Goal: Task Accomplishment & Management: Manage account settings

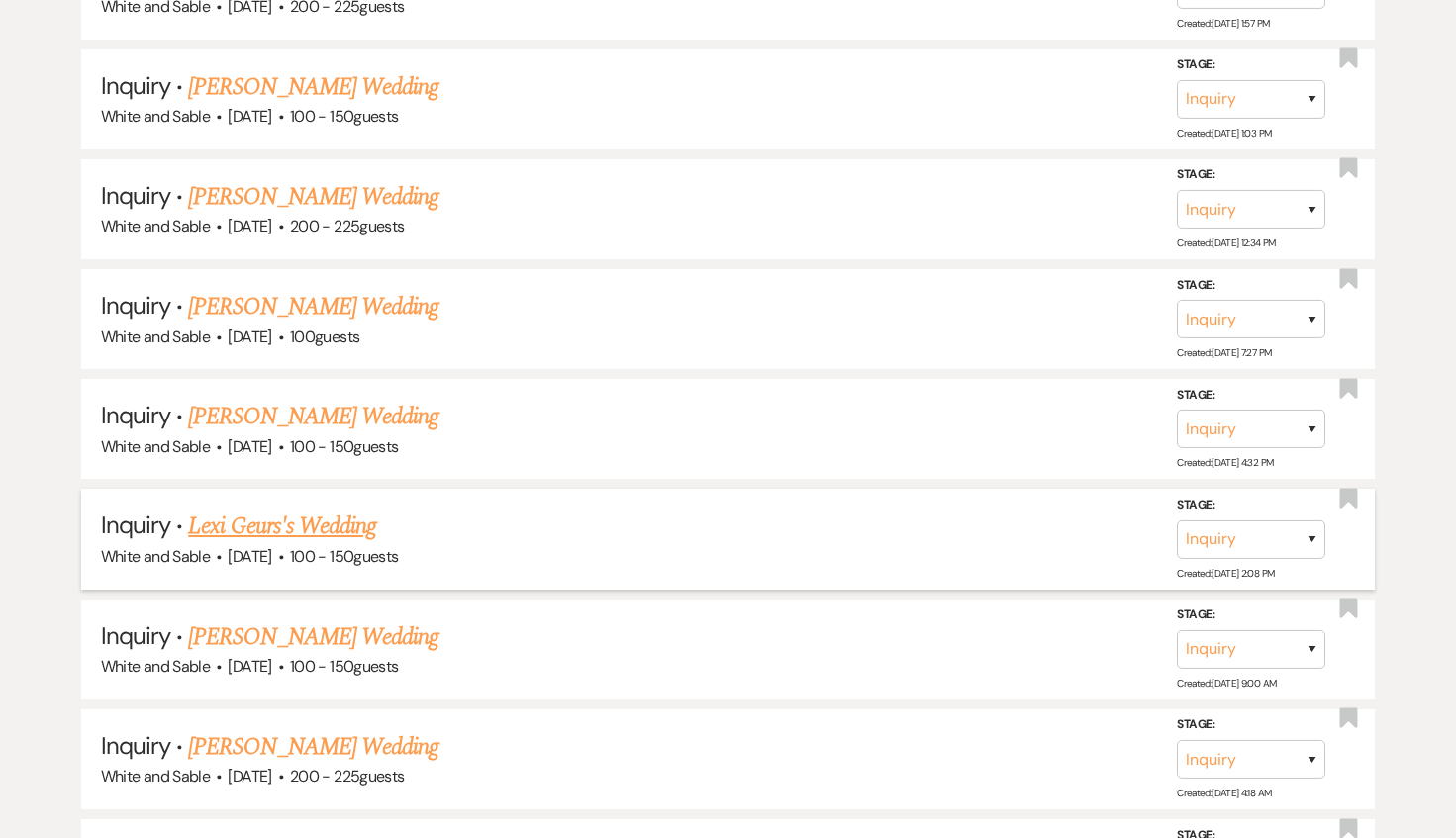
scroll to position [1814, 0]
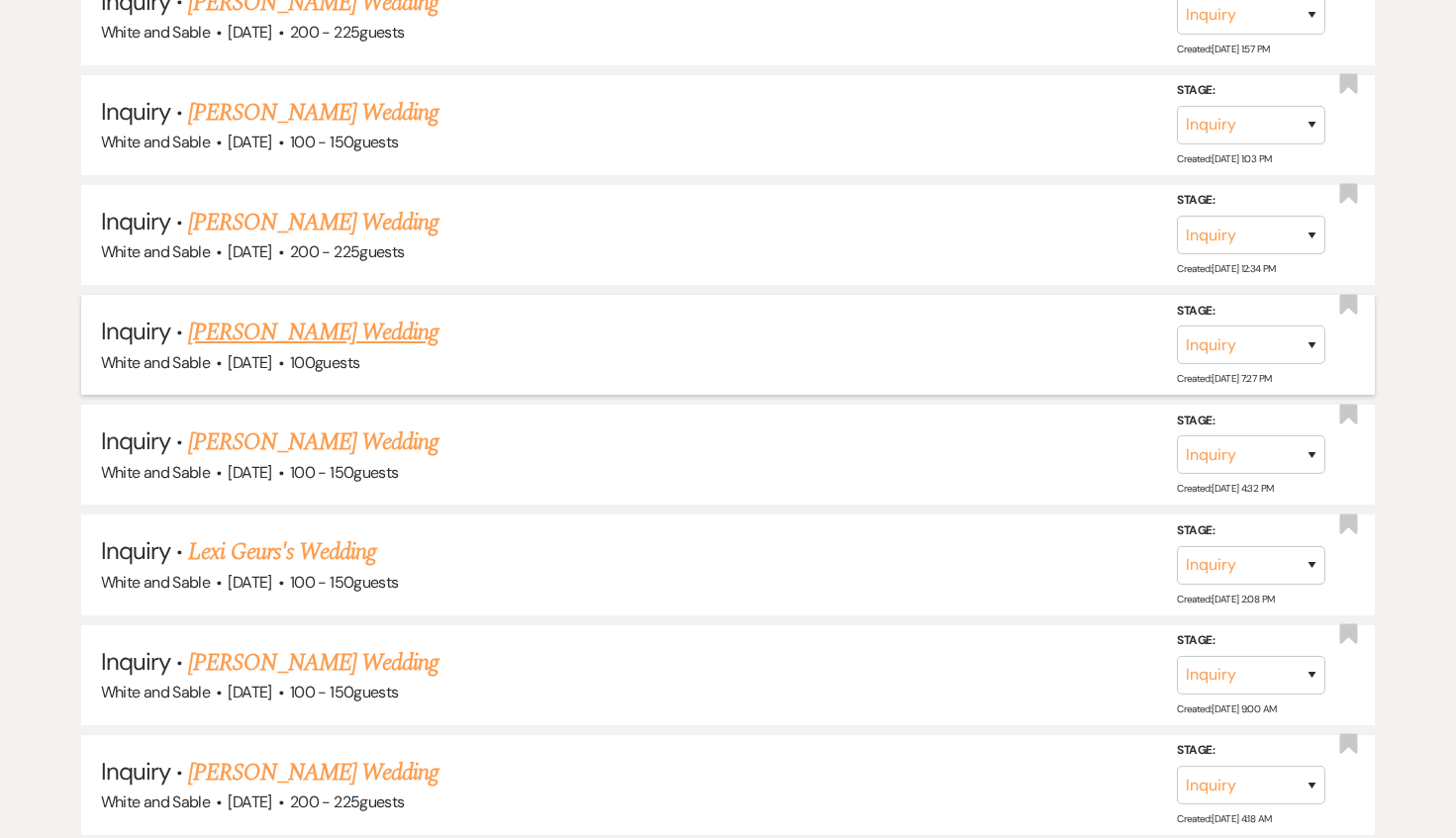
click at [293, 320] on link "[PERSON_NAME] Wedding" at bounding box center [313, 333] width 251 height 36
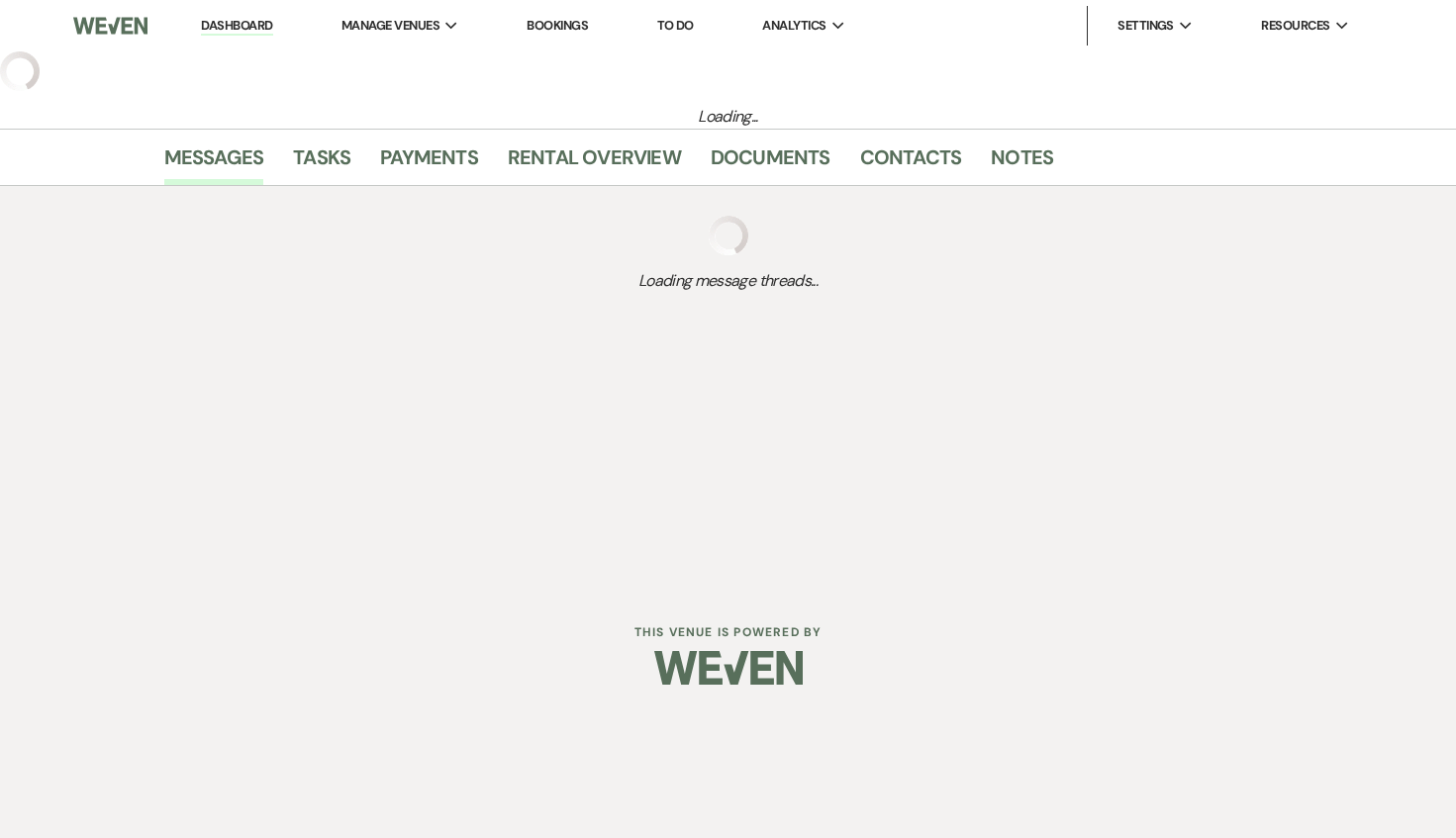
select select "5"
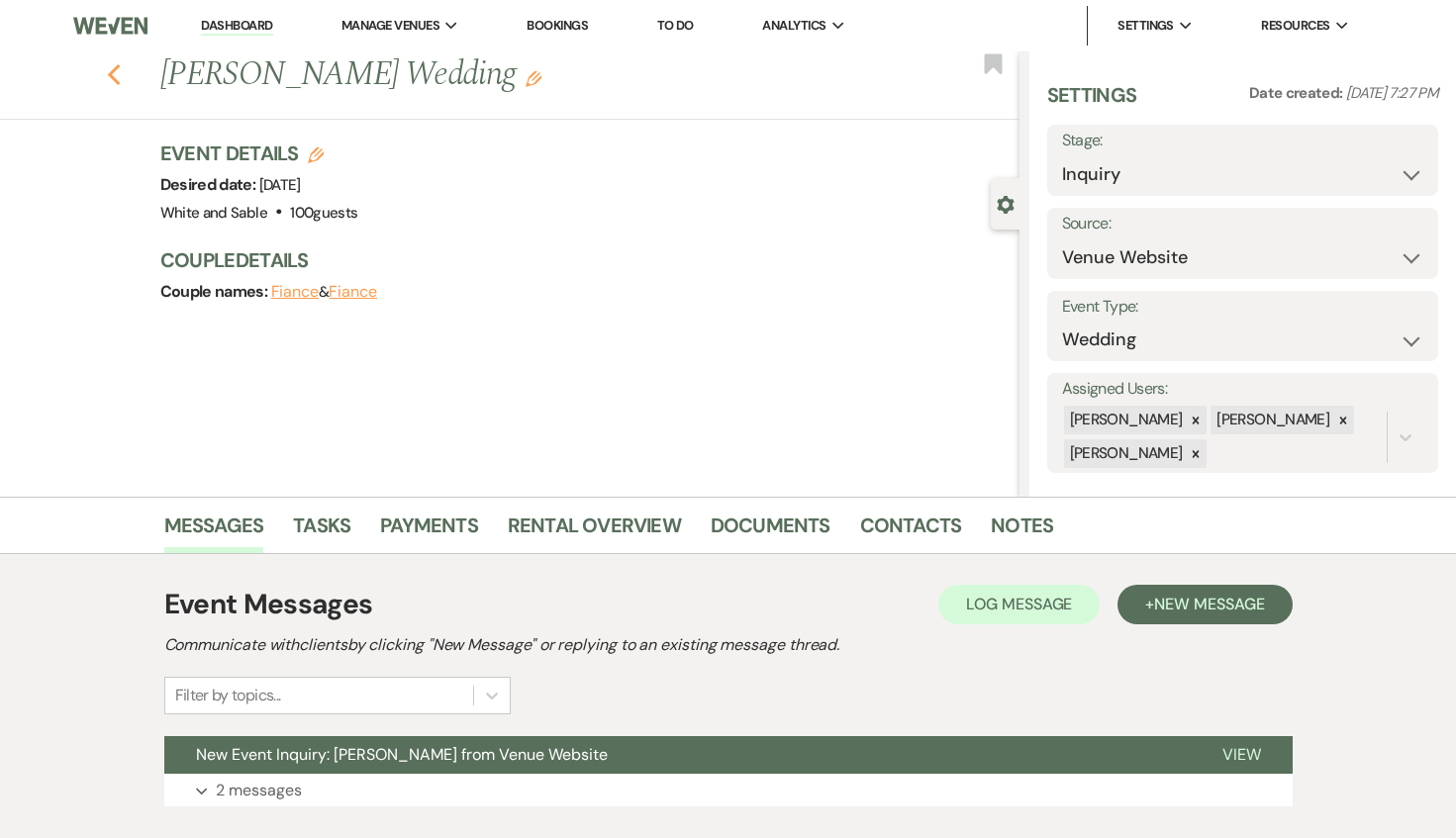
click at [110, 72] on use "button" at bounding box center [113, 75] width 13 height 22
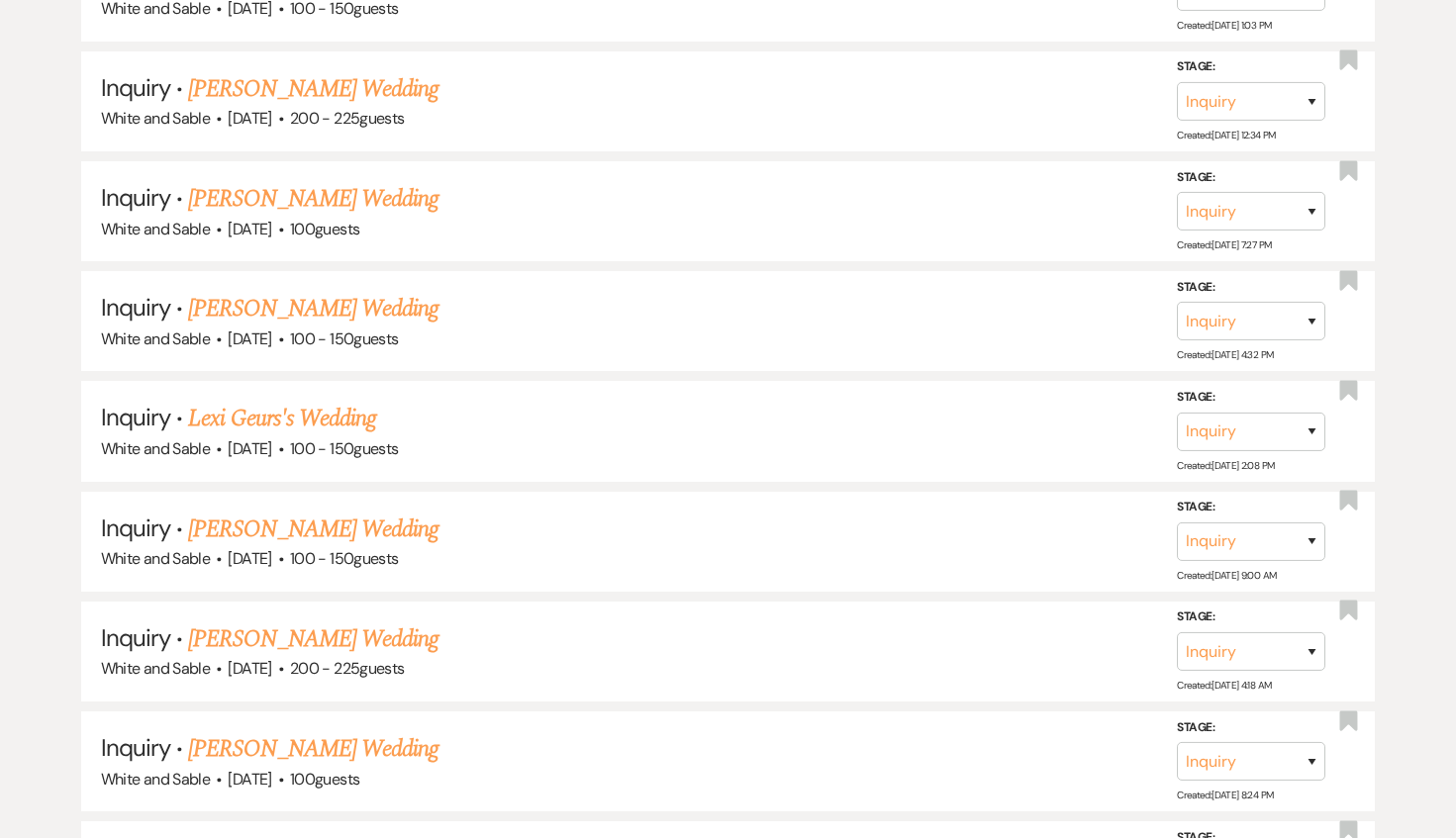
scroll to position [1948, 0]
click at [335, 417] on link "Lexi Geurs's Wedding" at bounding box center [282, 418] width 188 height 36
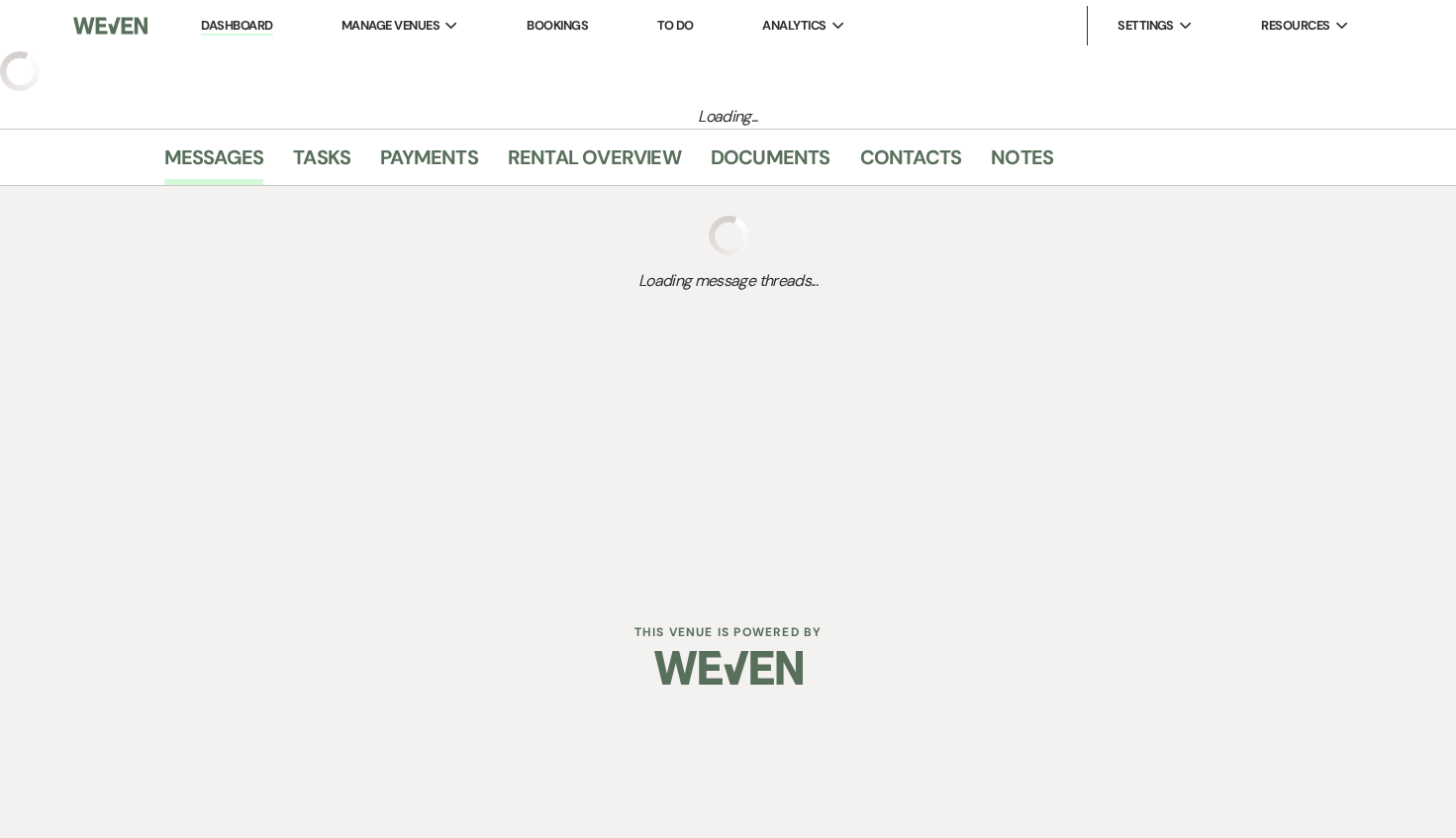
select select "5"
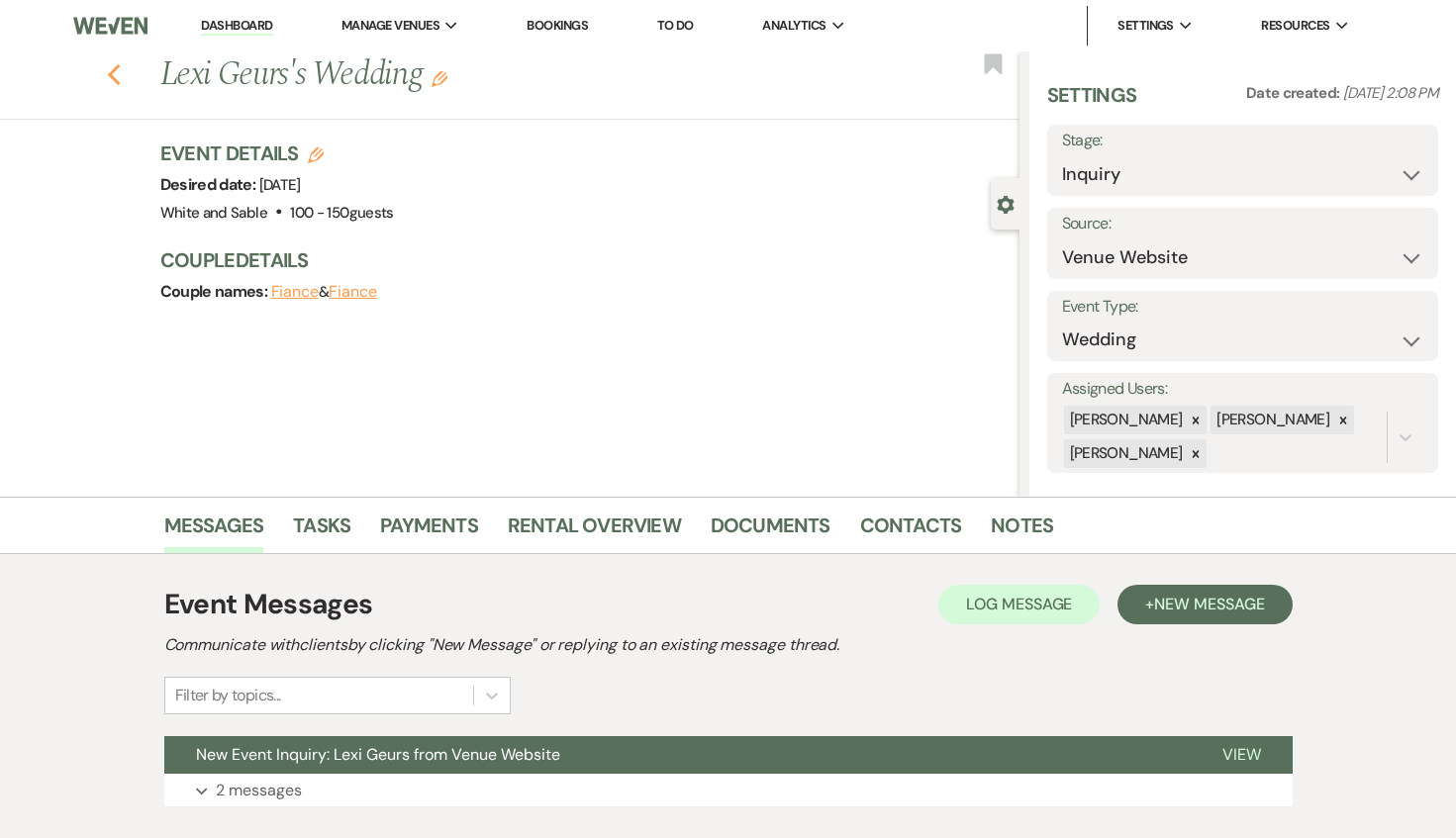
click at [109, 84] on icon "Previous" at bounding box center [114, 75] width 15 height 24
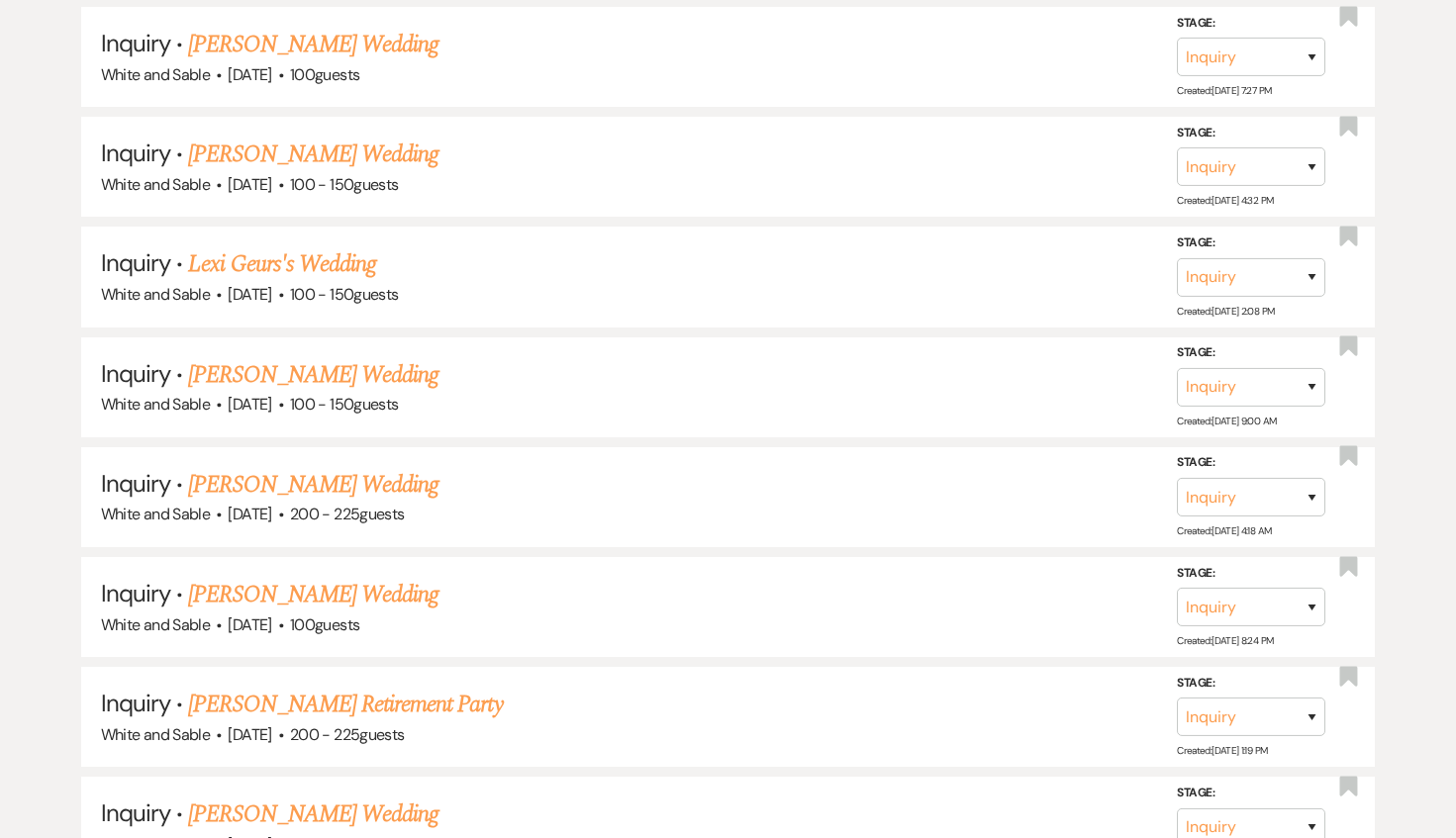
scroll to position [2103, 0]
click at [294, 478] on link "[PERSON_NAME] Wedding" at bounding box center [313, 484] width 251 height 36
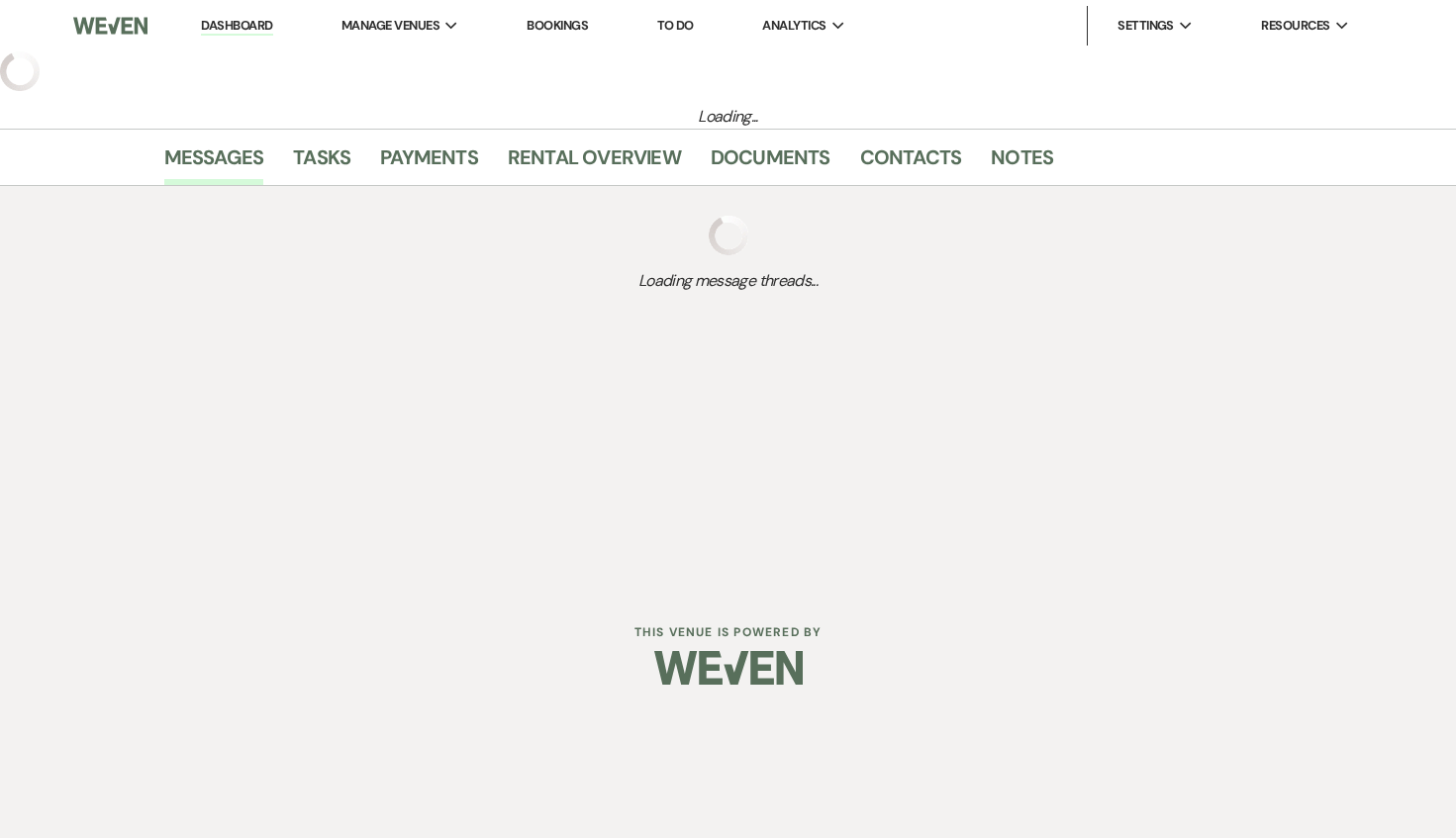
select select "5"
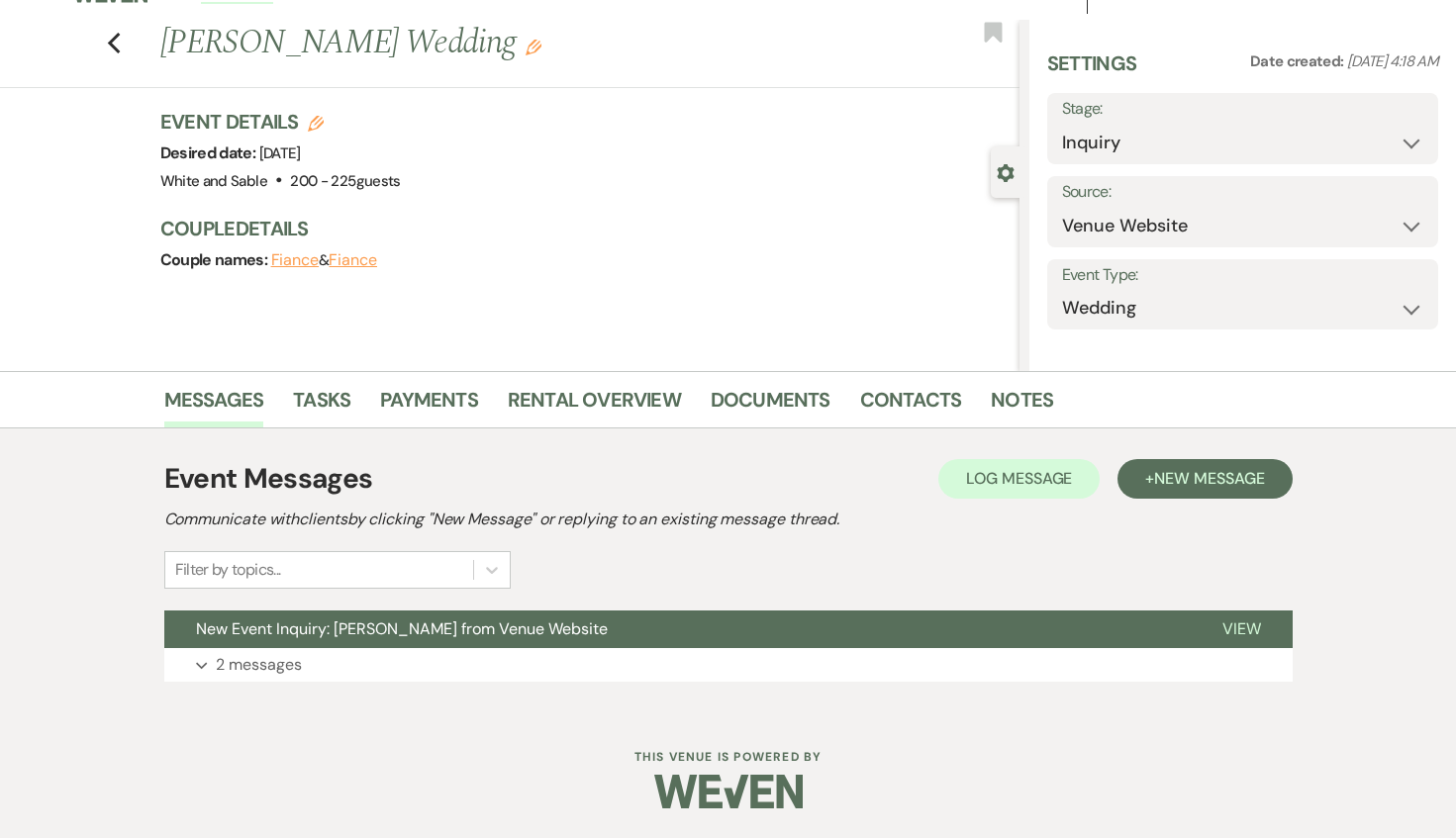
scroll to position [53, 0]
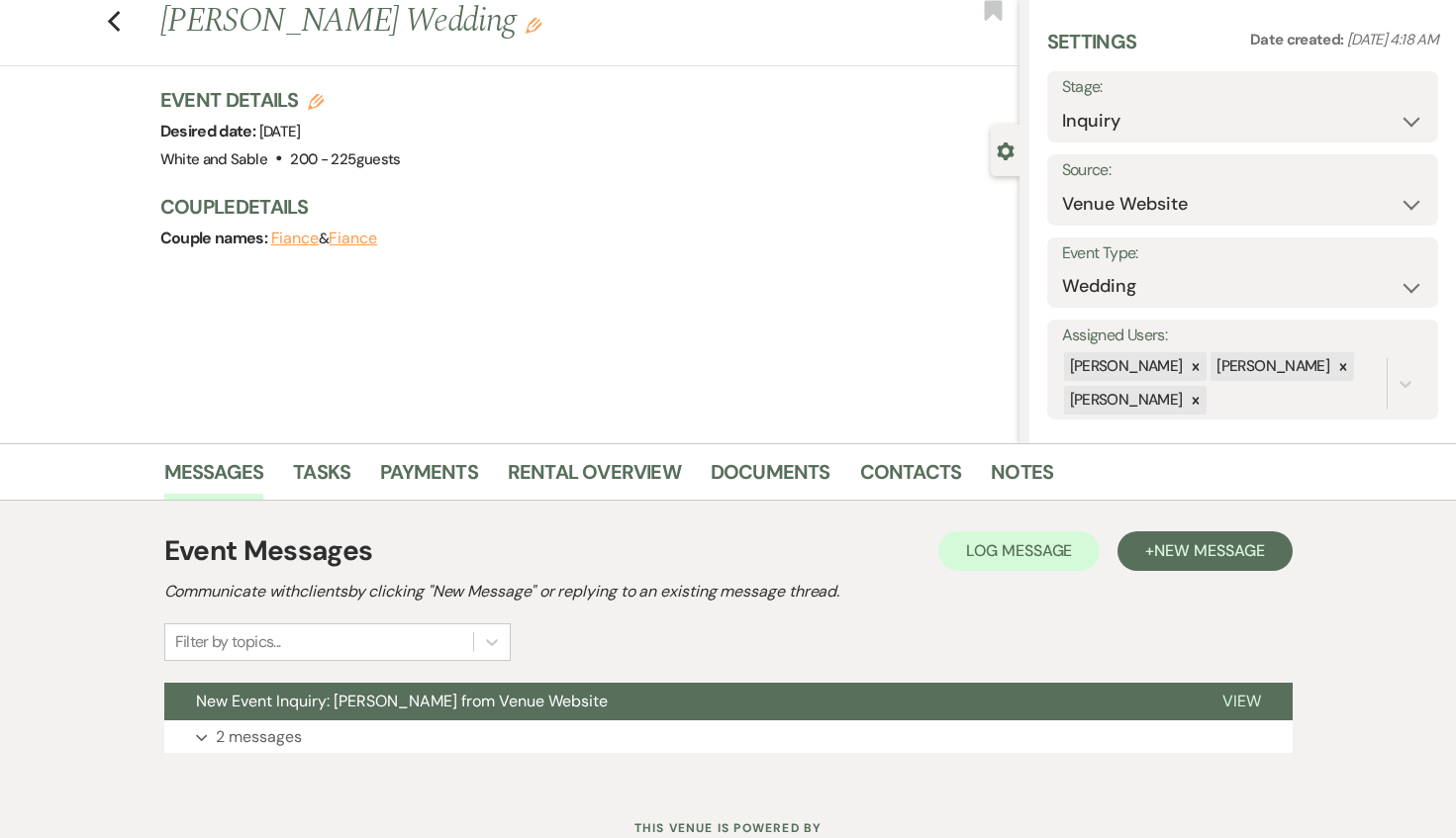
click at [116, 34] on div "Previous [PERSON_NAME] Wedding Edit Bookmark" at bounding box center [504, 32] width 1029 height 68
click at [116, 22] on icon "Previous" at bounding box center [114, 22] width 15 height 24
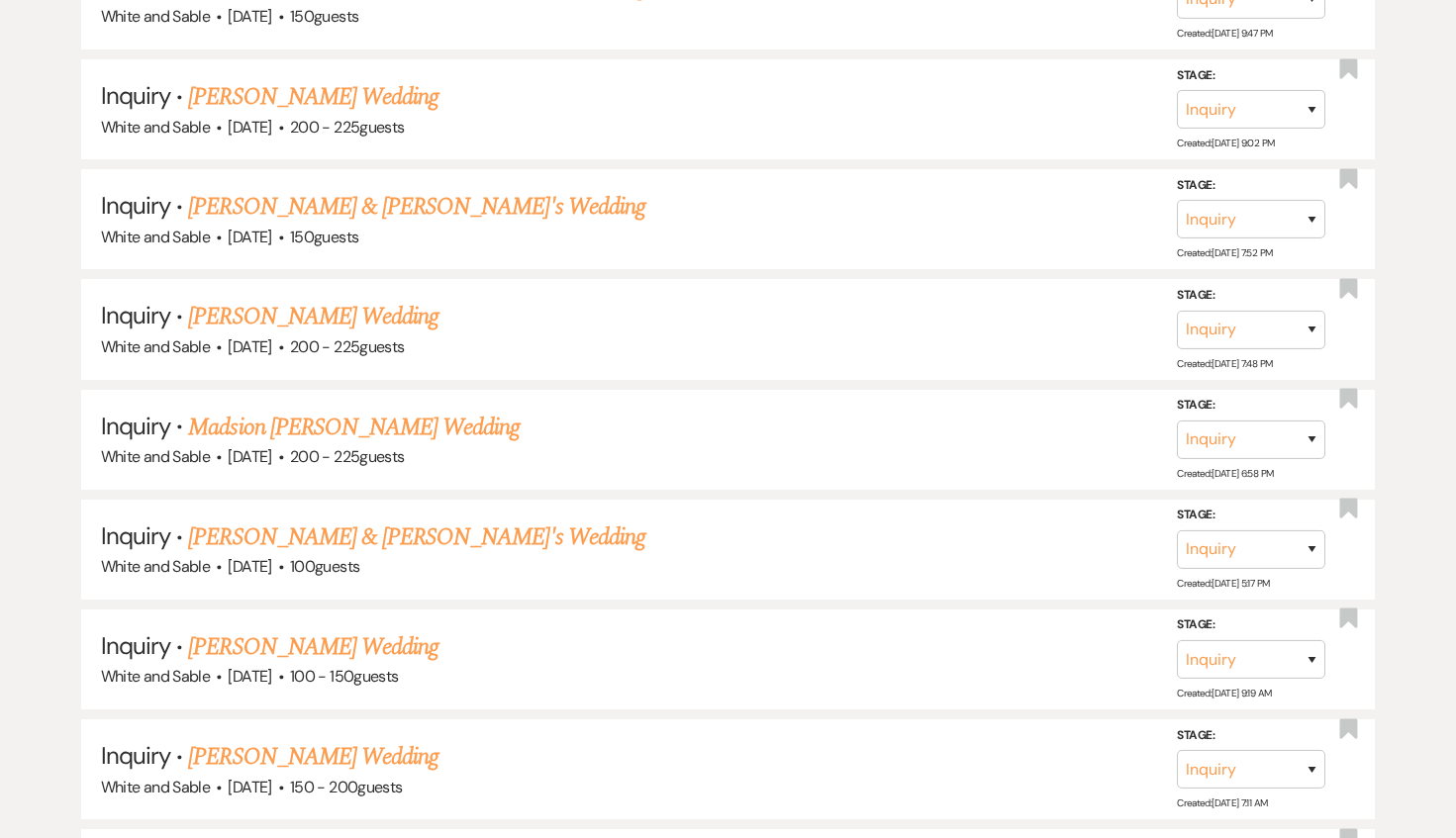
scroll to position [3182, 0]
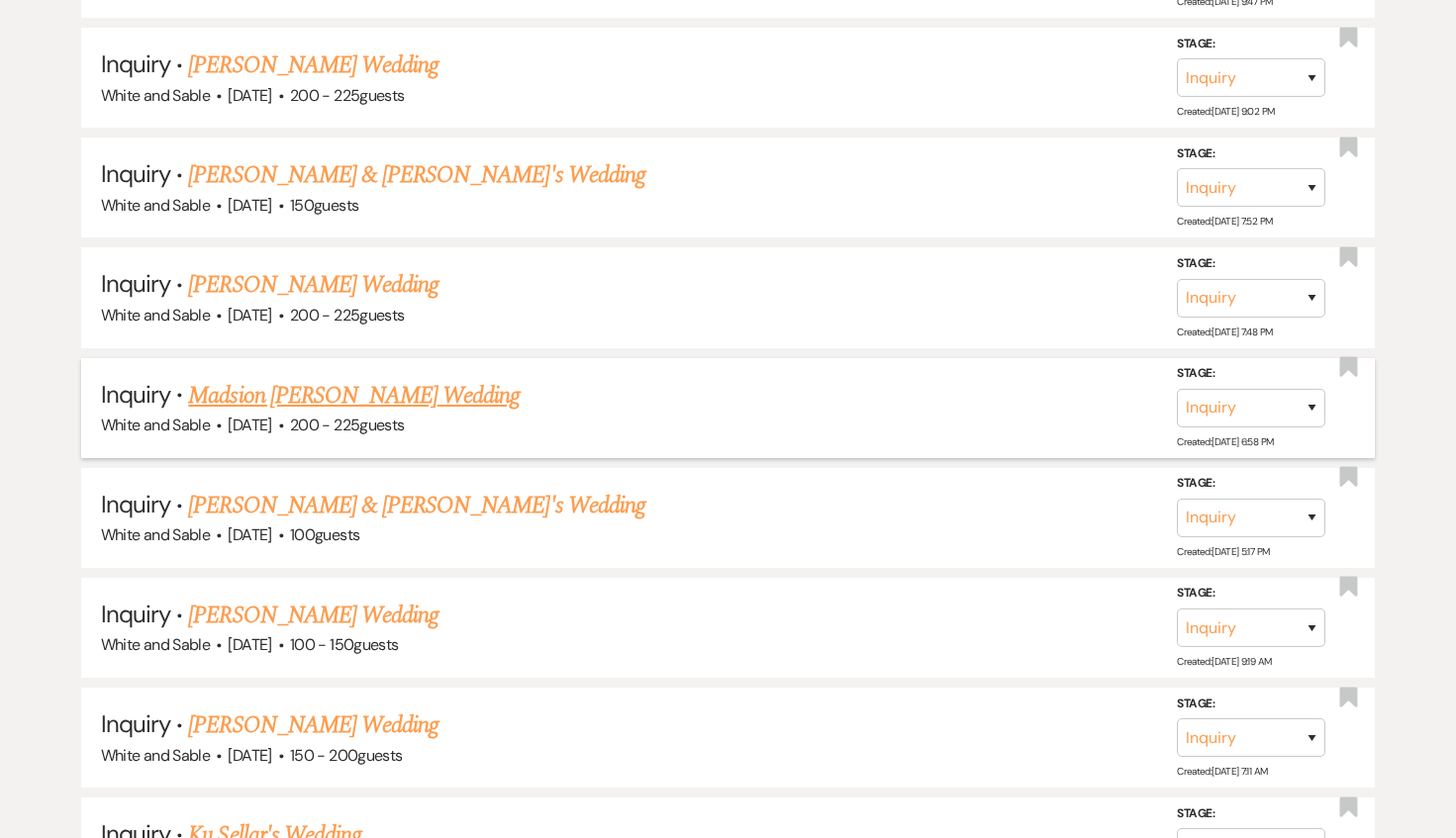
click at [343, 387] on link "Madsion [PERSON_NAME] Wedding" at bounding box center [354, 396] width 332 height 36
select select "5"
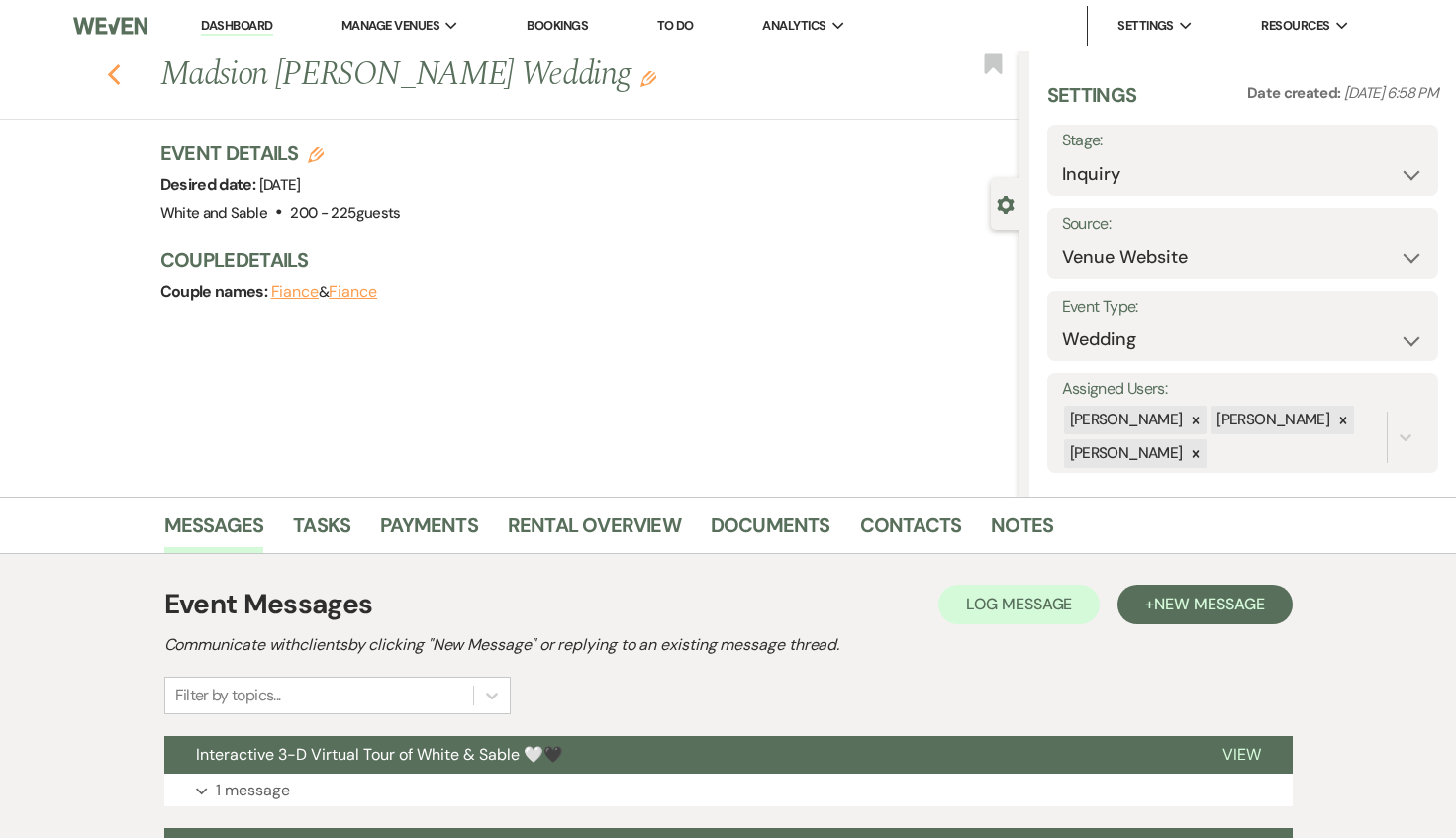
click at [119, 81] on icon "Previous" at bounding box center [114, 75] width 15 height 24
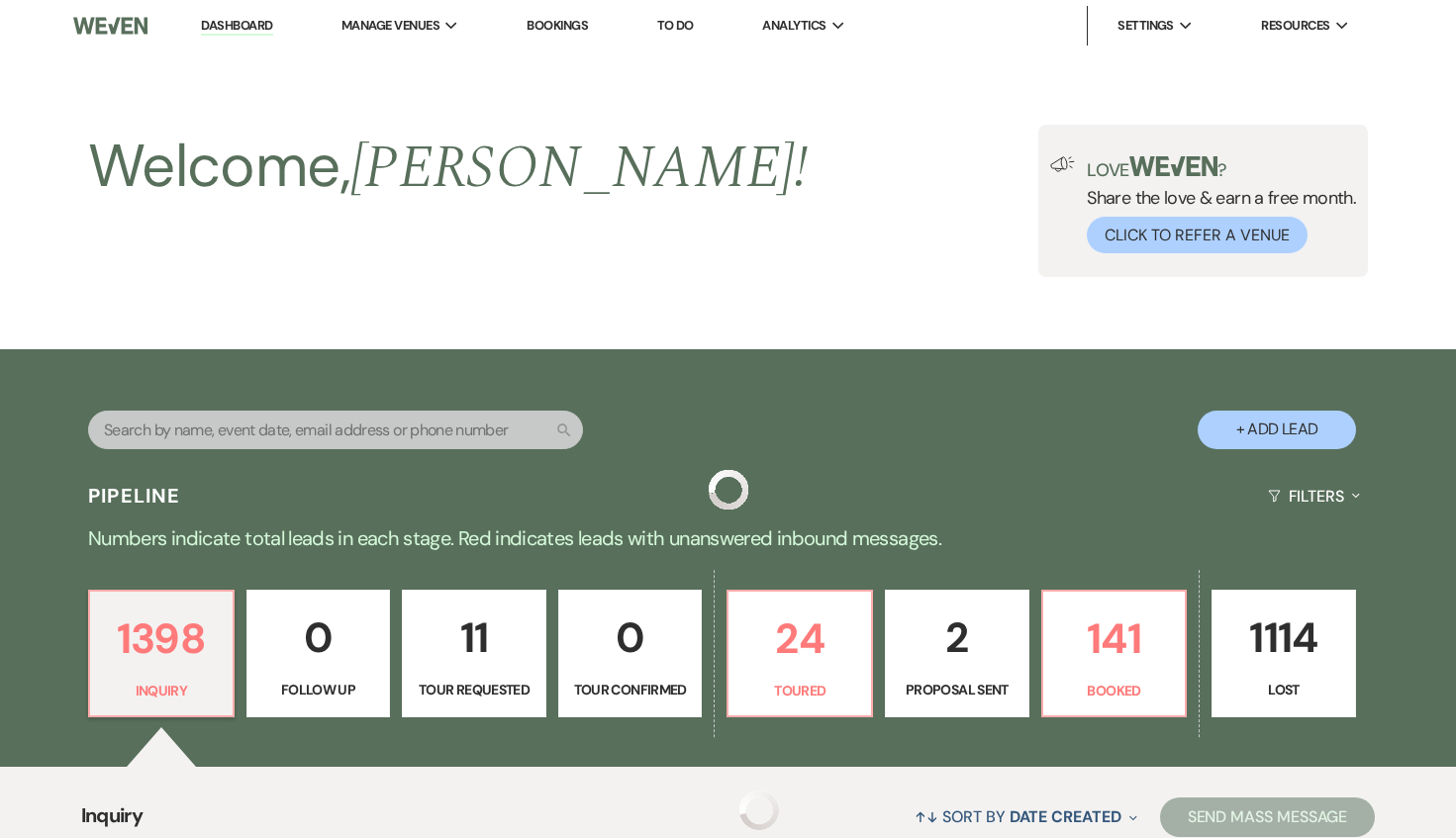
scroll to position [3182, 0]
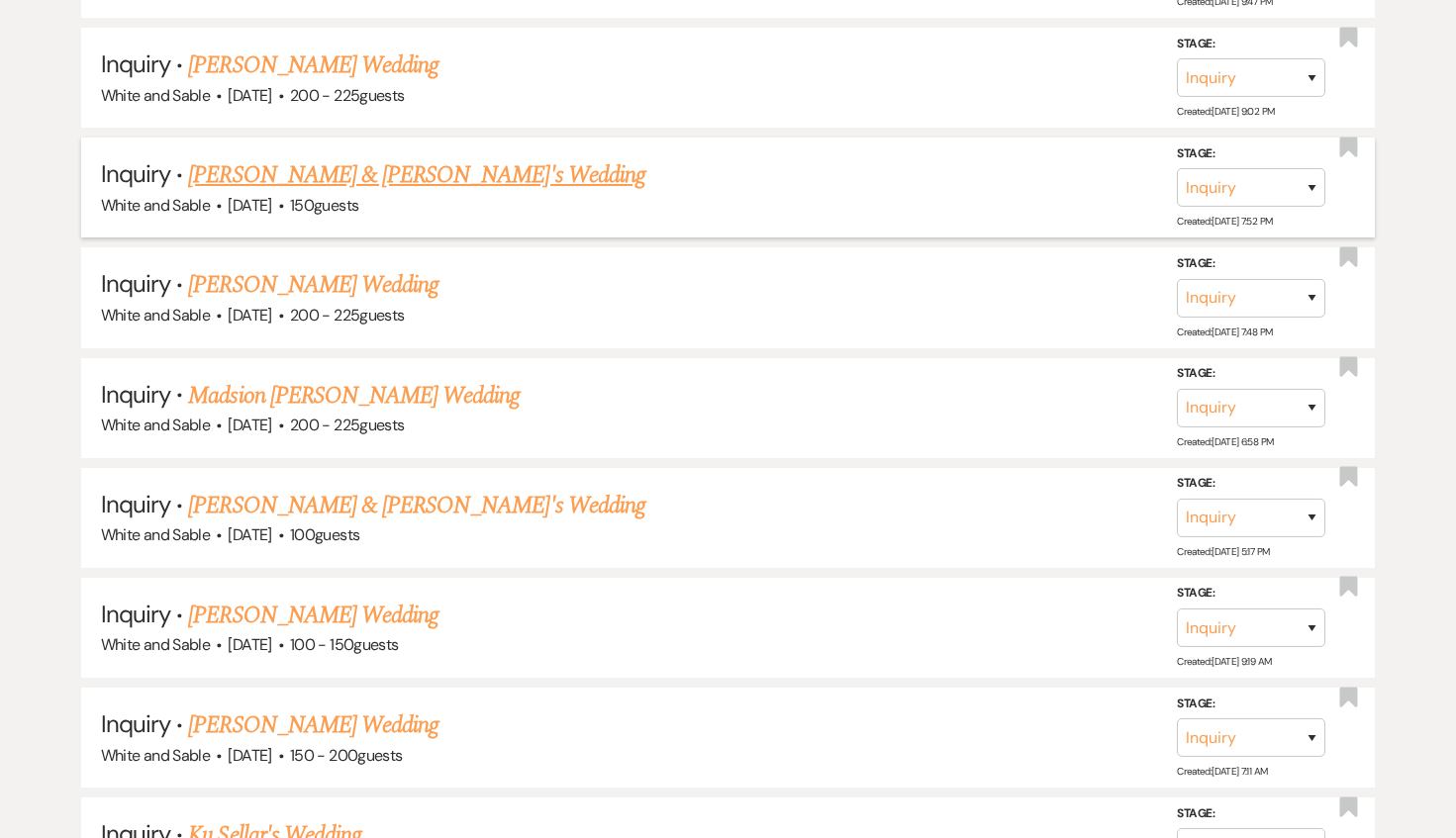
click at [304, 160] on link "[PERSON_NAME] & [PERSON_NAME]'s Wedding" at bounding box center [417, 175] width 458 height 36
select select "7"
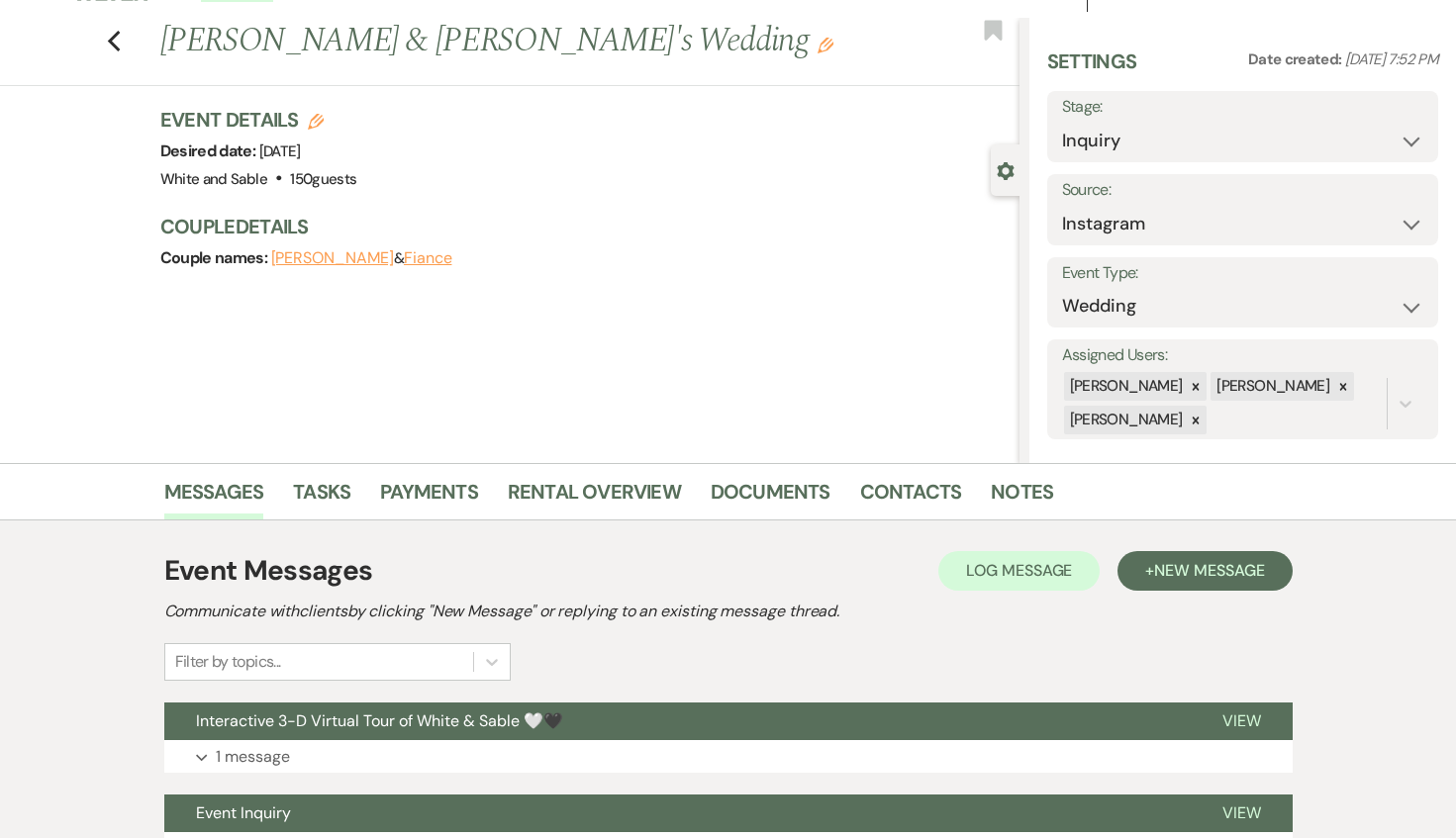
scroll to position [42, 0]
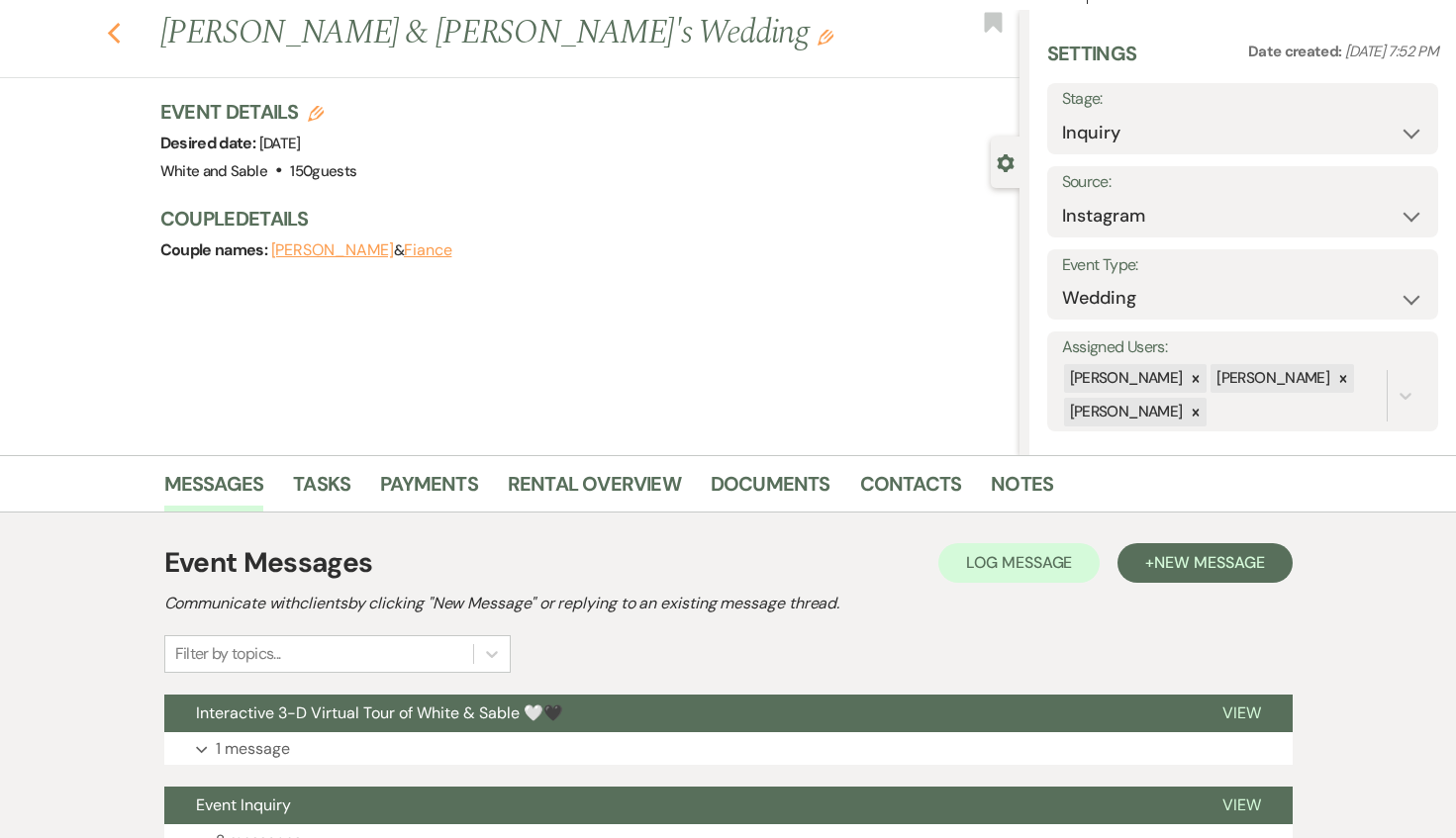
click at [109, 39] on icon "Previous" at bounding box center [114, 34] width 15 height 24
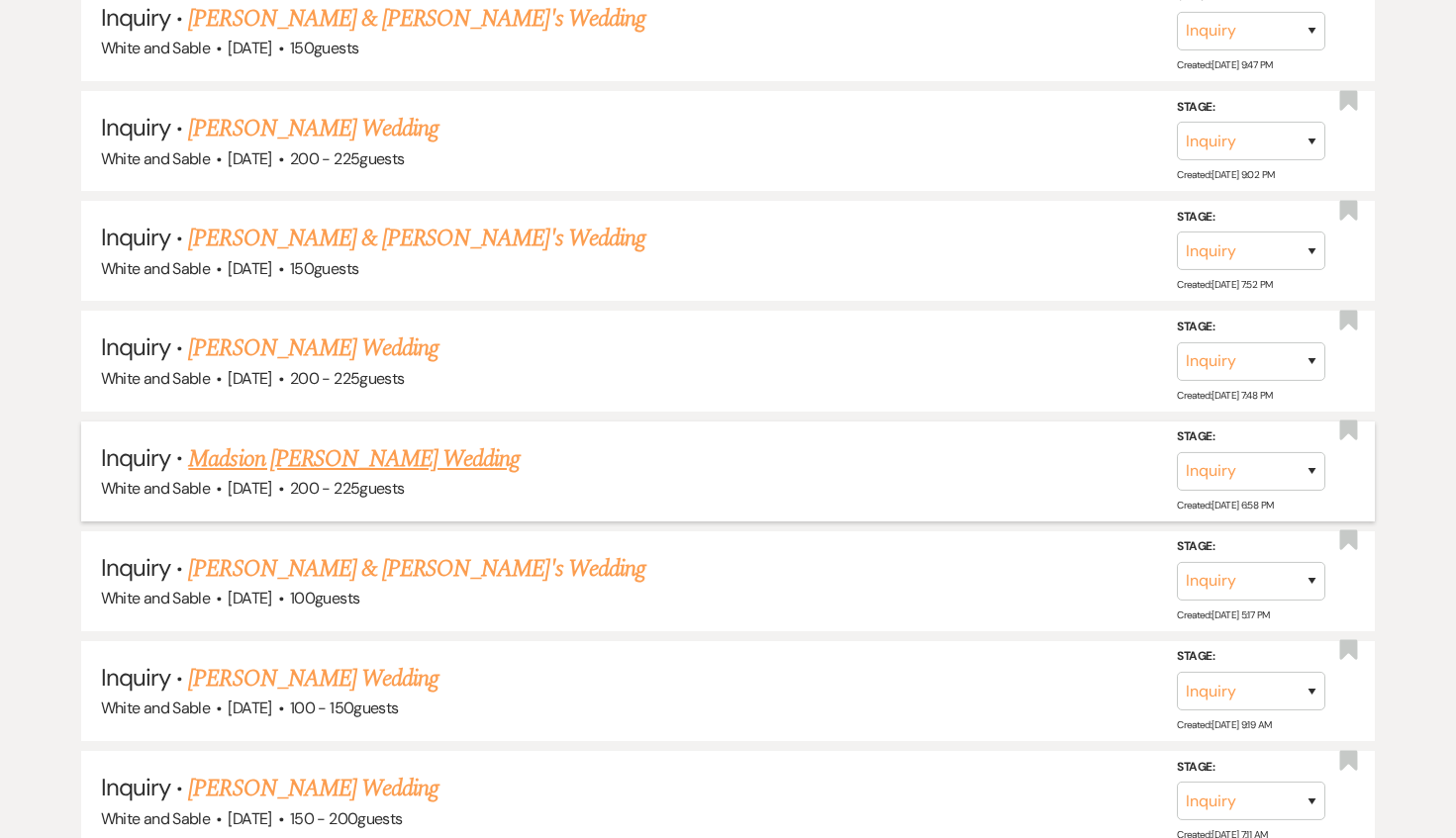
scroll to position [3108, 0]
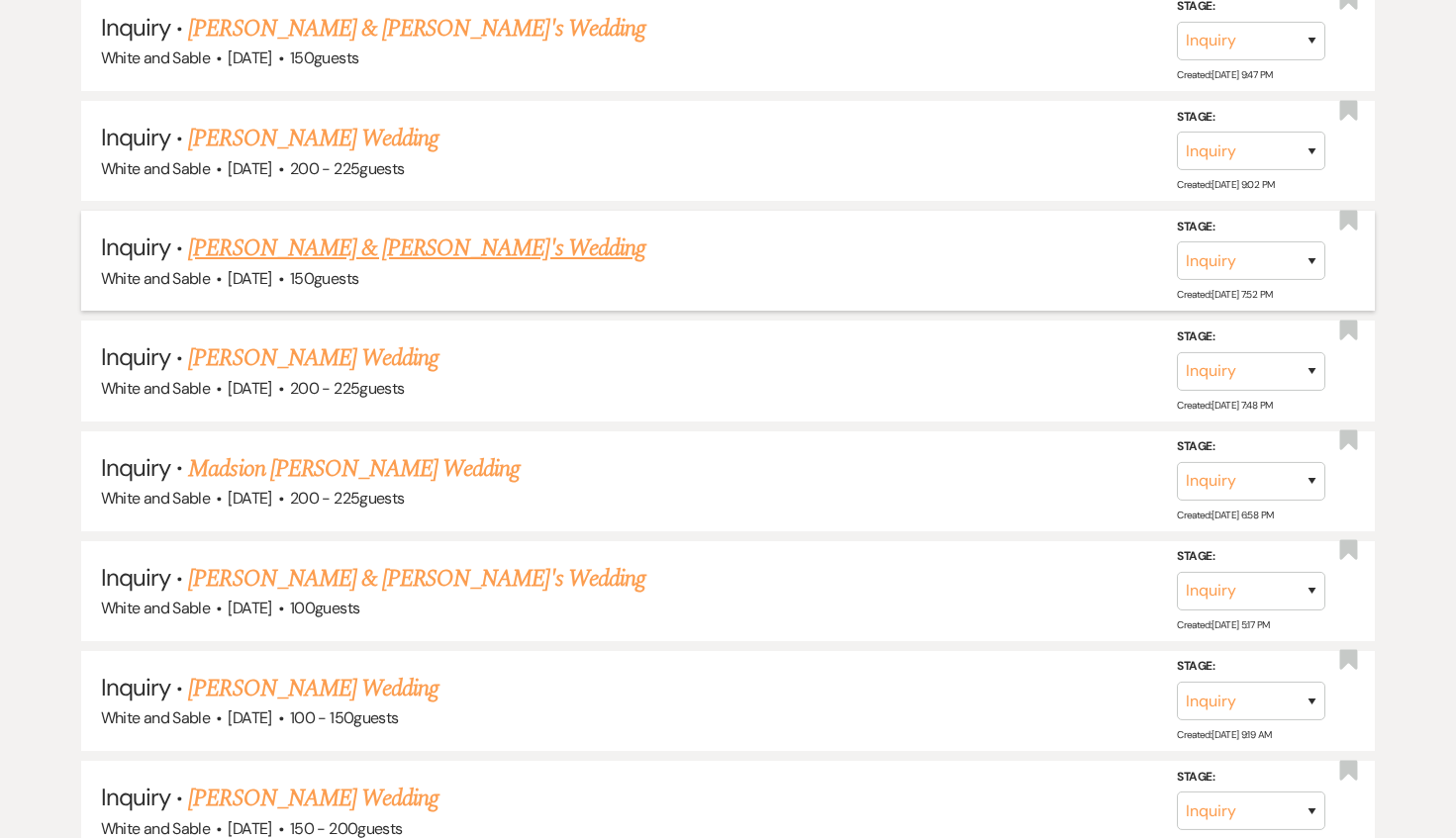
click at [301, 239] on link "[PERSON_NAME] & [PERSON_NAME]'s Wedding" at bounding box center [417, 249] width 458 height 36
select select "7"
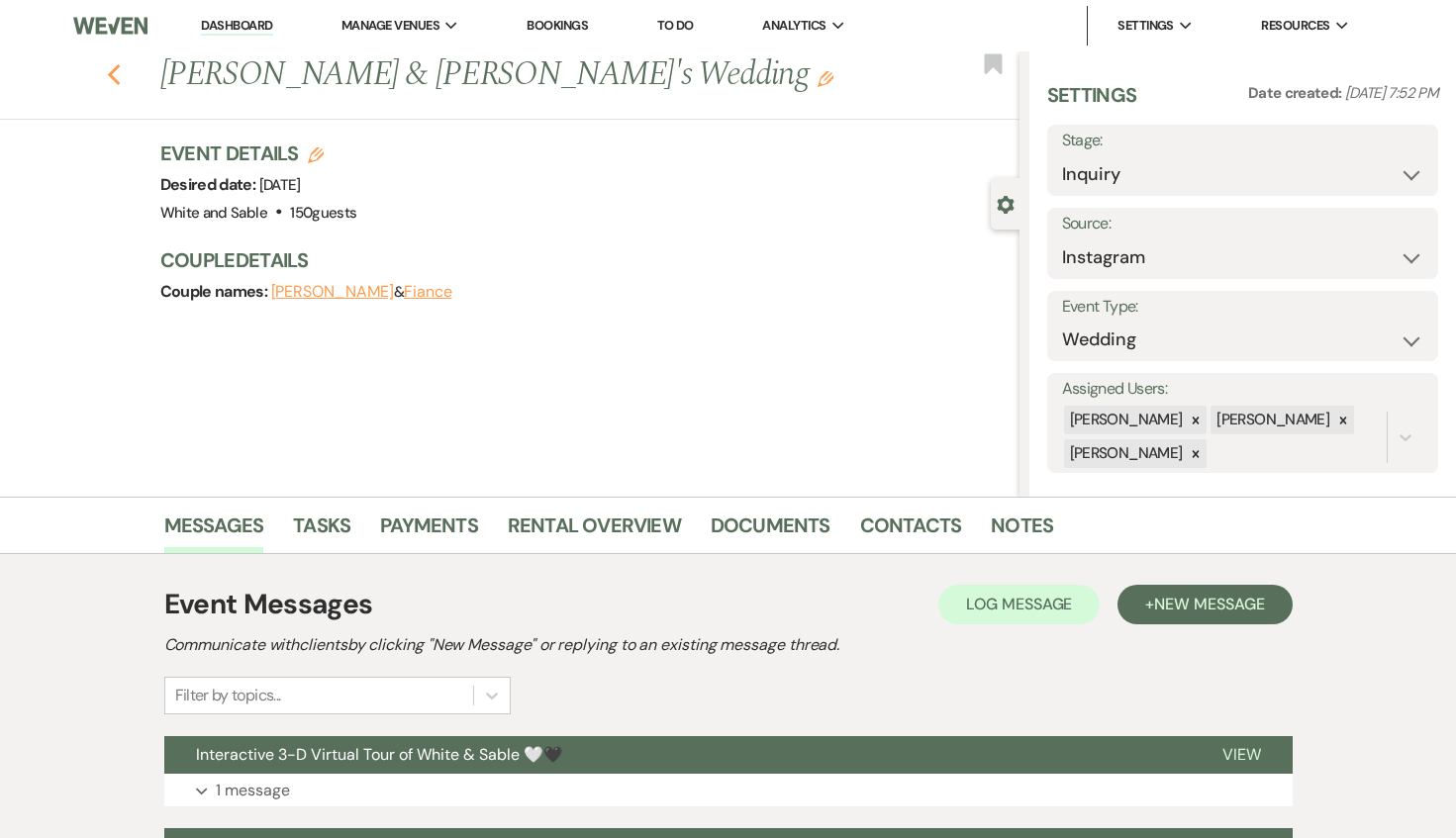
click at [111, 74] on use "button" at bounding box center [113, 75] width 13 height 22
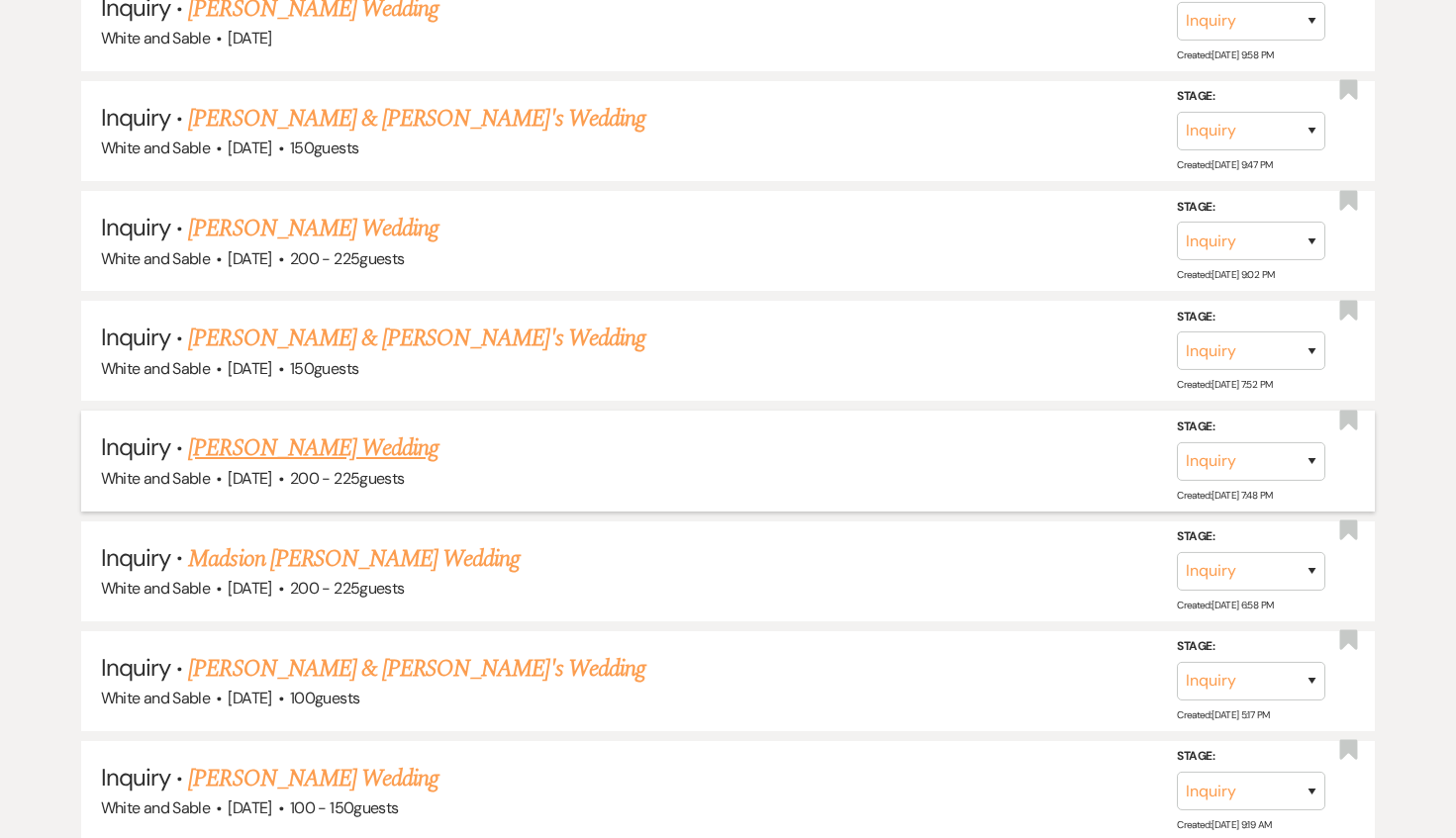
scroll to position [3007, 0]
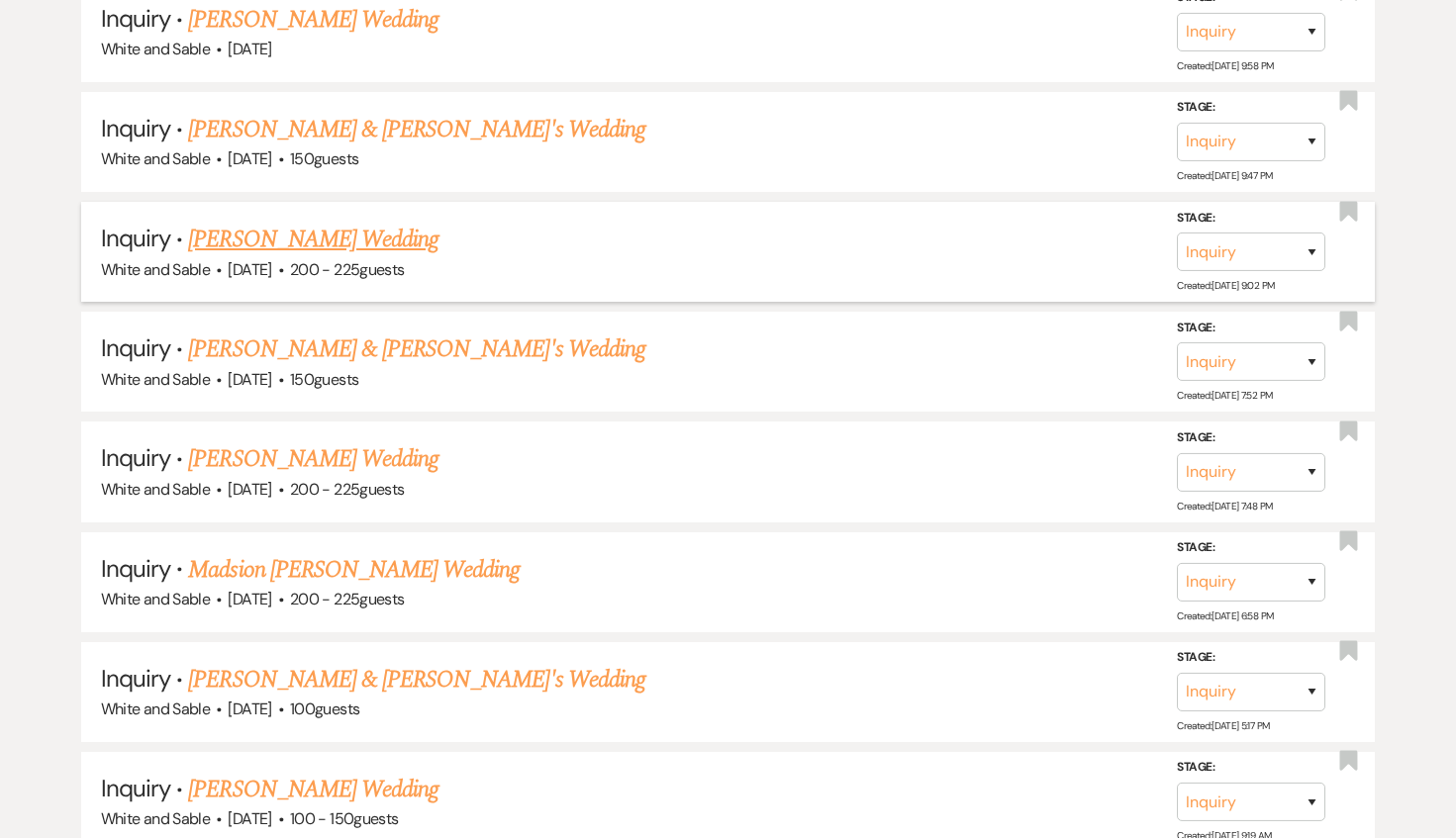
click at [359, 228] on link "[PERSON_NAME] Wedding" at bounding box center [313, 240] width 251 height 36
select select "5"
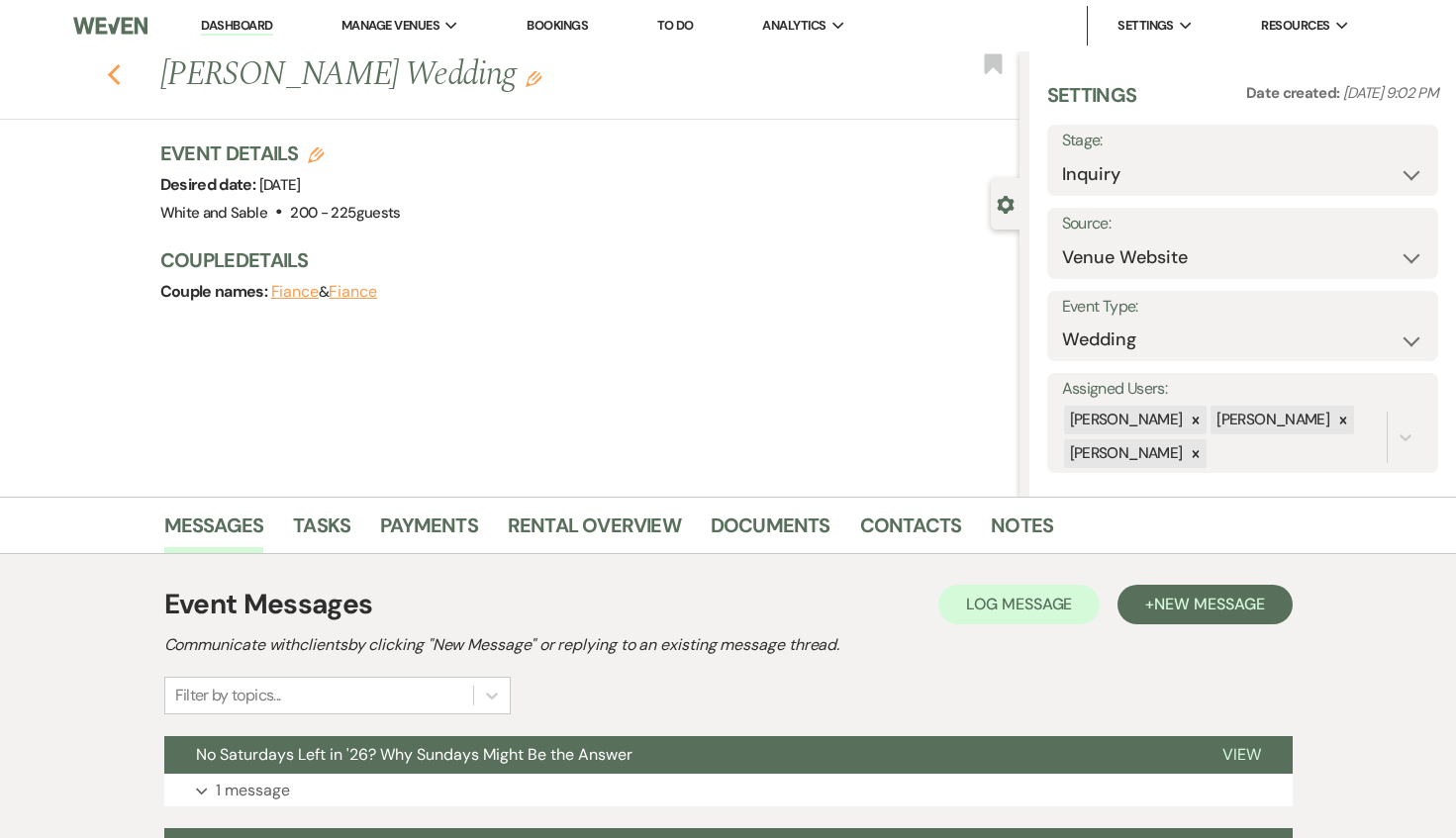
click at [108, 74] on use "button" at bounding box center [113, 75] width 13 height 22
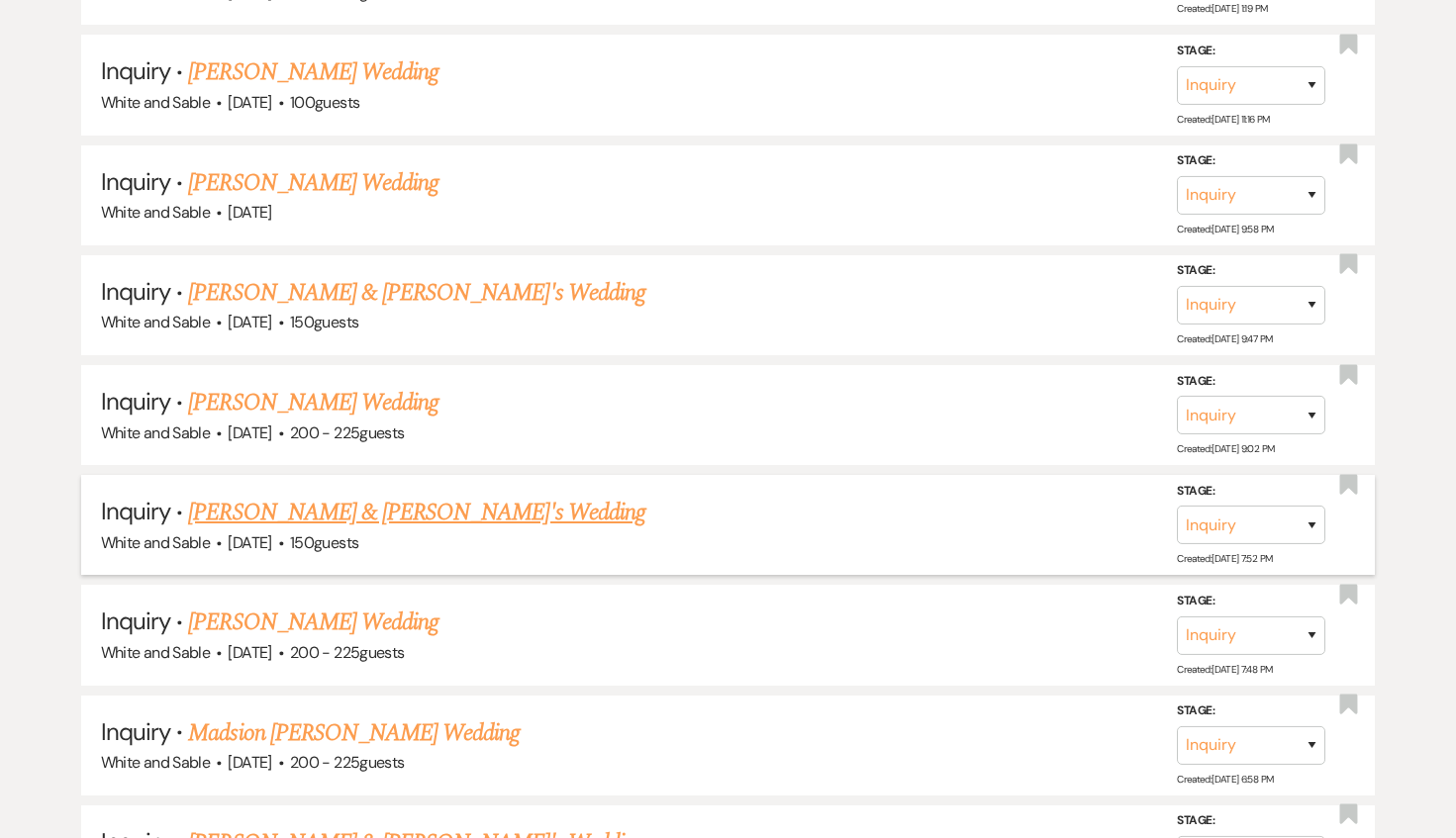
scroll to position [2839, 0]
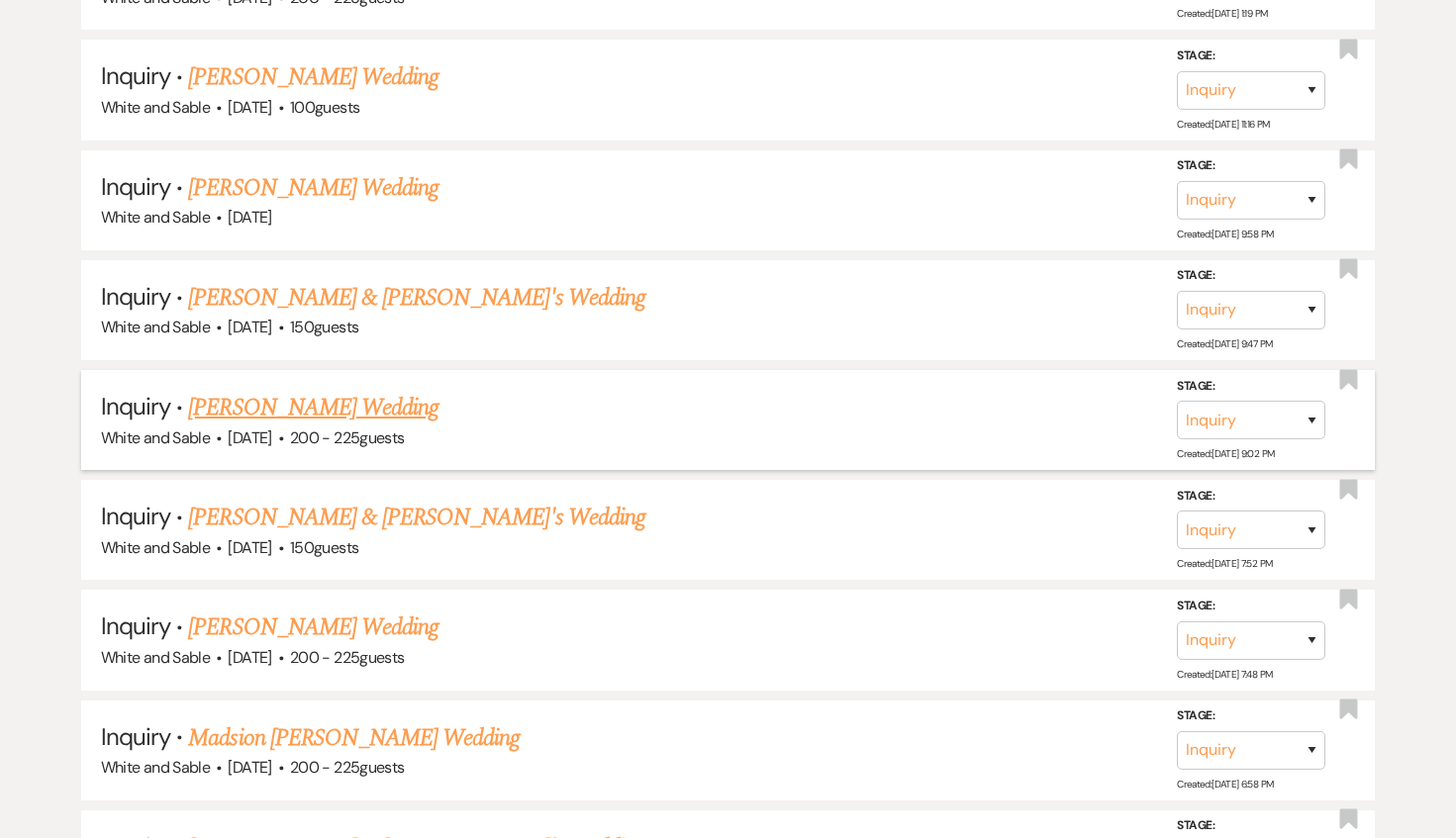
click at [382, 390] on link "[PERSON_NAME] Wedding" at bounding box center [313, 408] width 251 height 36
select select "5"
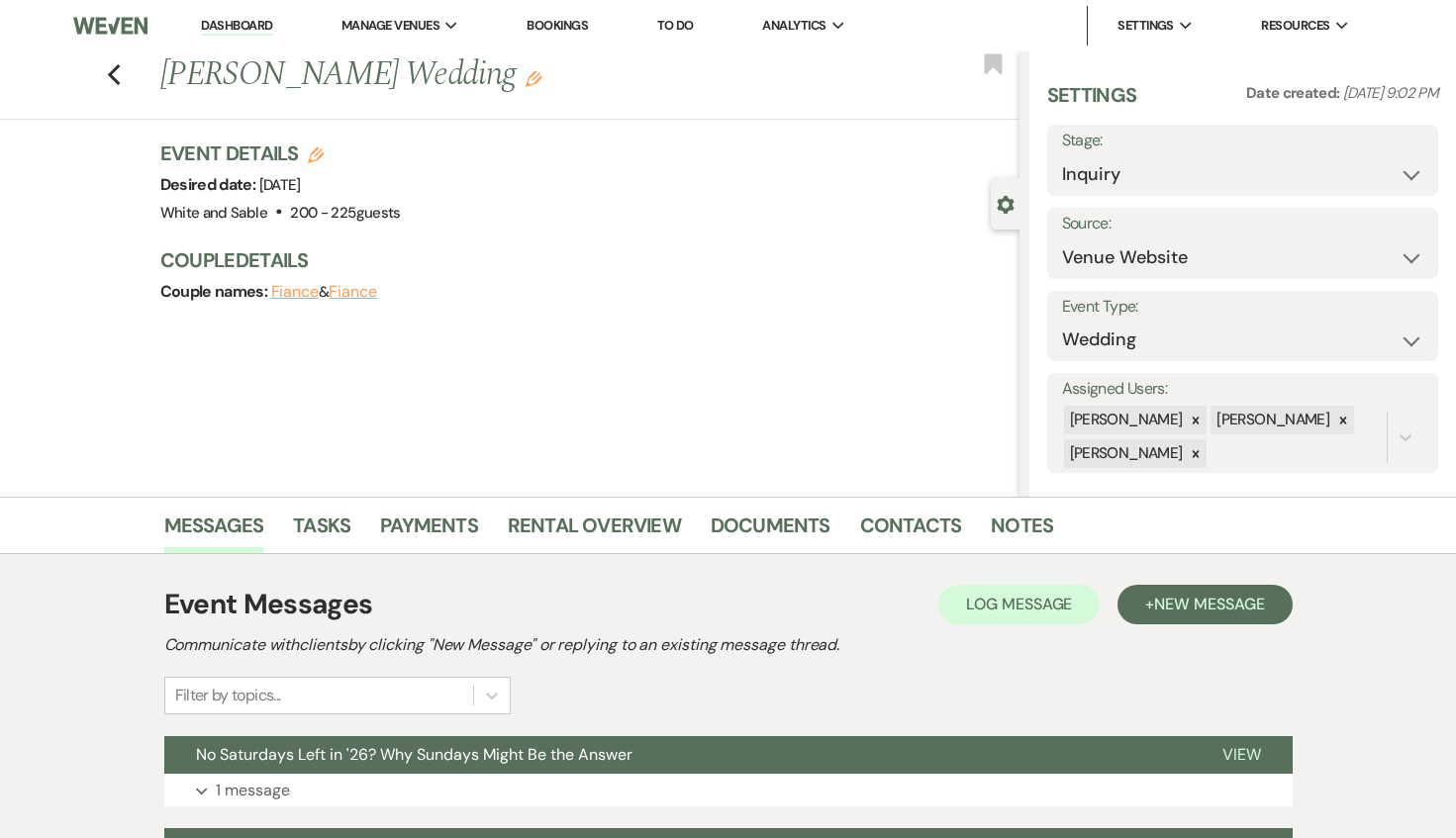
click at [101, 76] on div "Previous [PERSON_NAME] Wedding Edit Bookmark" at bounding box center [504, 85] width 1029 height 68
click at [107, 73] on icon "Previous" at bounding box center [114, 75] width 15 height 24
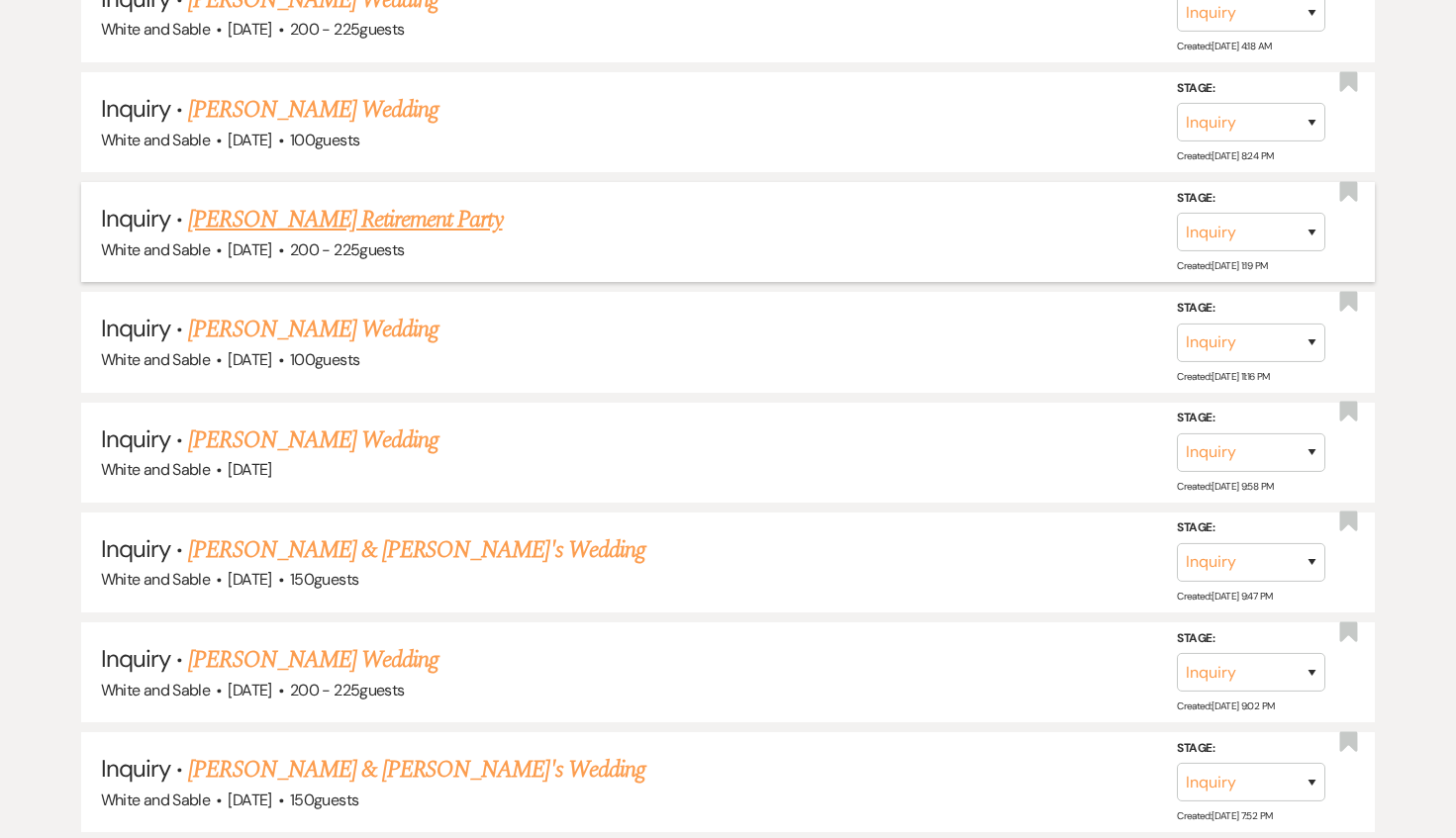
scroll to position [2584, 0]
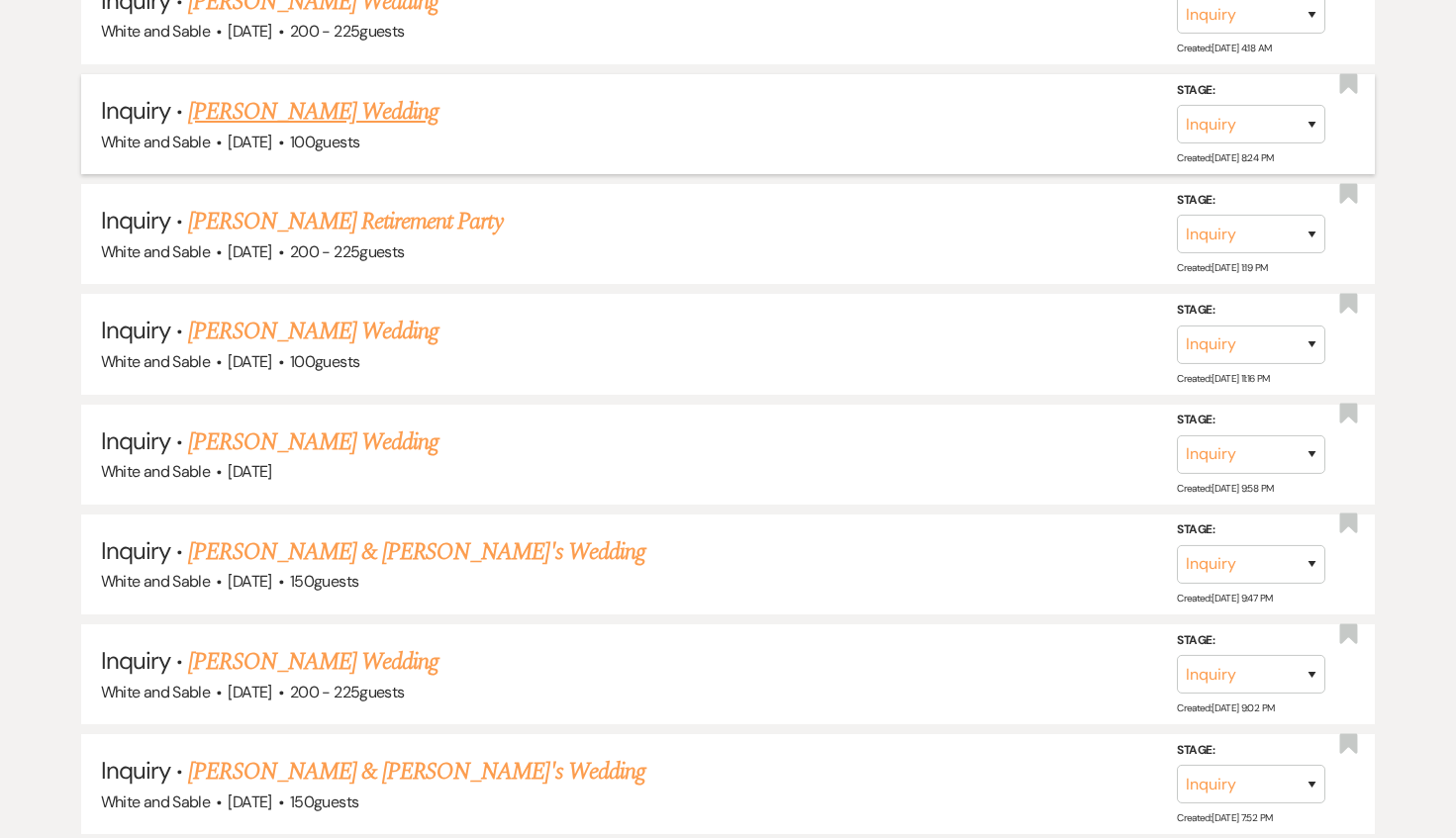
click at [328, 94] on link "[PERSON_NAME] Wedding" at bounding box center [313, 112] width 251 height 36
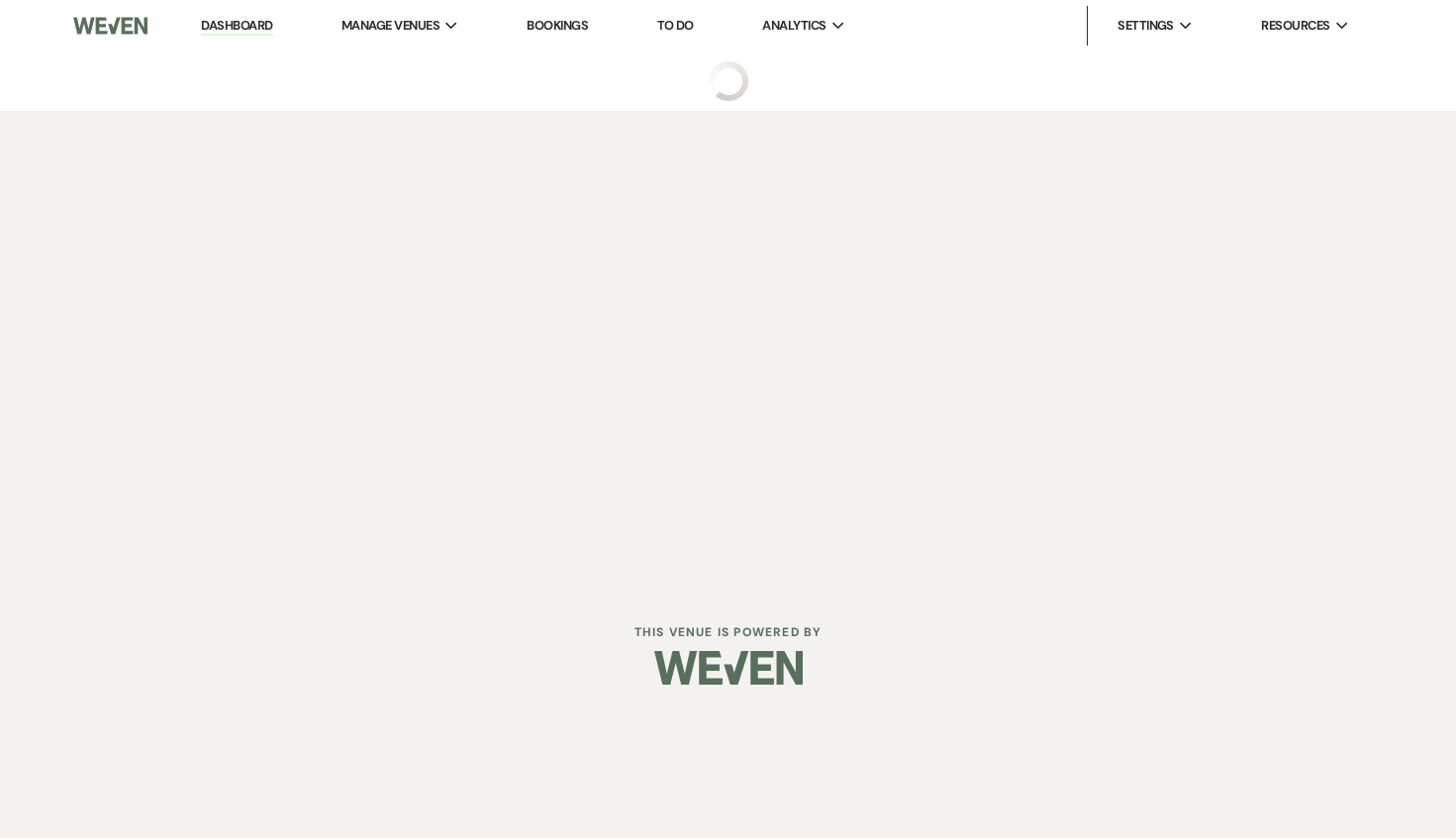
select select "5"
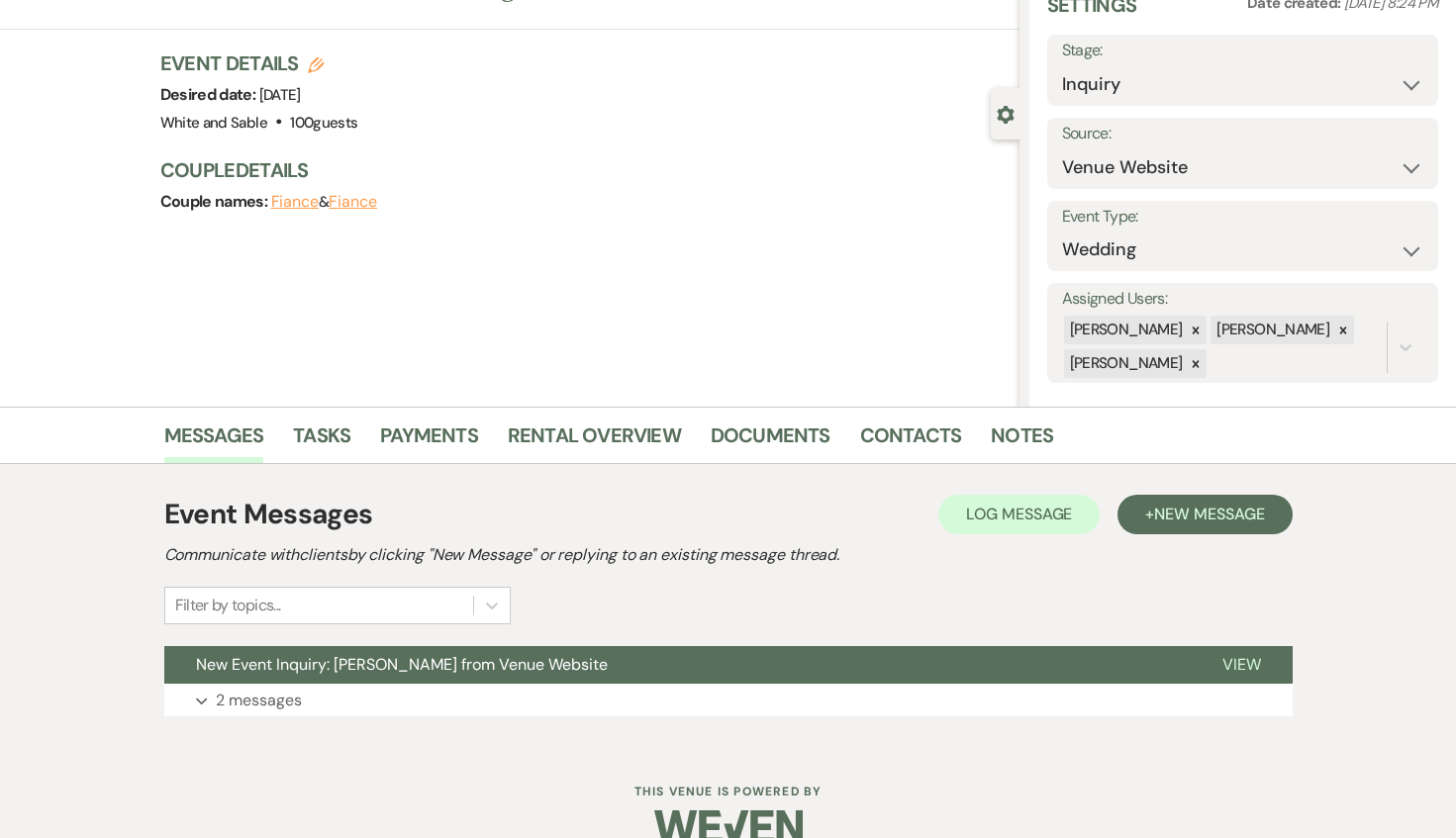
scroll to position [126, 0]
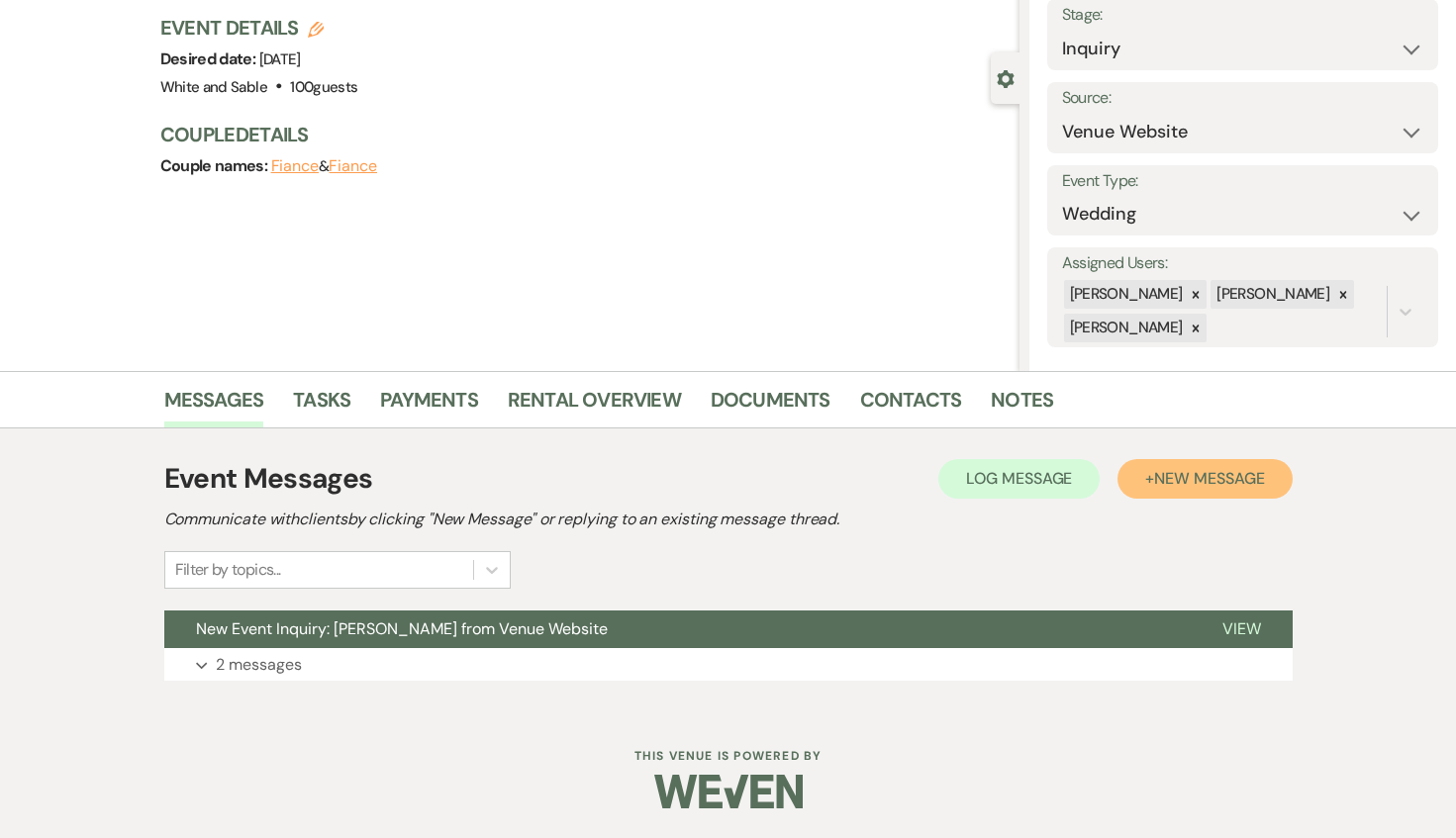
click at [1148, 477] on button "+ New Message" at bounding box center [1204, 479] width 174 height 40
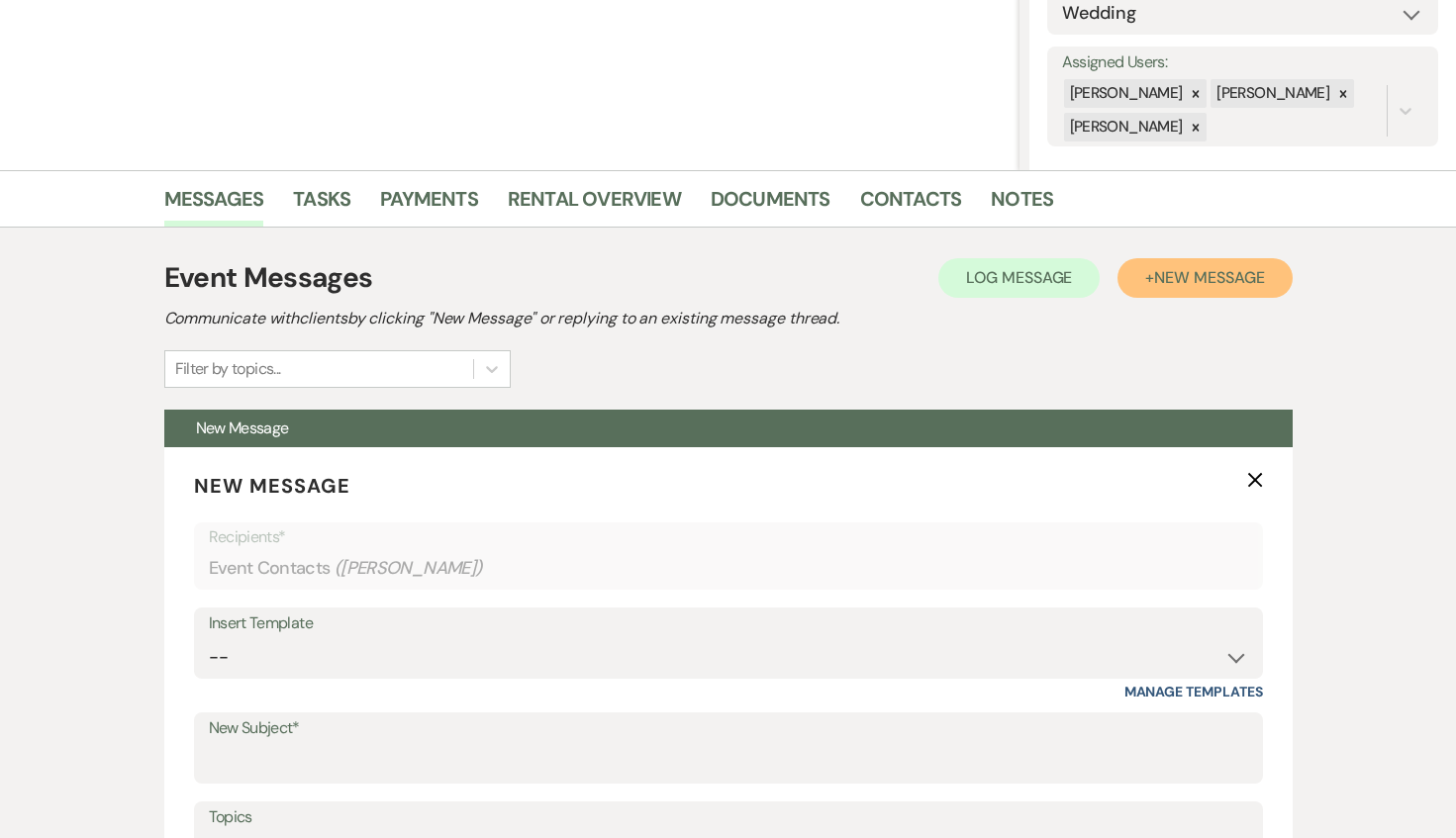
scroll to position [453, 0]
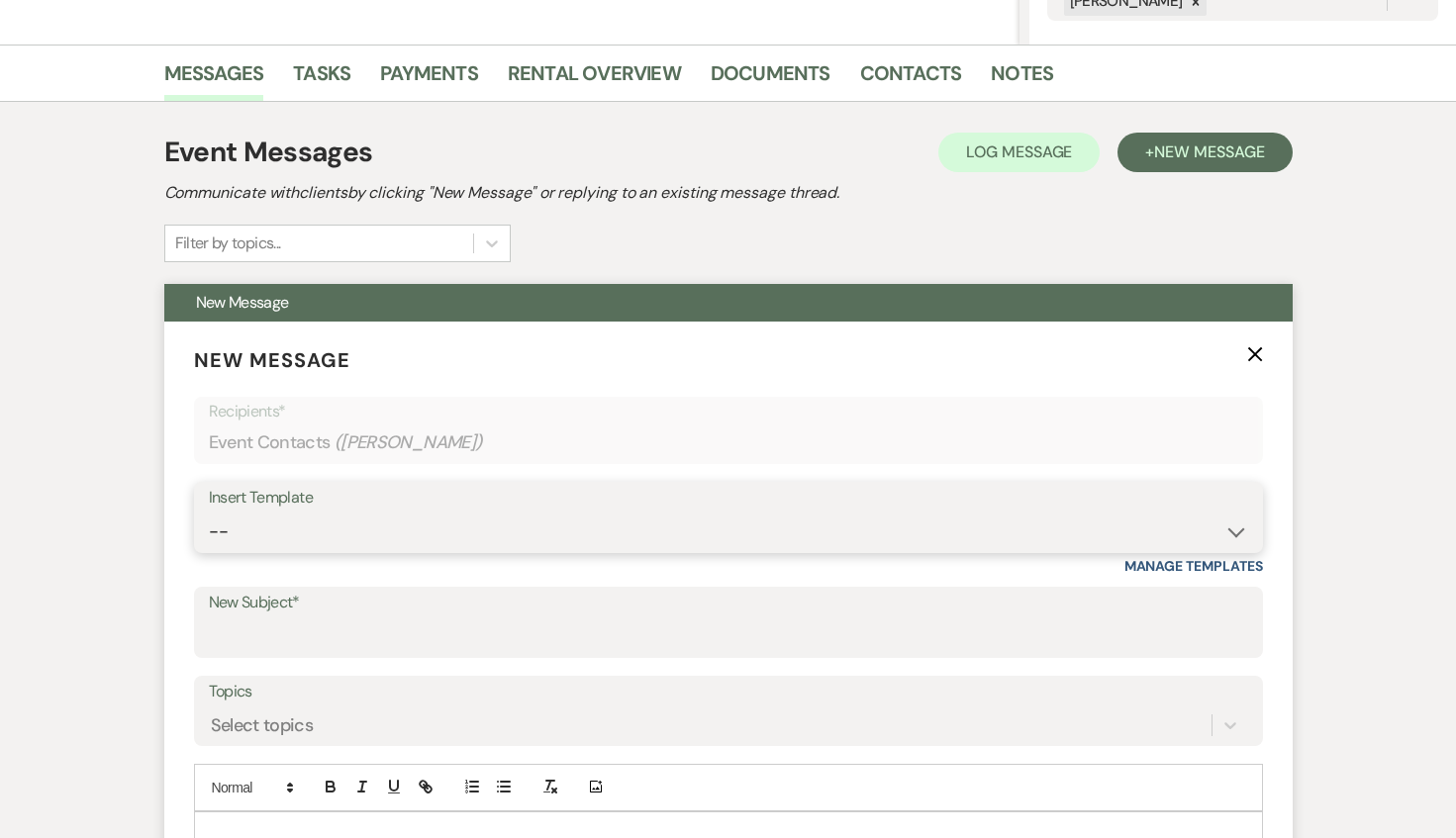
click at [309, 532] on select "-- Inquiry Response (Venue Guide) Schedule - Venue Tour Appt Confirmation Sched…" at bounding box center [728, 531] width 1039 height 39
select select "5948"
click at [209, 512] on select "-- Inquiry Response (Venue Guide) Schedule - Venue Tour Appt Confirmation Sched…" at bounding box center [728, 531] width 1039 height 39
type input "Interactive 3-D Virtual Tour of White & Sable 🤍🖤"
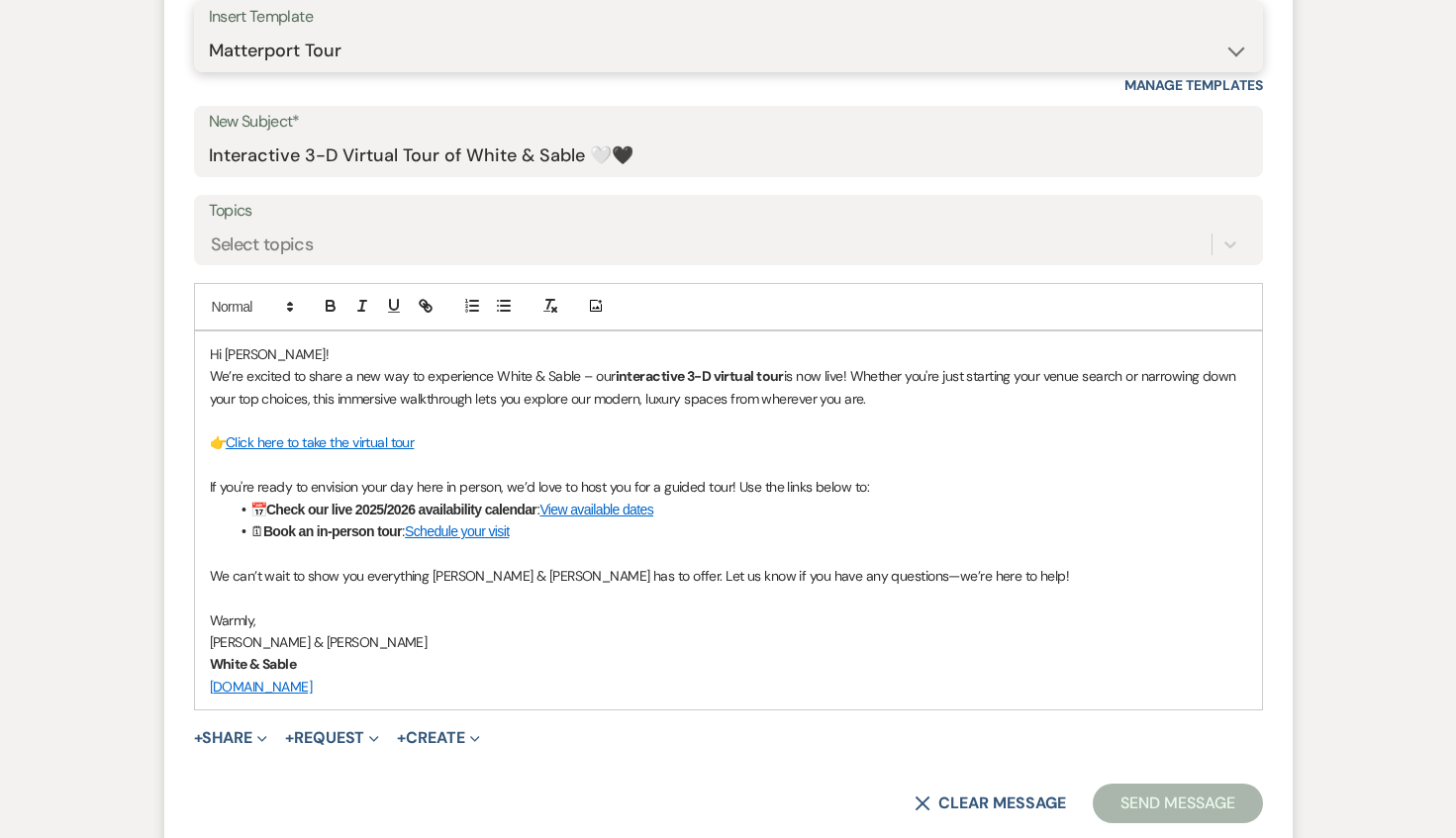
scroll to position [956, 0]
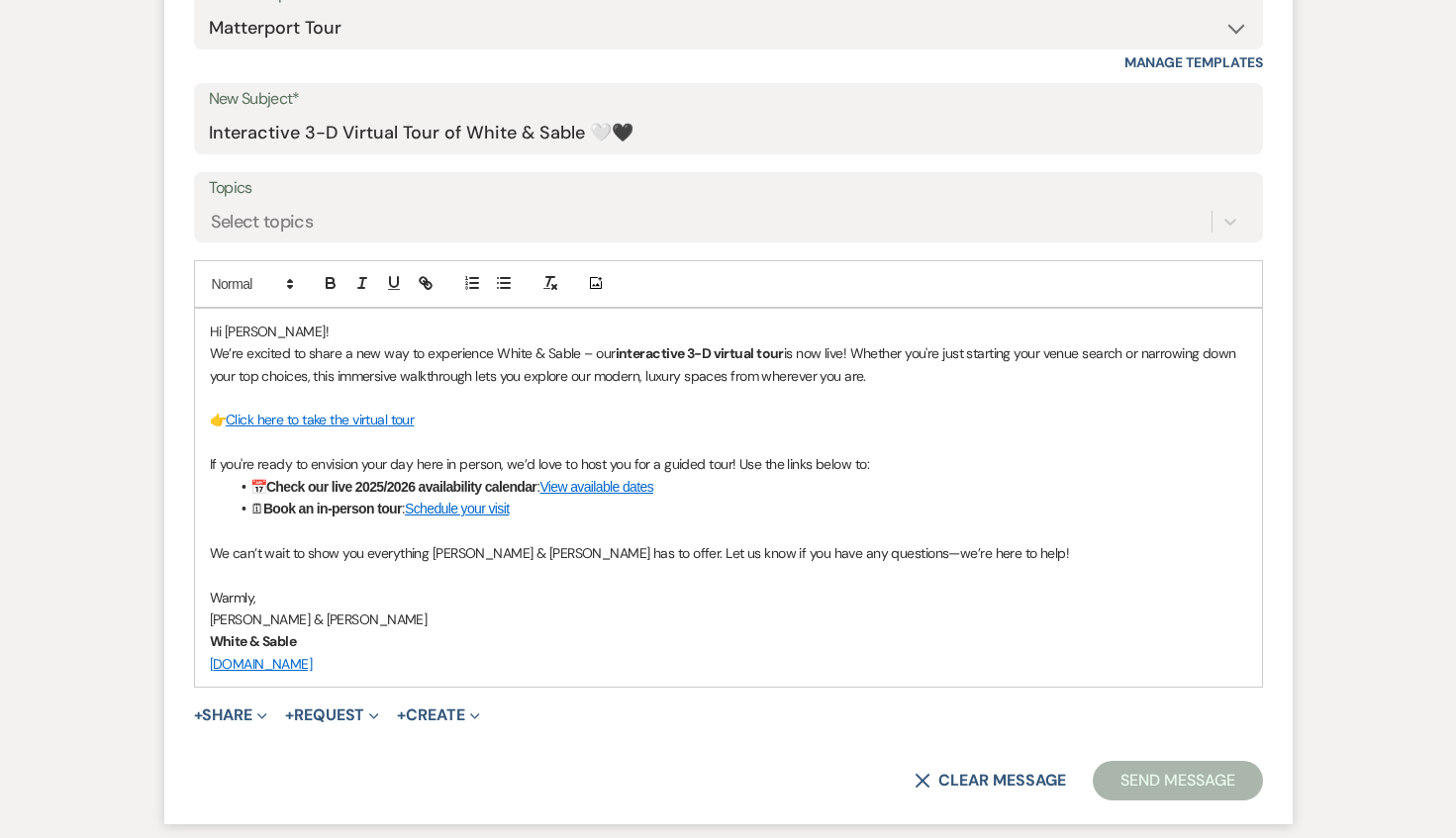
click at [1180, 782] on button "Send Message" at bounding box center [1177, 781] width 169 height 40
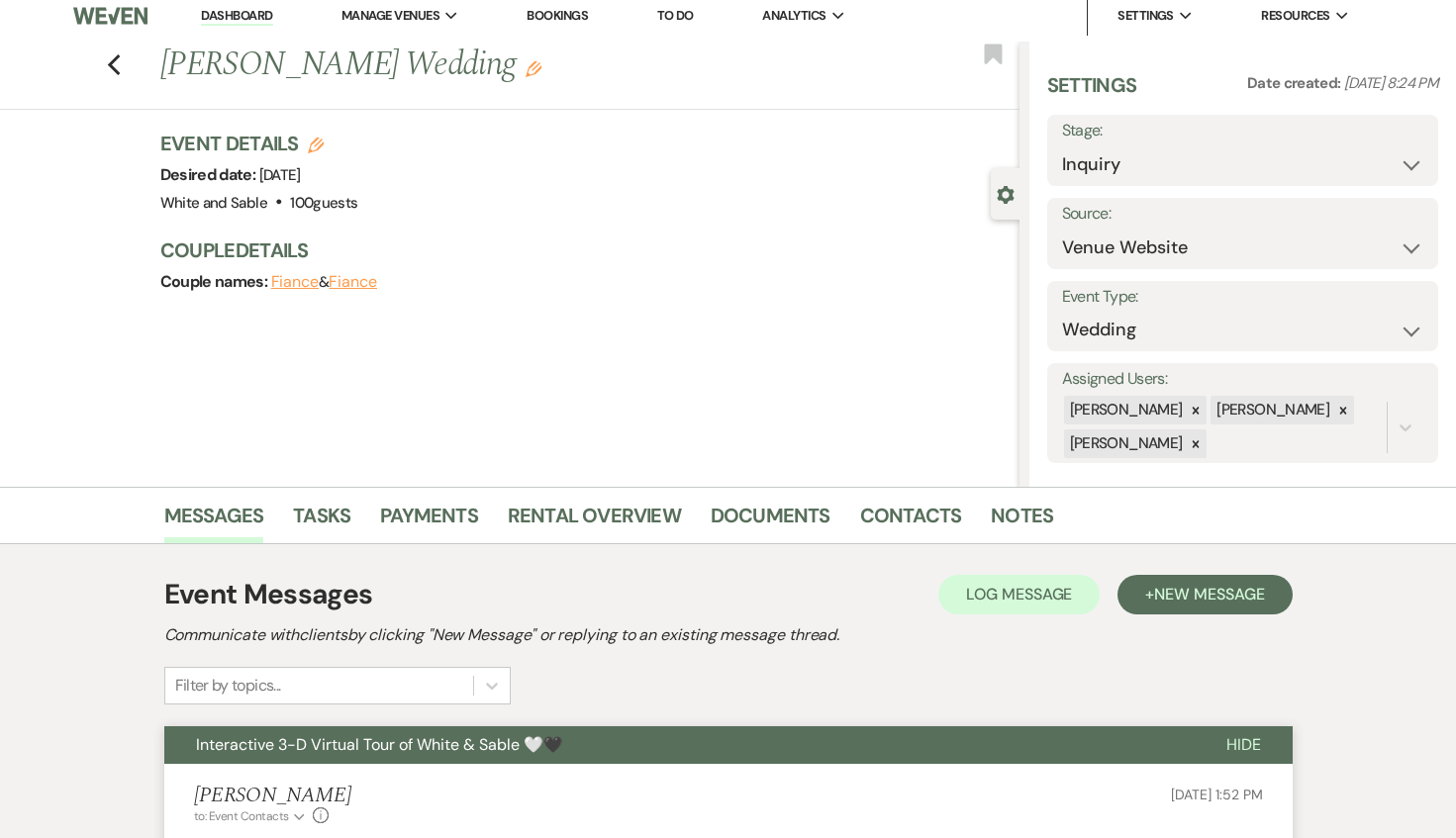
scroll to position [0, 0]
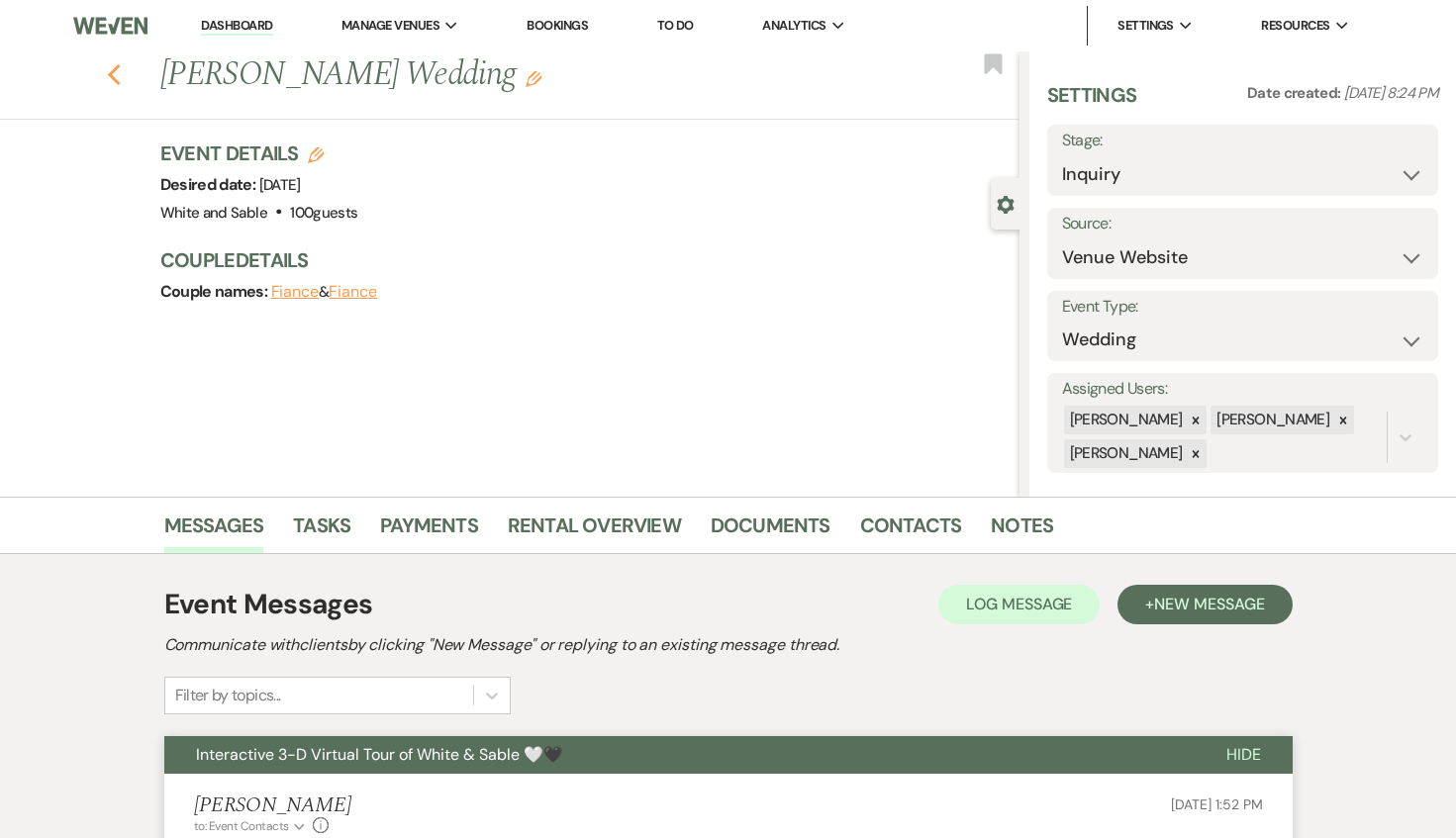
click at [110, 70] on icon "Previous" at bounding box center [114, 75] width 15 height 24
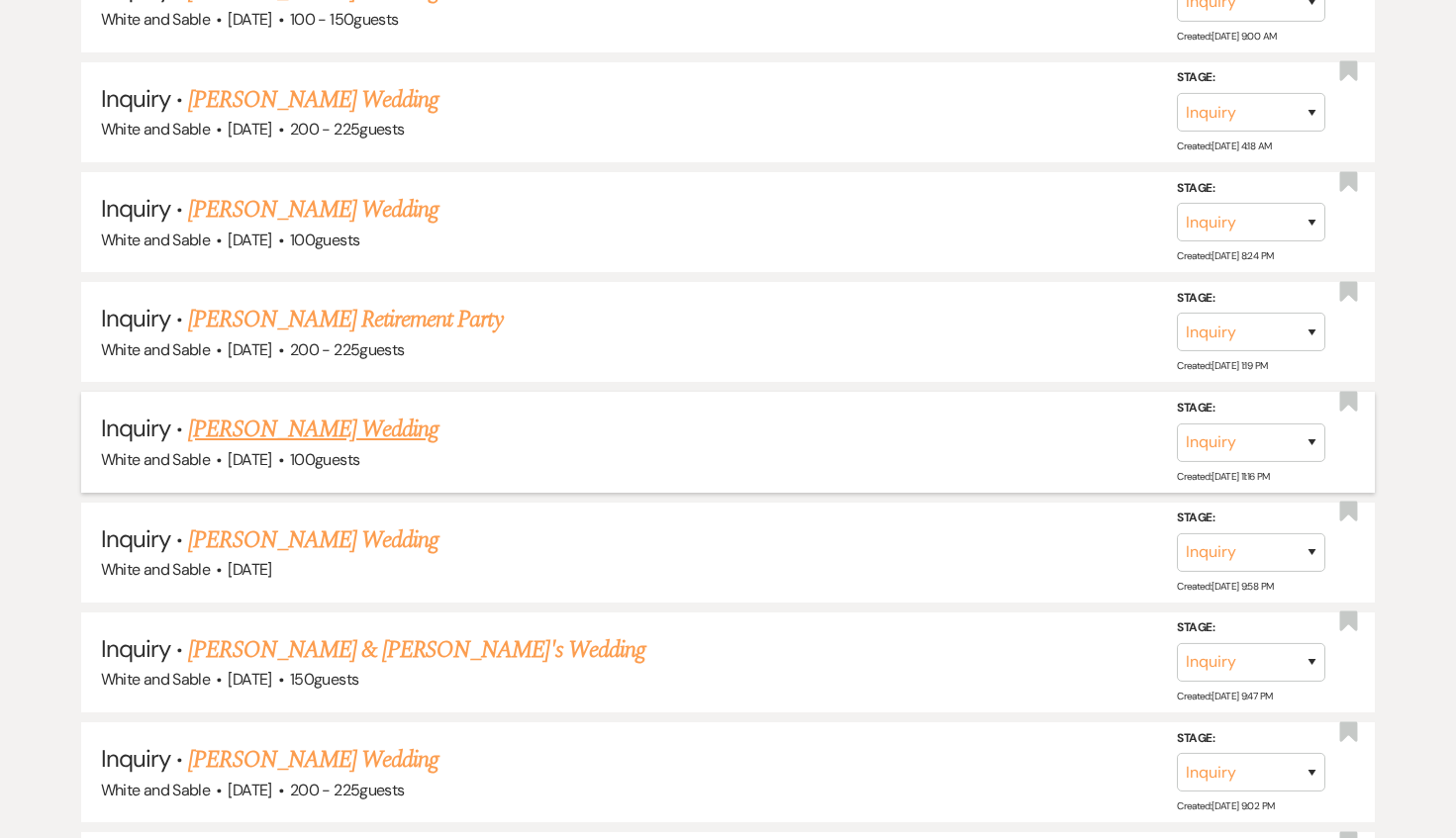
scroll to position [2471, 0]
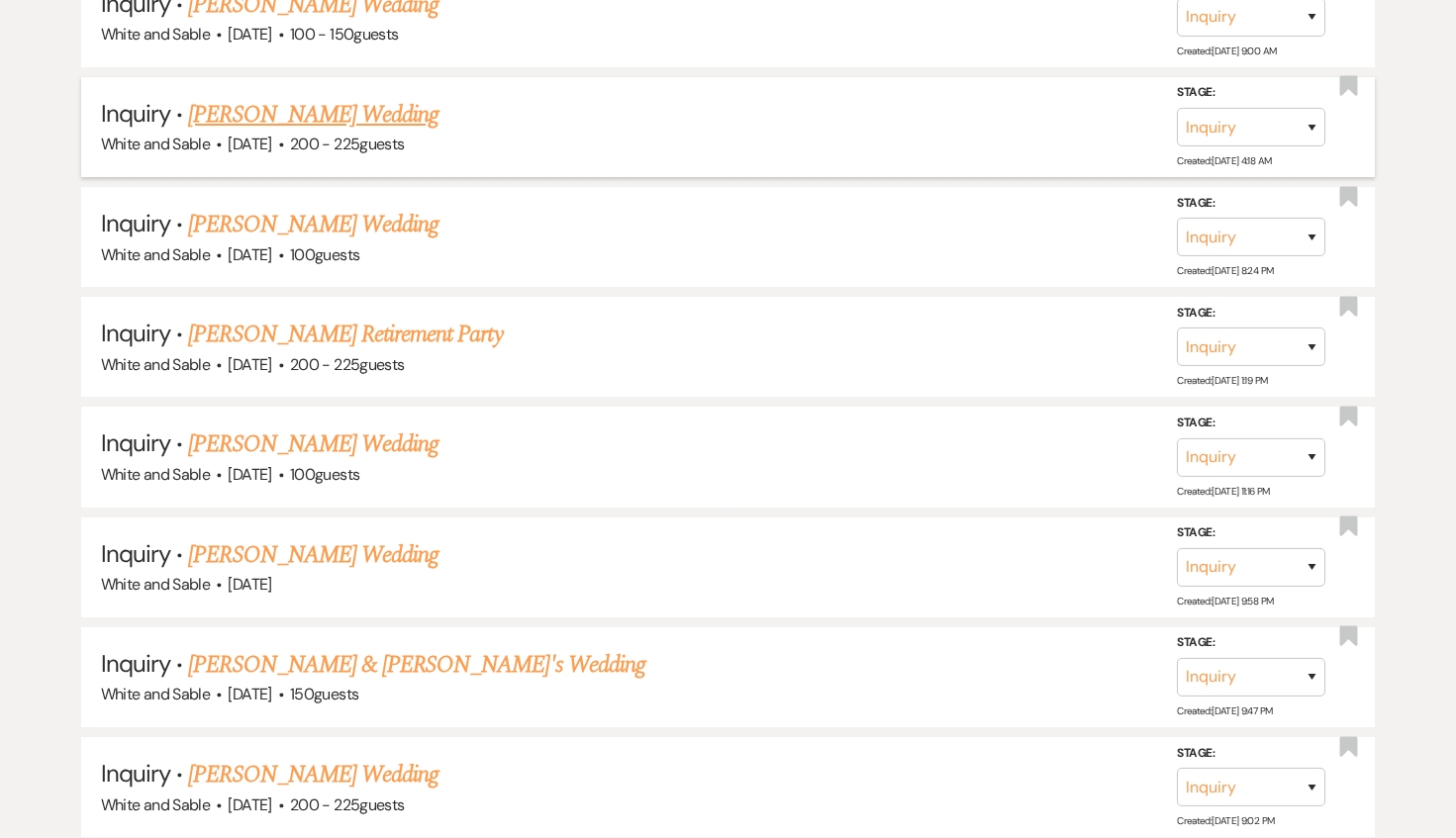
click at [290, 104] on link "[PERSON_NAME] Wedding" at bounding box center [313, 115] width 251 height 36
select select "5"
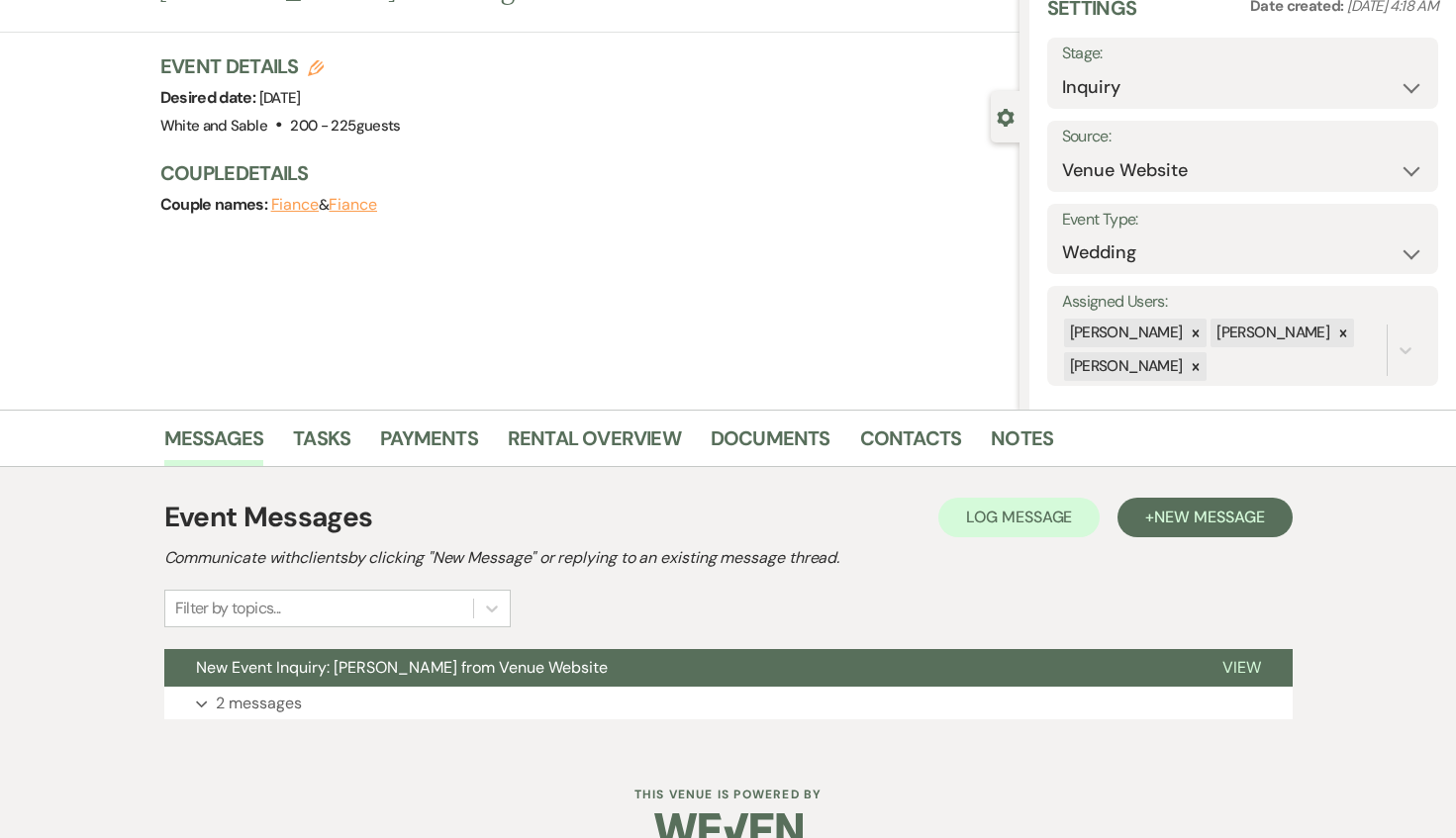
scroll to position [126, 0]
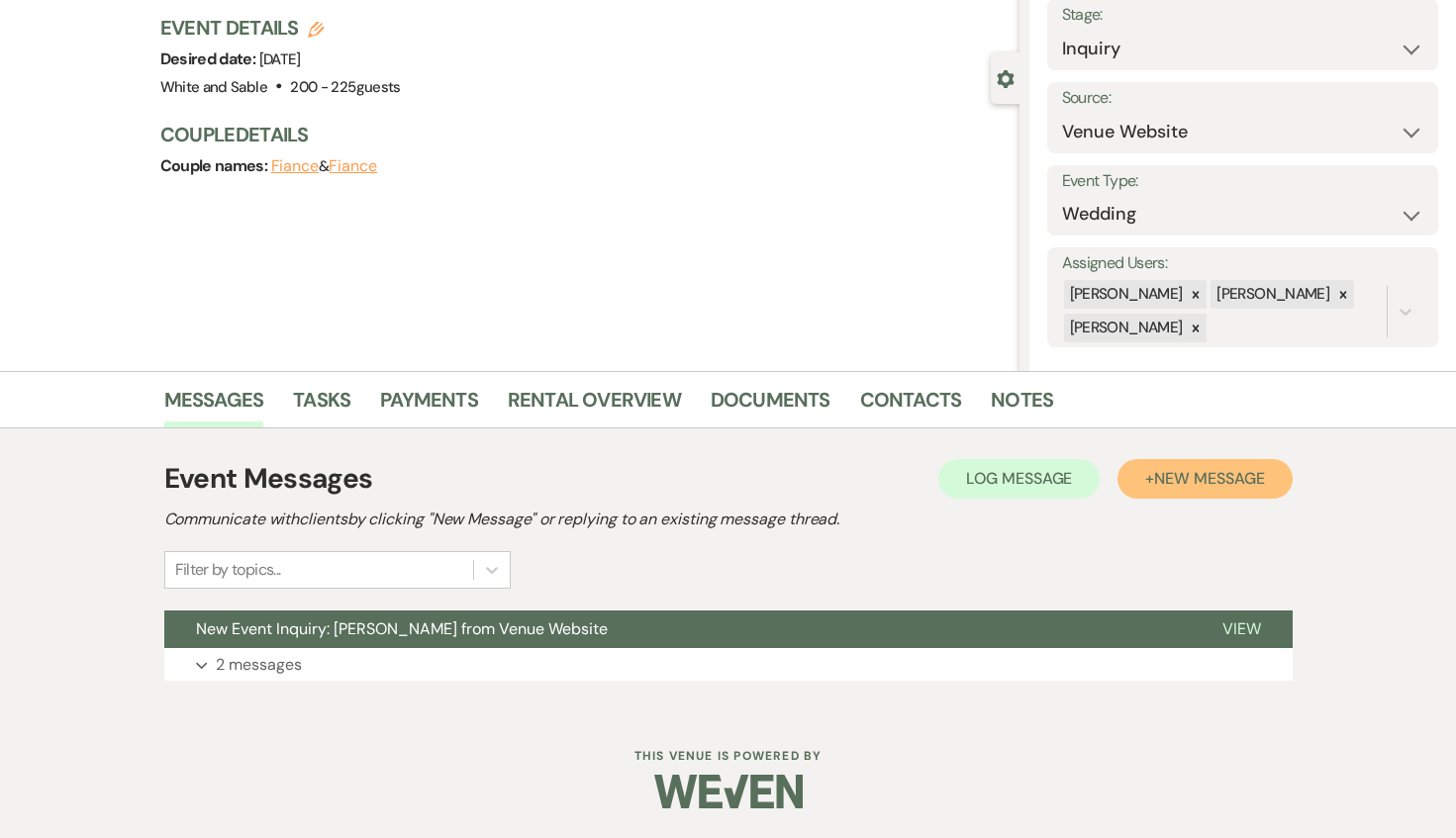
click at [1191, 478] on span "New Message" at bounding box center [1208, 478] width 110 height 21
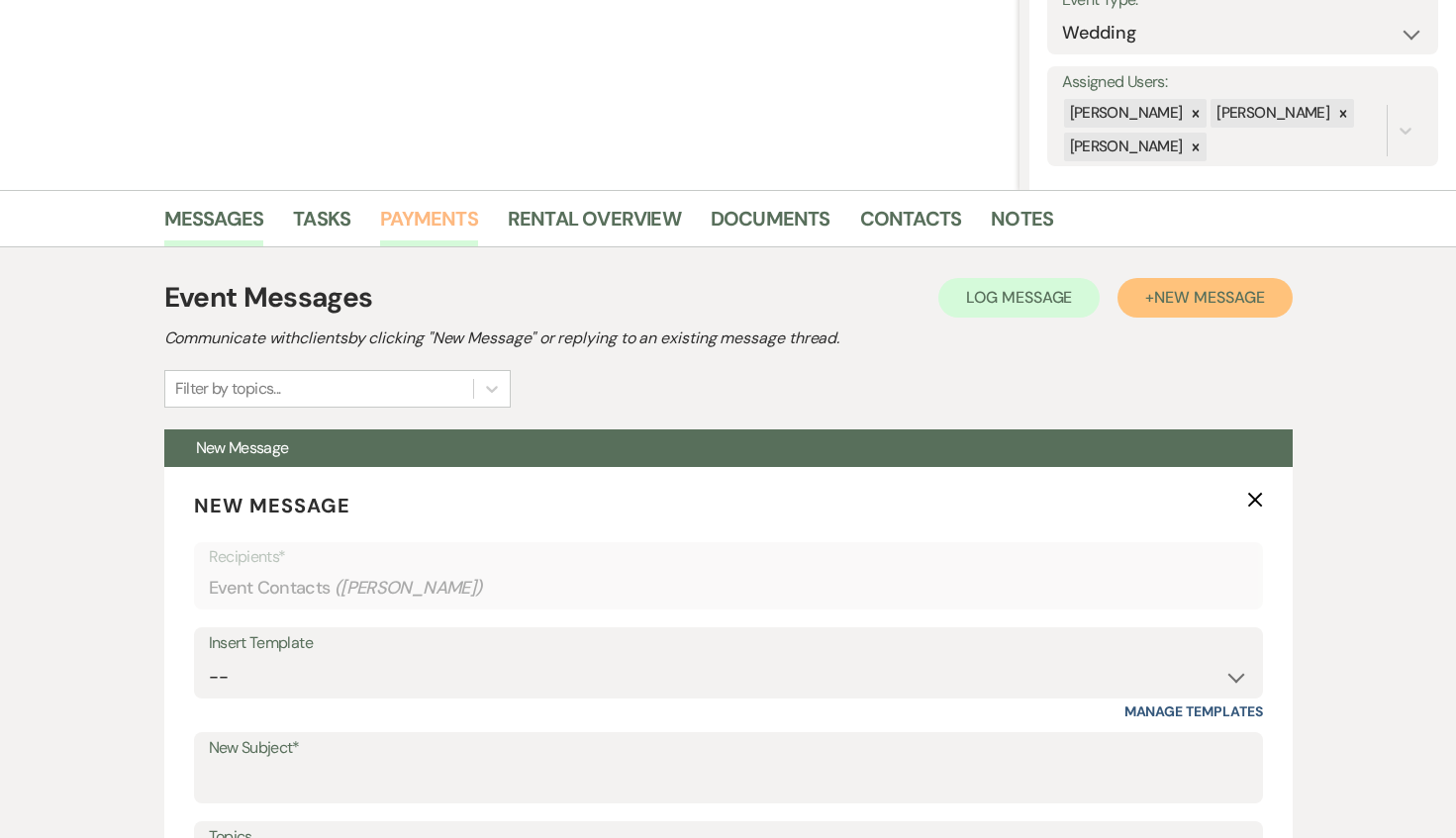
scroll to position [384, 0]
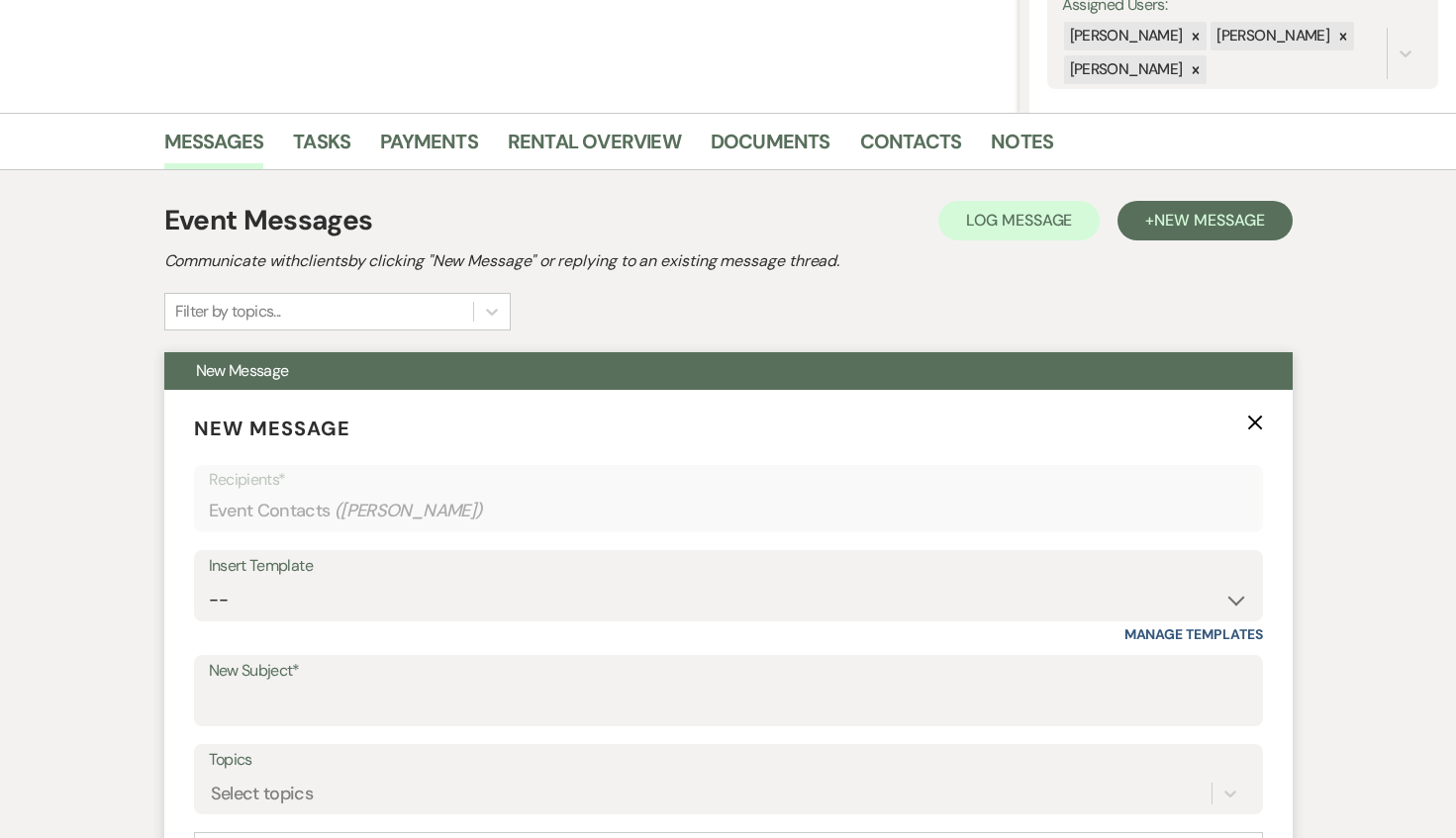
click at [298, 651] on form "New Message X Recipients* Event Contacts ( [PERSON_NAME] ) Insert Template -- I…" at bounding box center [728, 727] width 1128 height 675
click at [300, 603] on select "-- Inquiry Response (Venue Guide) Schedule - Venue Tour Appt Confirmation Sched…" at bounding box center [728, 599] width 1039 height 39
select select "5948"
click at [209, 580] on select "-- Inquiry Response (Venue Guide) Schedule - Venue Tour Appt Confirmation Sched…" at bounding box center [728, 599] width 1039 height 39
type input "Interactive 3-D Virtual Tour of White & Sable 🤍🖤"
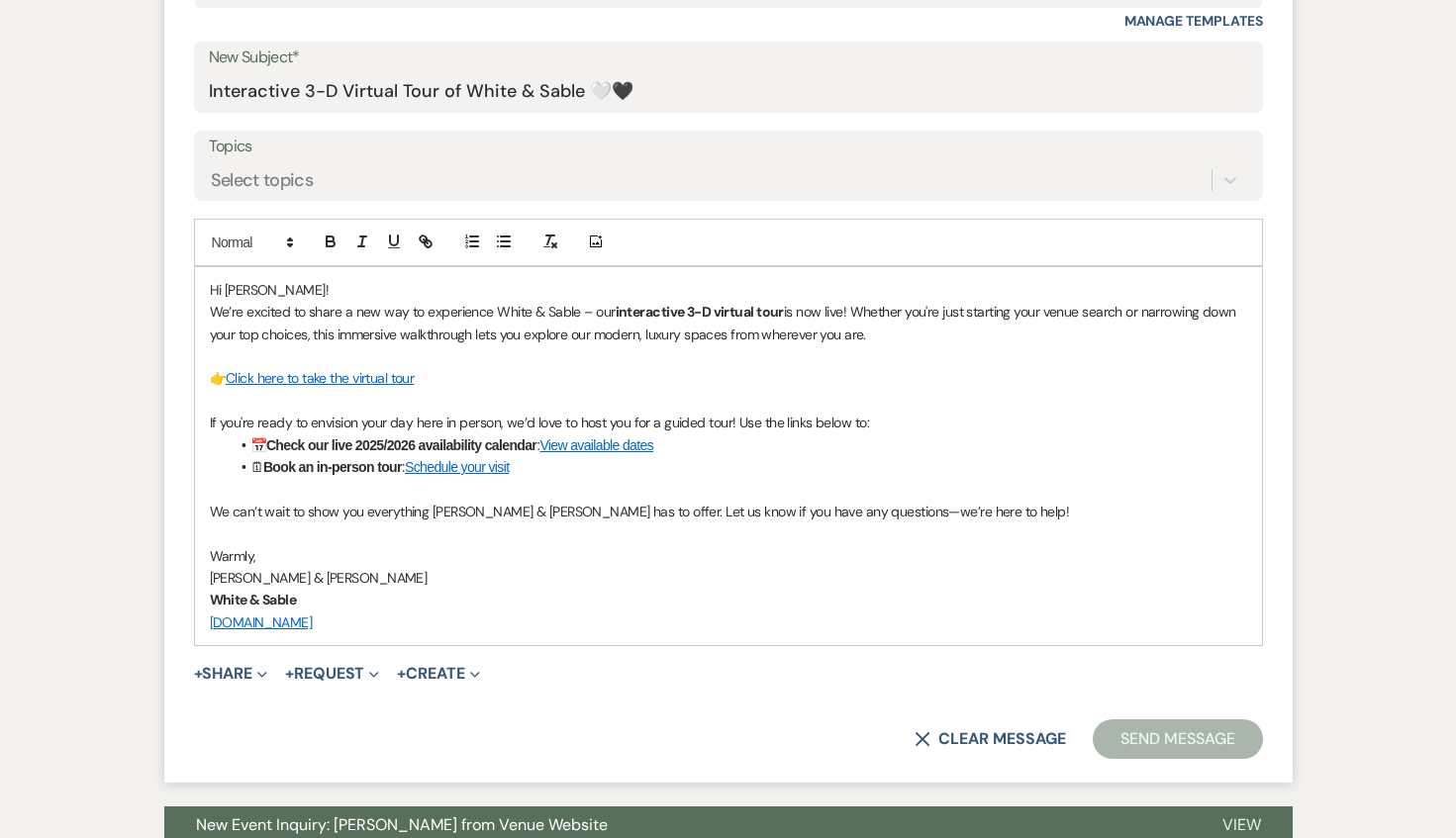
click at [1182, 730] on button "Send Message" at bounding box center [1177, 739] width 169 height 40
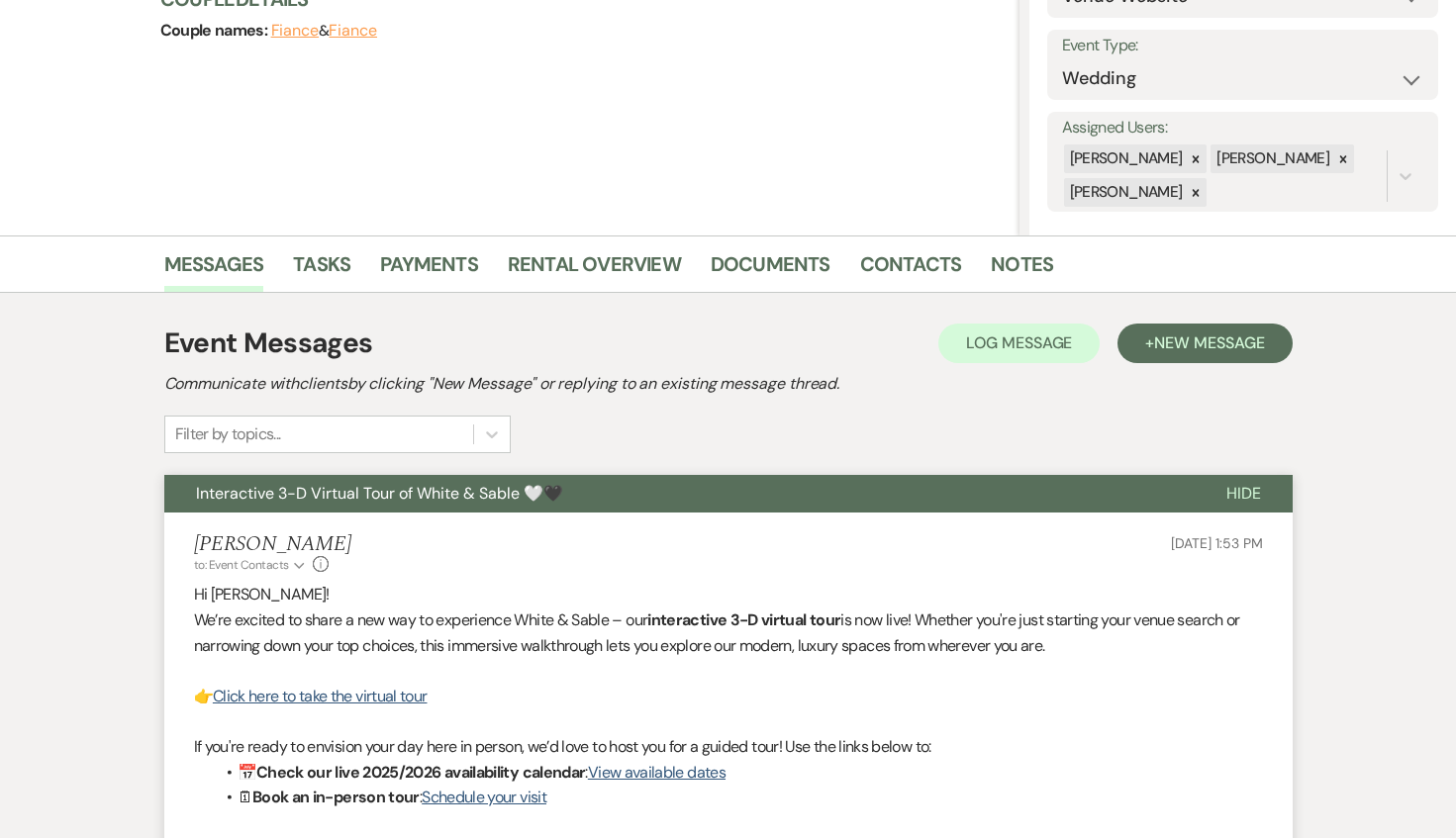
scroll to position [0, 0]
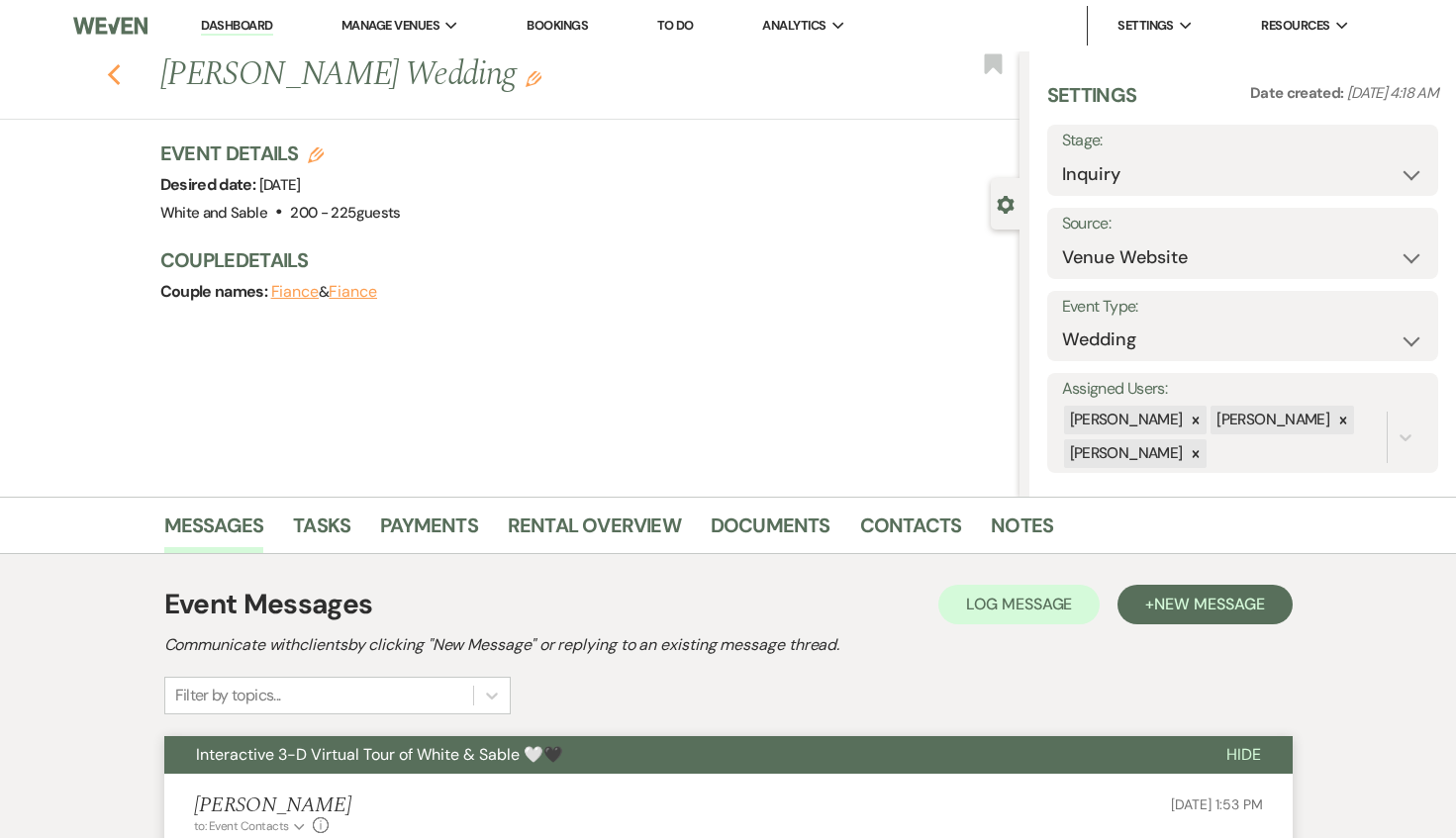
click at [112, 69] on icon "Previous" at bounding box center [114, 75] width 15 height 24
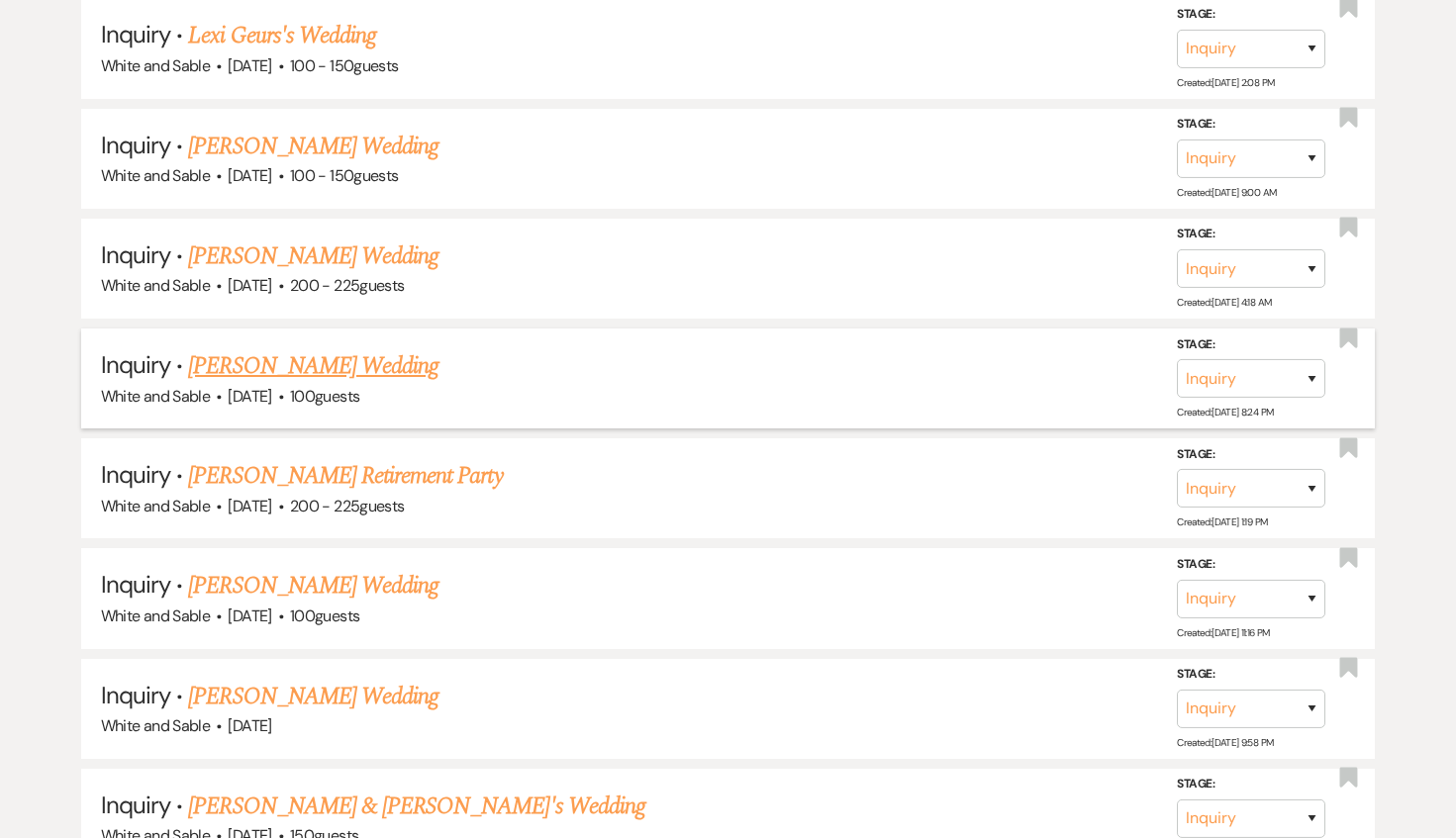
scroll to position [2324, 0]
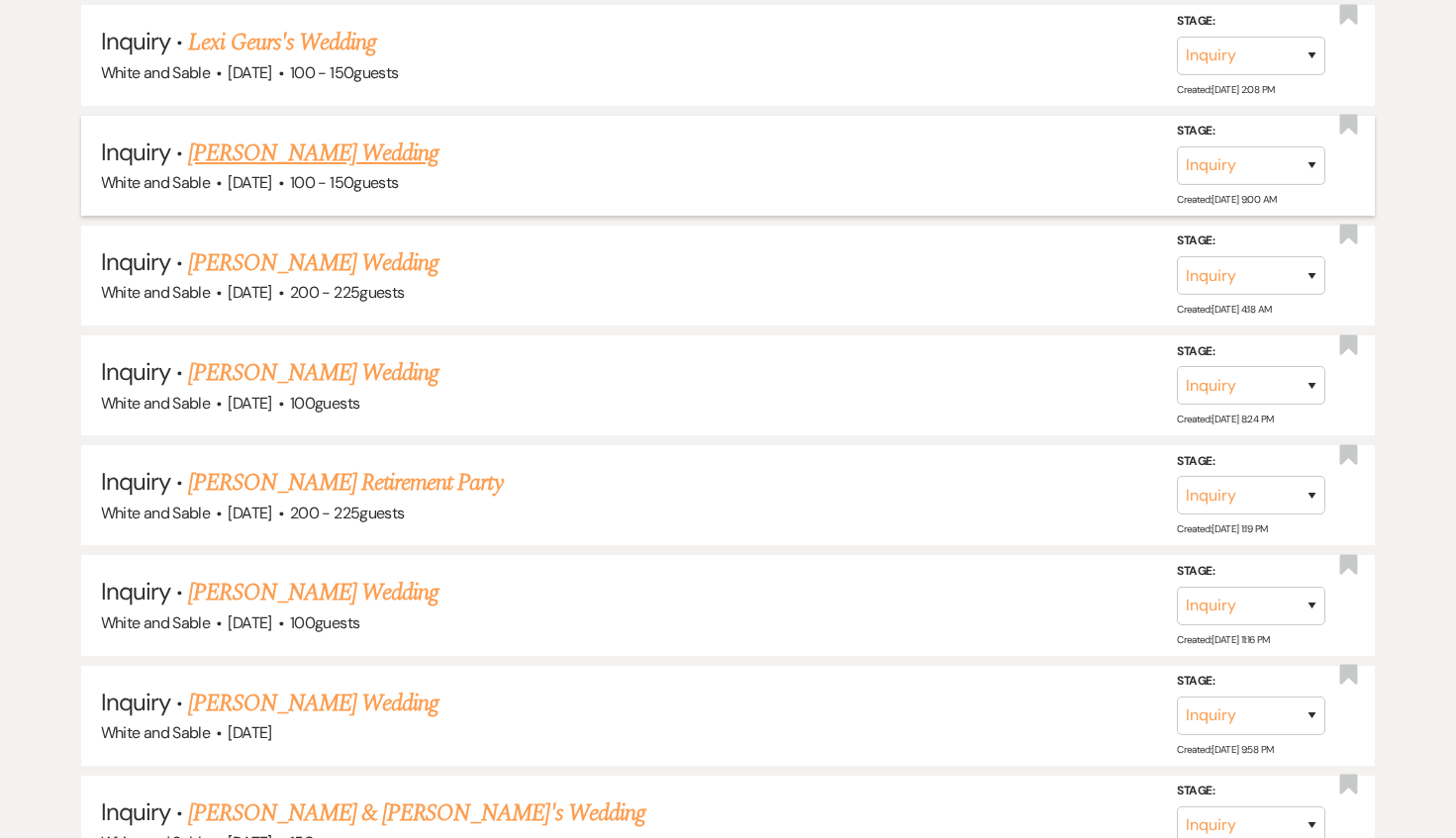
click at [249, 136] on link "[PERSON_NAME] Wedding" at bounding box center [313, 154] width 251 height 36
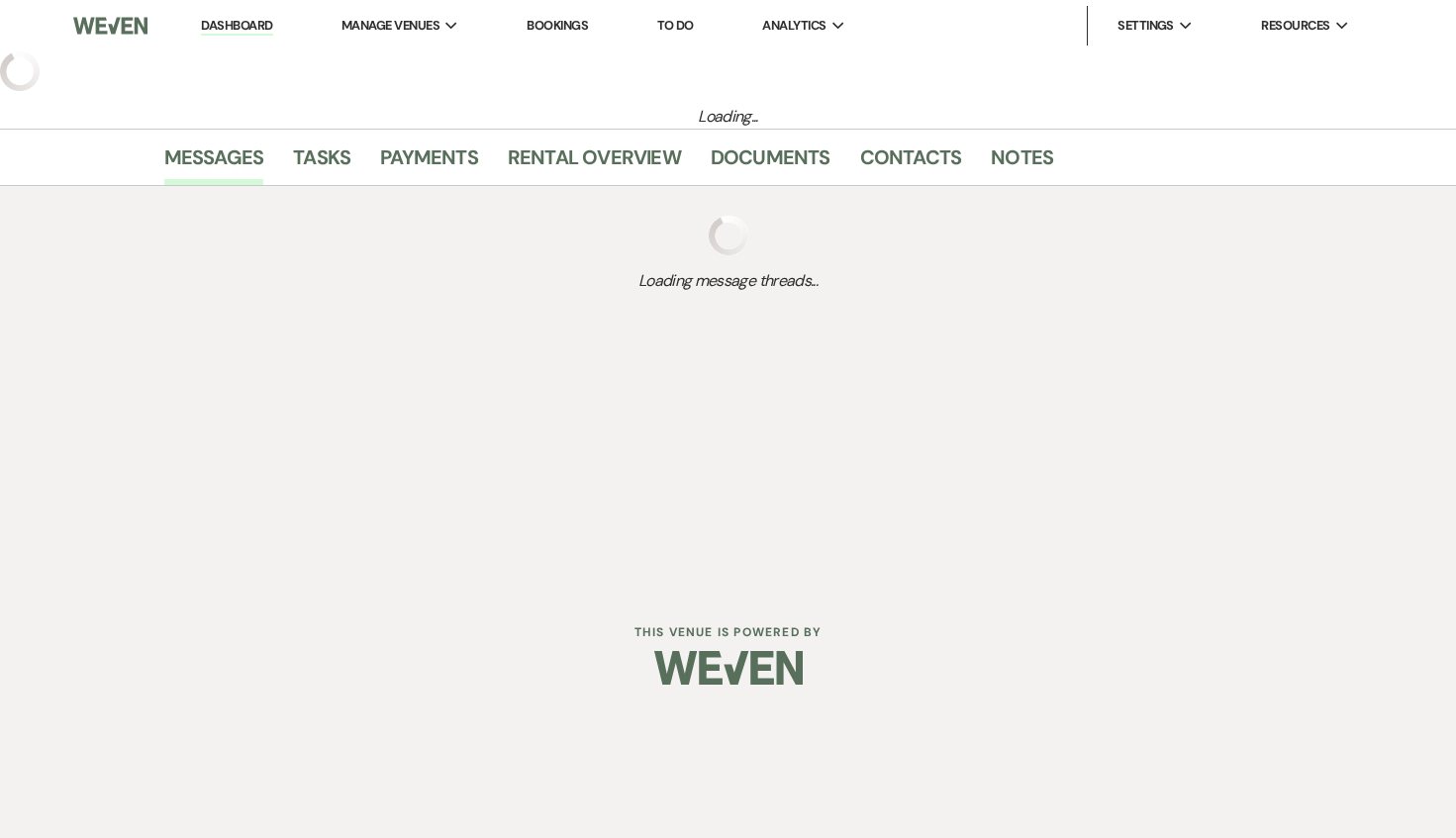
select select "5"
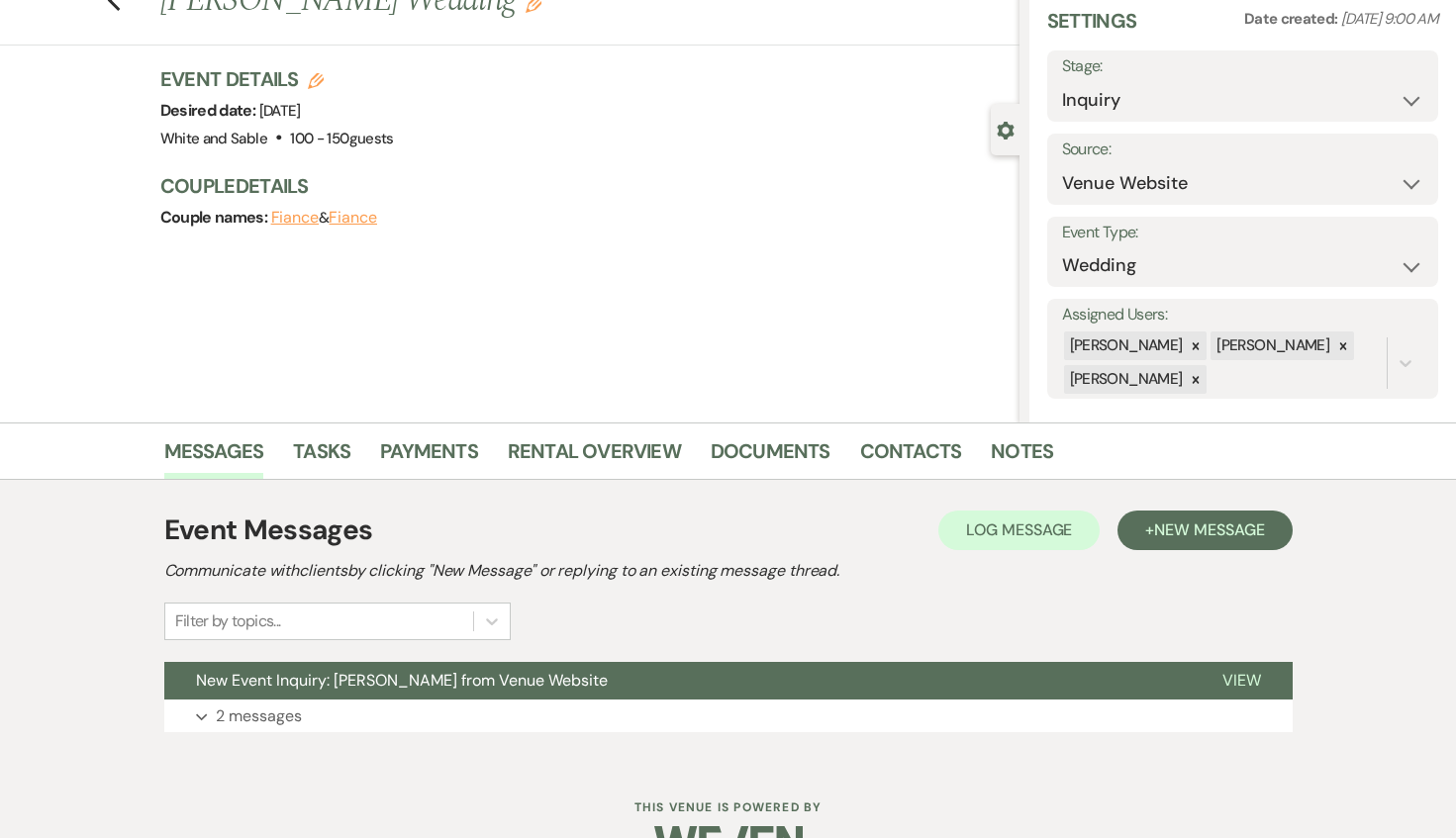
scroll to position [126, 0]
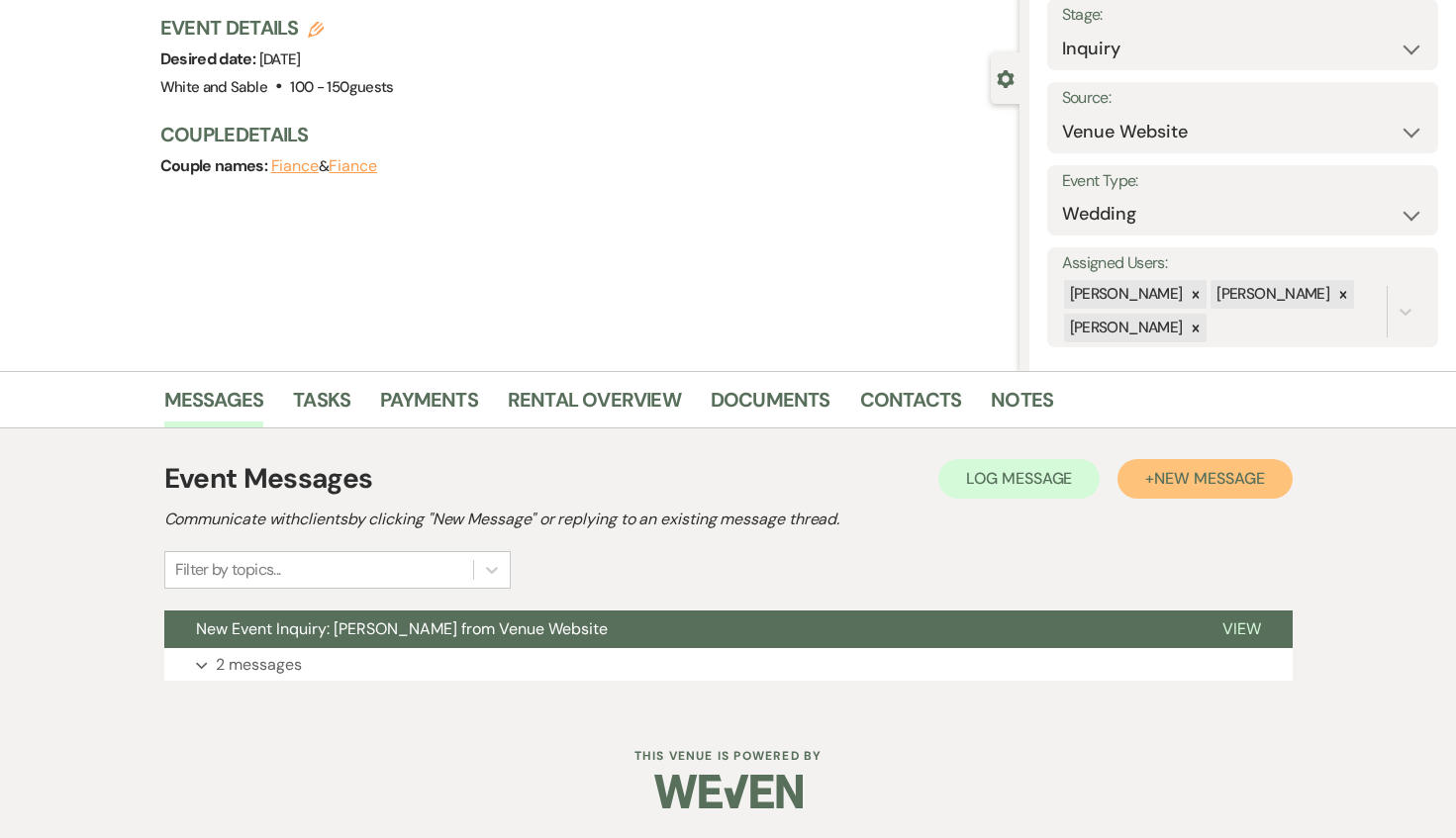
click at [1198, 478] on span "New Message" at bounding box center [1208, 478] width 110 height 21
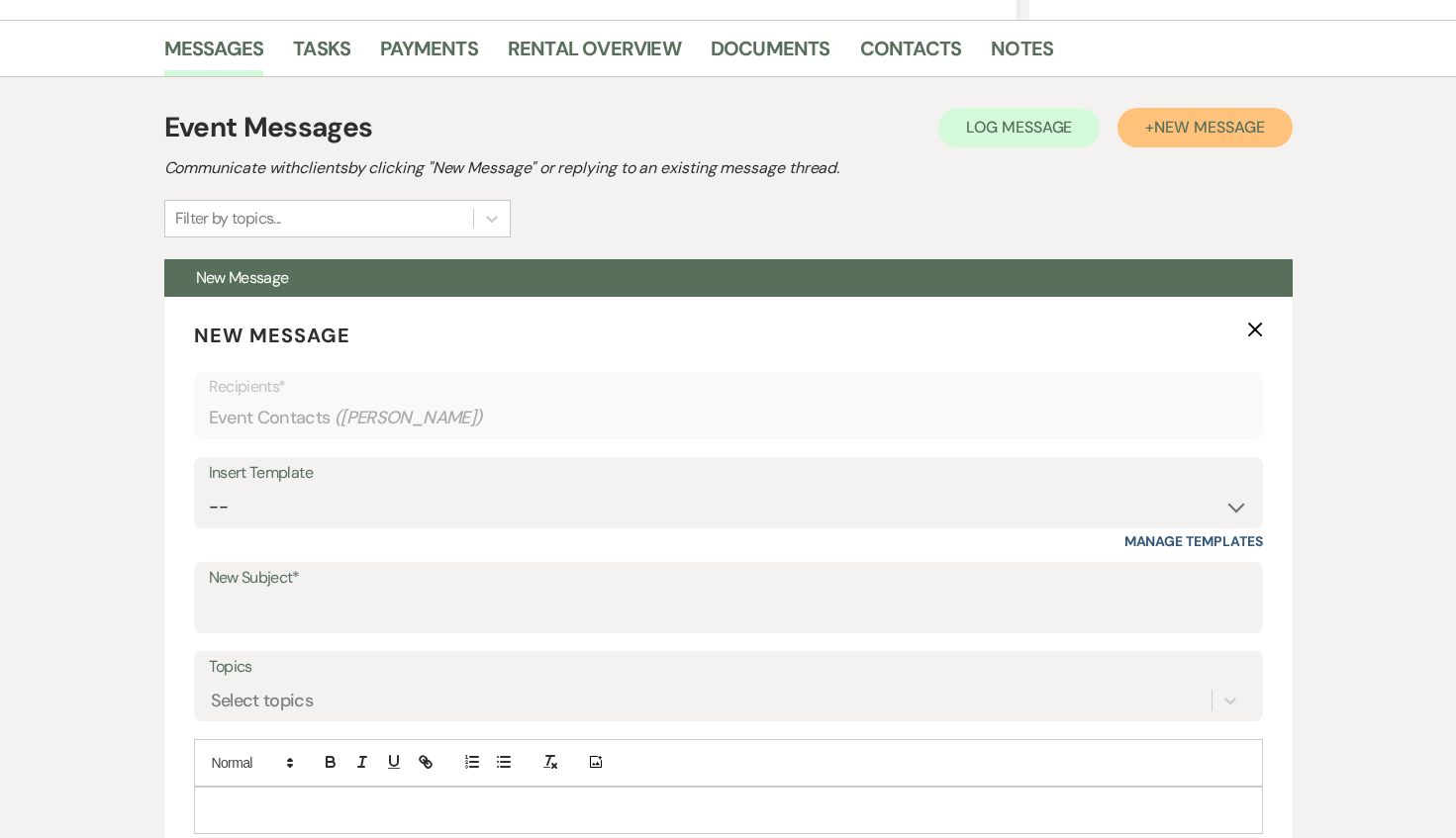
scroll to position [640, 0]
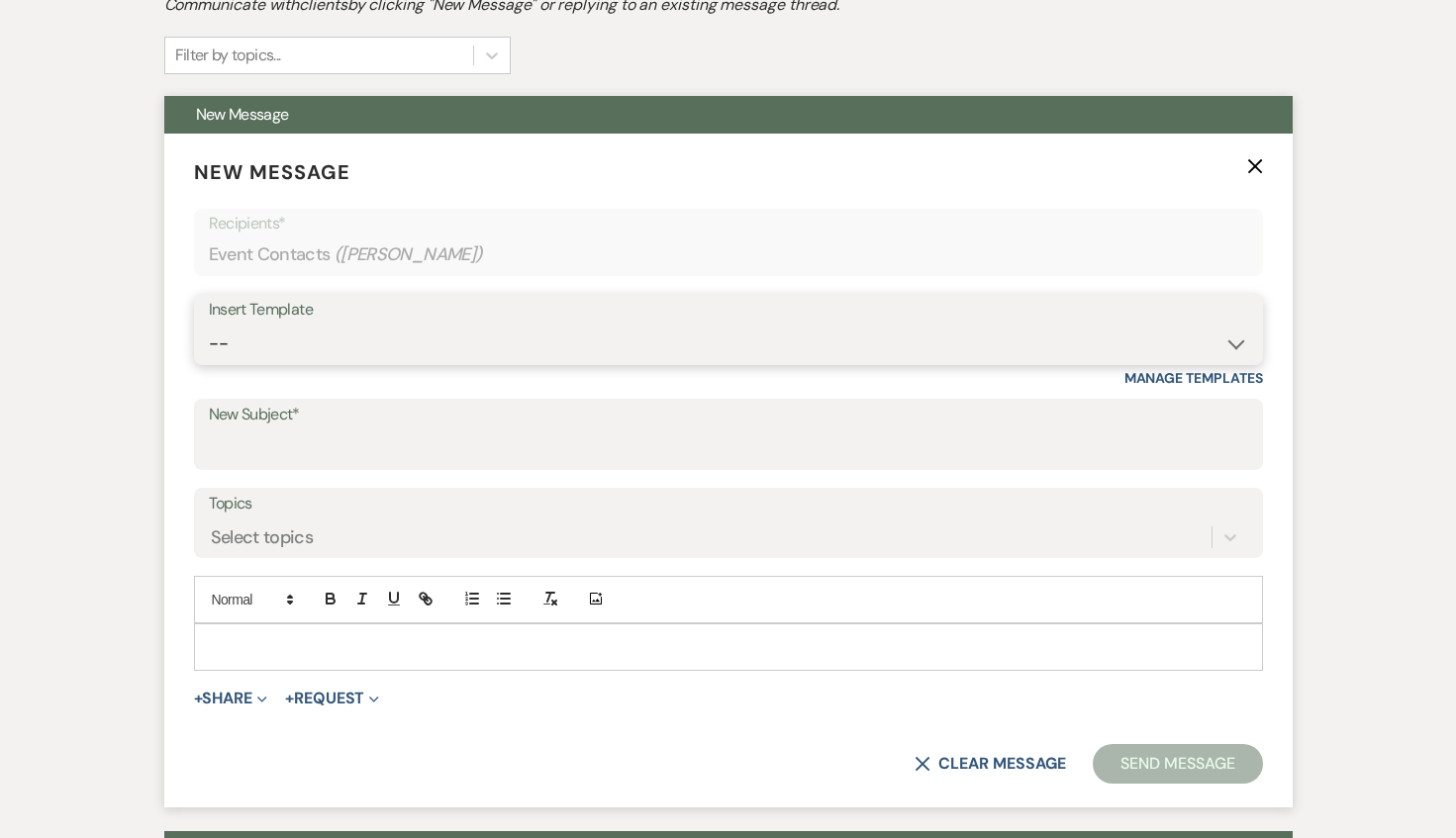
click at [347, 356] on select "-- Inquiry Response (Venue Guide) Schedule - Venue Tour Appt Confirmation Sched…" at bounding box center [728, 344] width 1039 height 39
select select "5948"
click at [209, 325] on select "-- Inquiry Response (Venue Guide) Schedule - Venue Tour Appt Confirmation Sched…" at bounding box center [728, 344] width 1039 height 39
type input "Interactive 3-D Virtual Tour of White & Sable 🤍🖤"
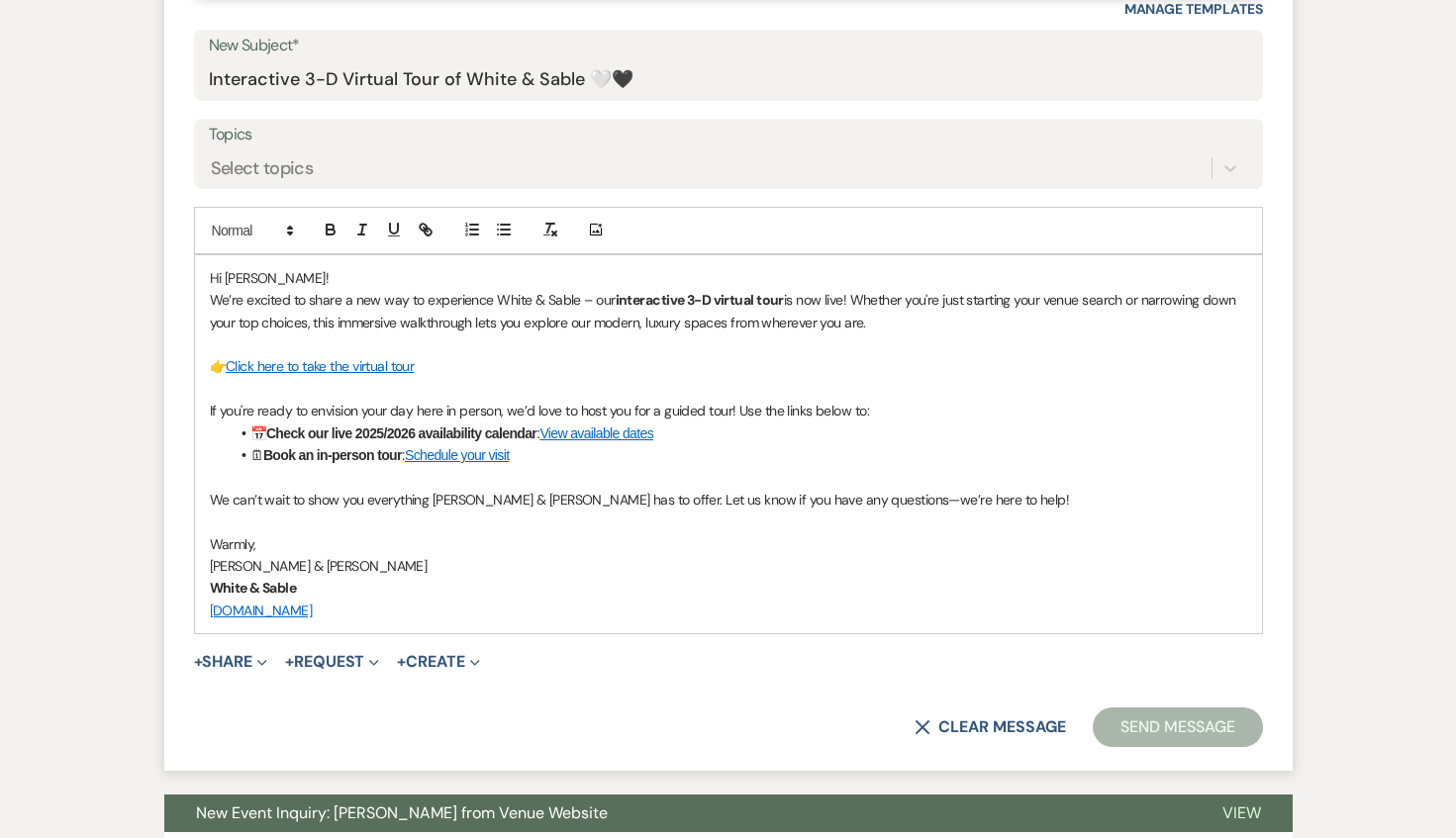
scroll to position [1092, 0]
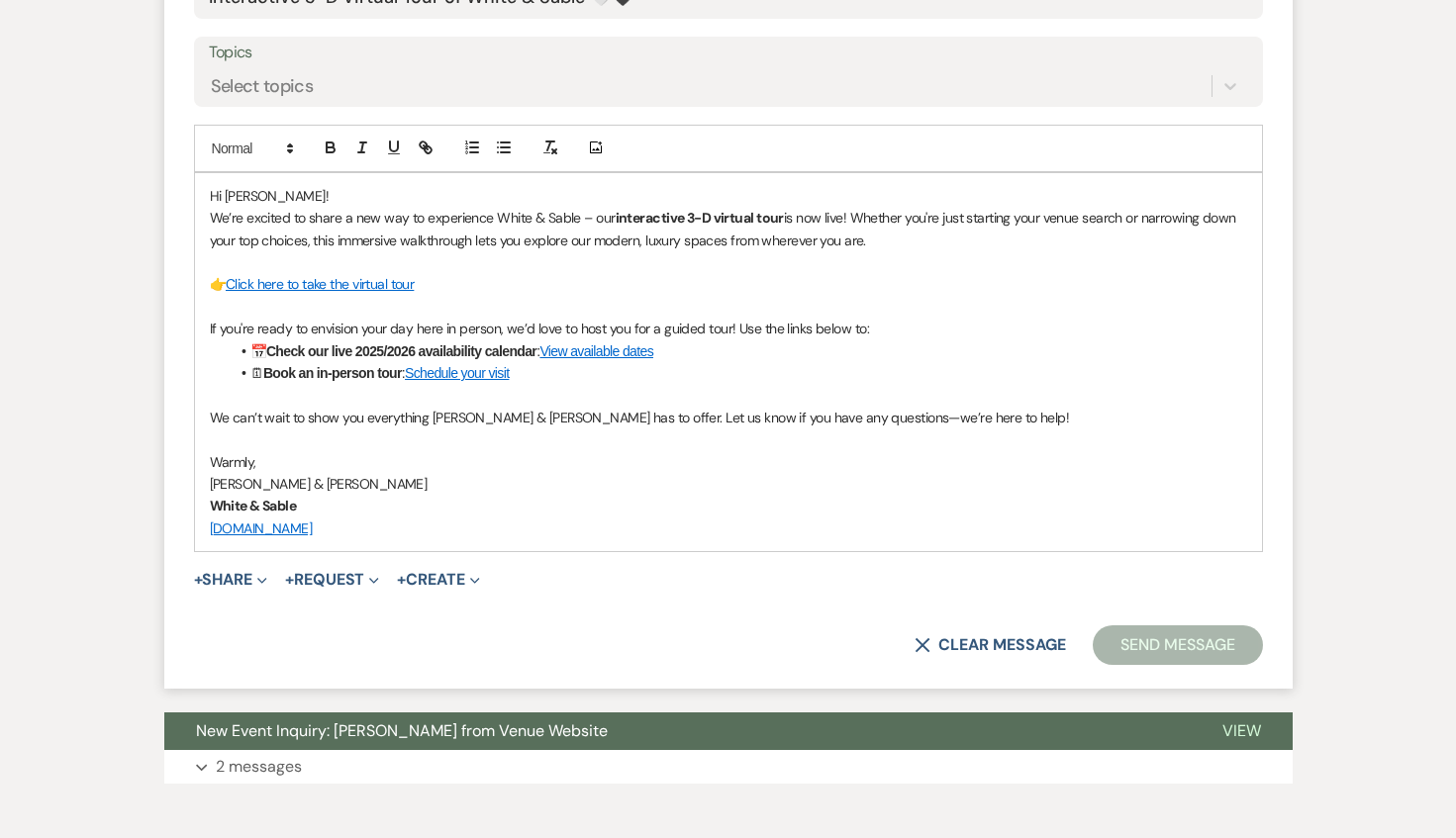
click at [1147, 665] on form "New Message X Saving draft... Recipients* Event Contacts ( [PERSON_NAME] ) Inse…" at bounding box center [728, 185] width 1128 height 1007
click at [1143, 635] on button "Send Message" at bounding box center [1177, 645] width 169 height 40
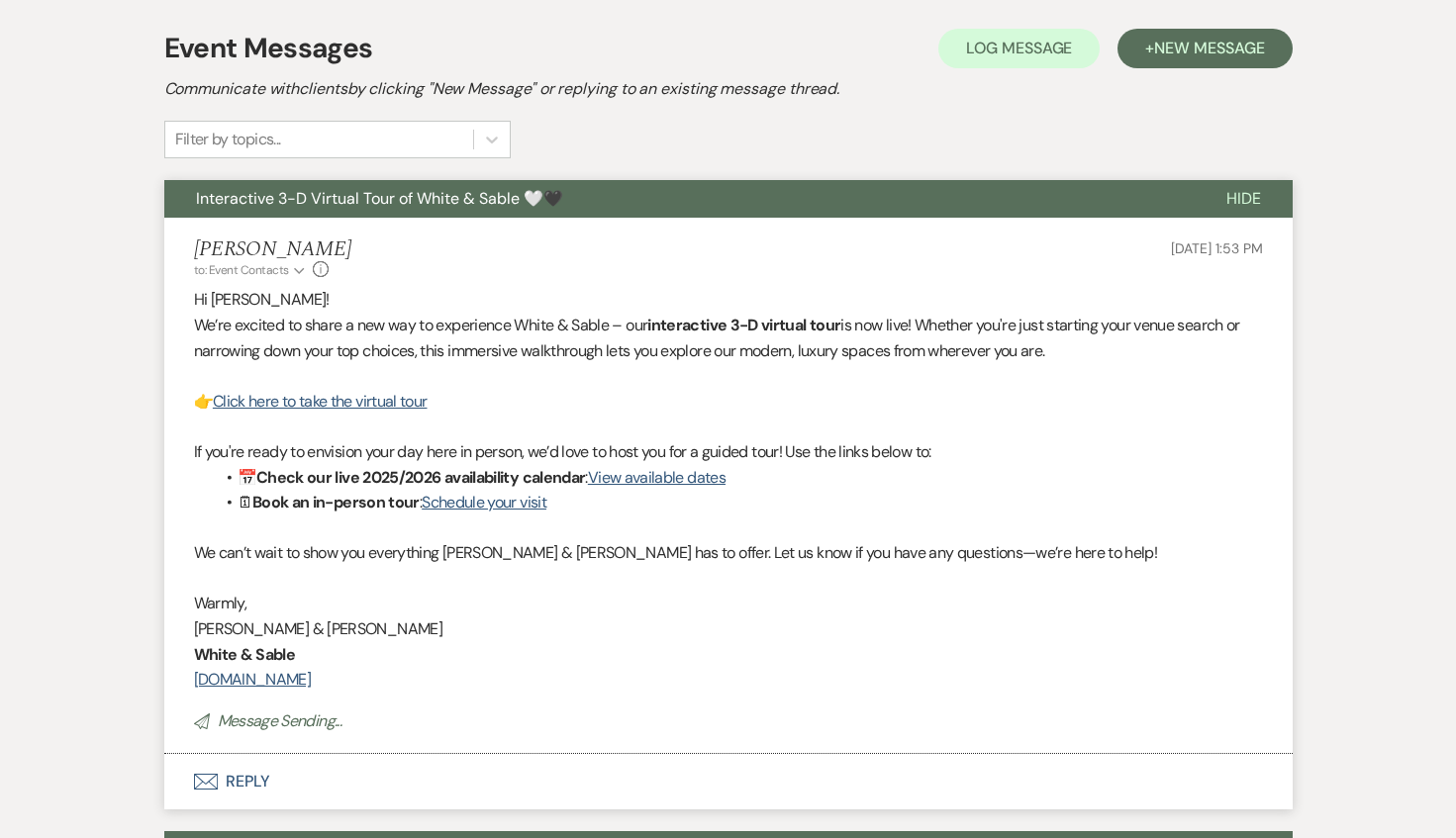
scroll to position [0, 0]
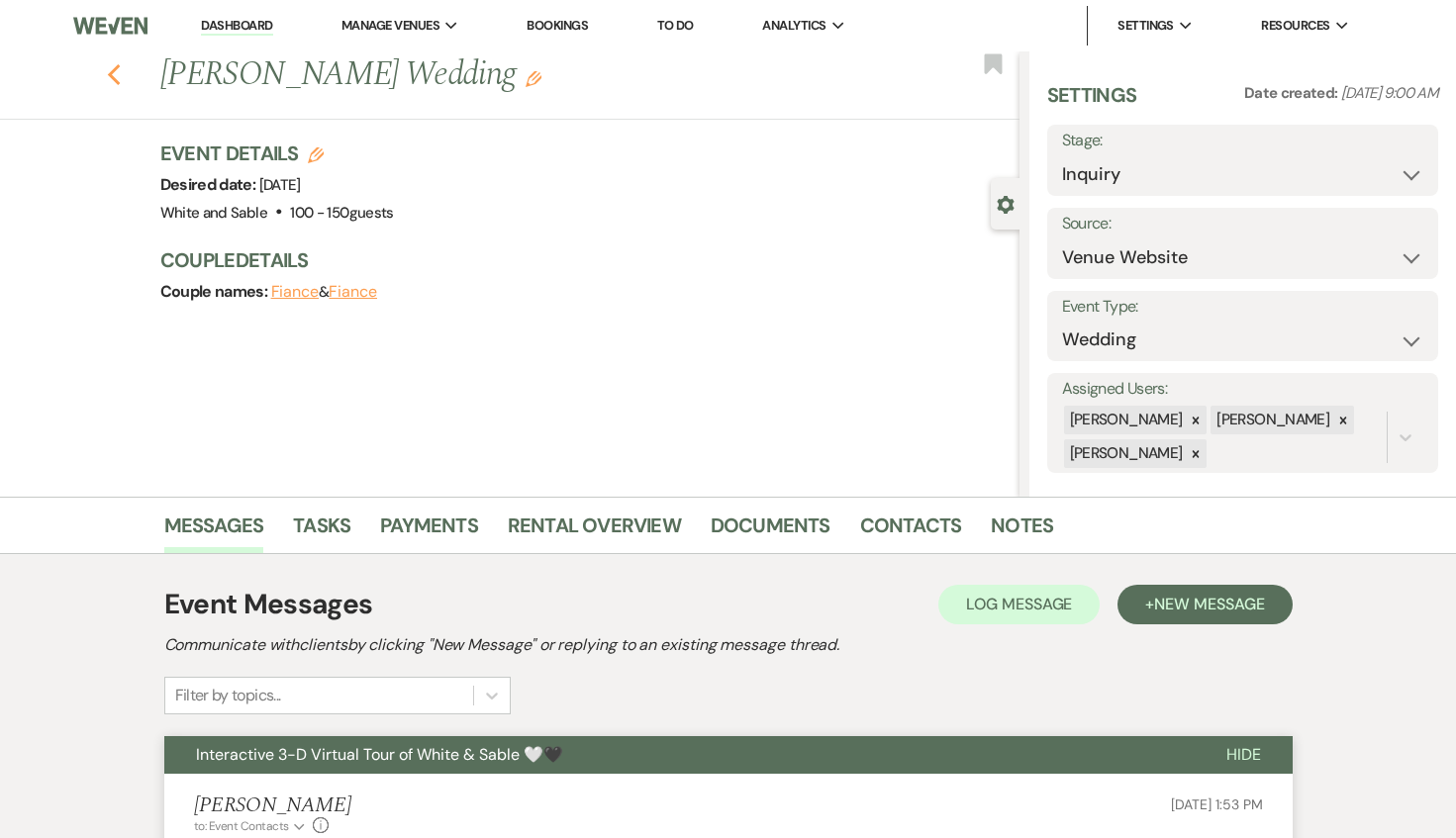
click at [109, 74] on use "button" at bounding box center [113, 75] width 13 height 22
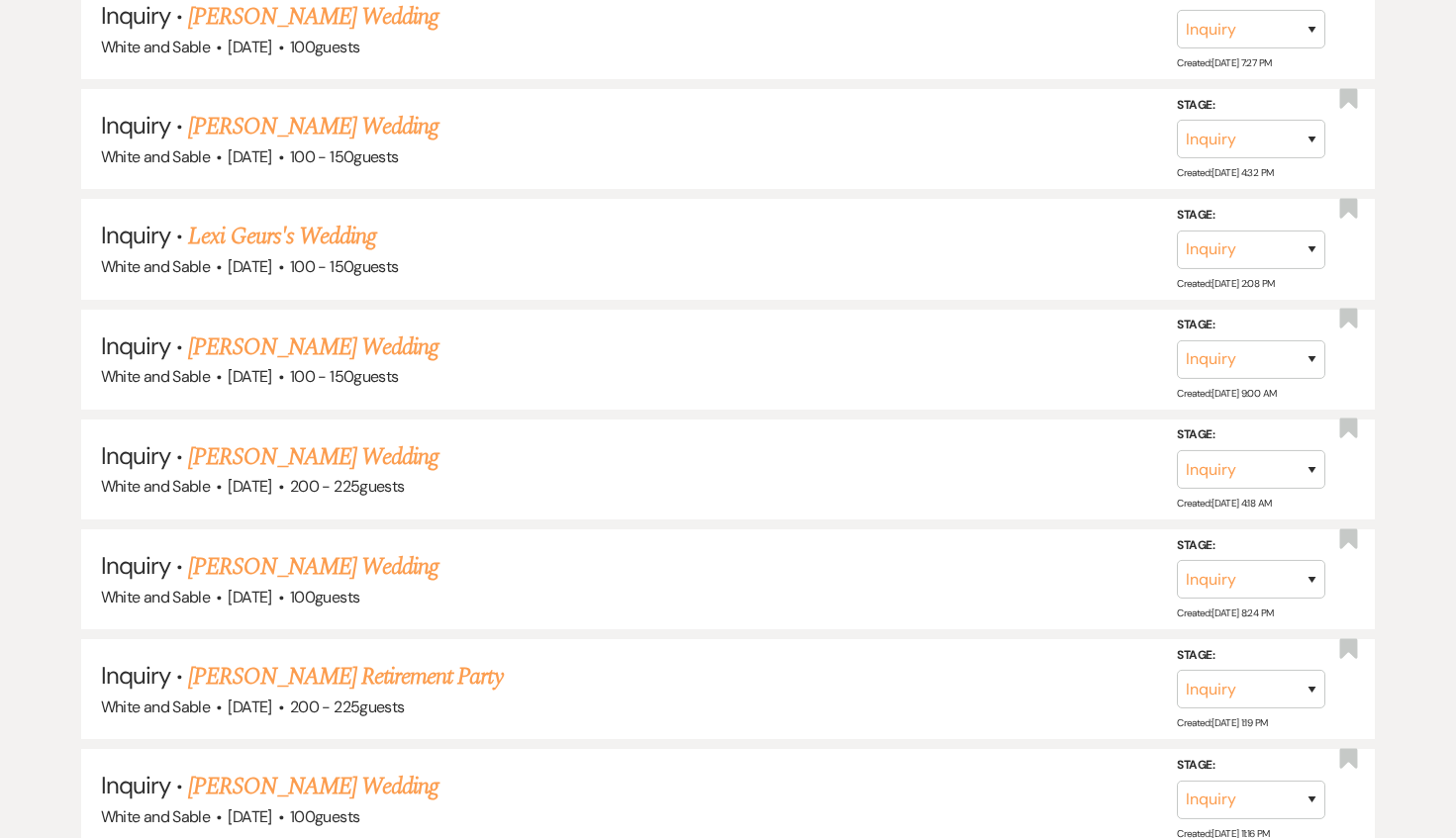
scroll to position [2129, 0]
click at [310, 331] on link "[PERSON_NAME] Wedding" at bounding box center [313, 349] width 251 height 36
select select "5"
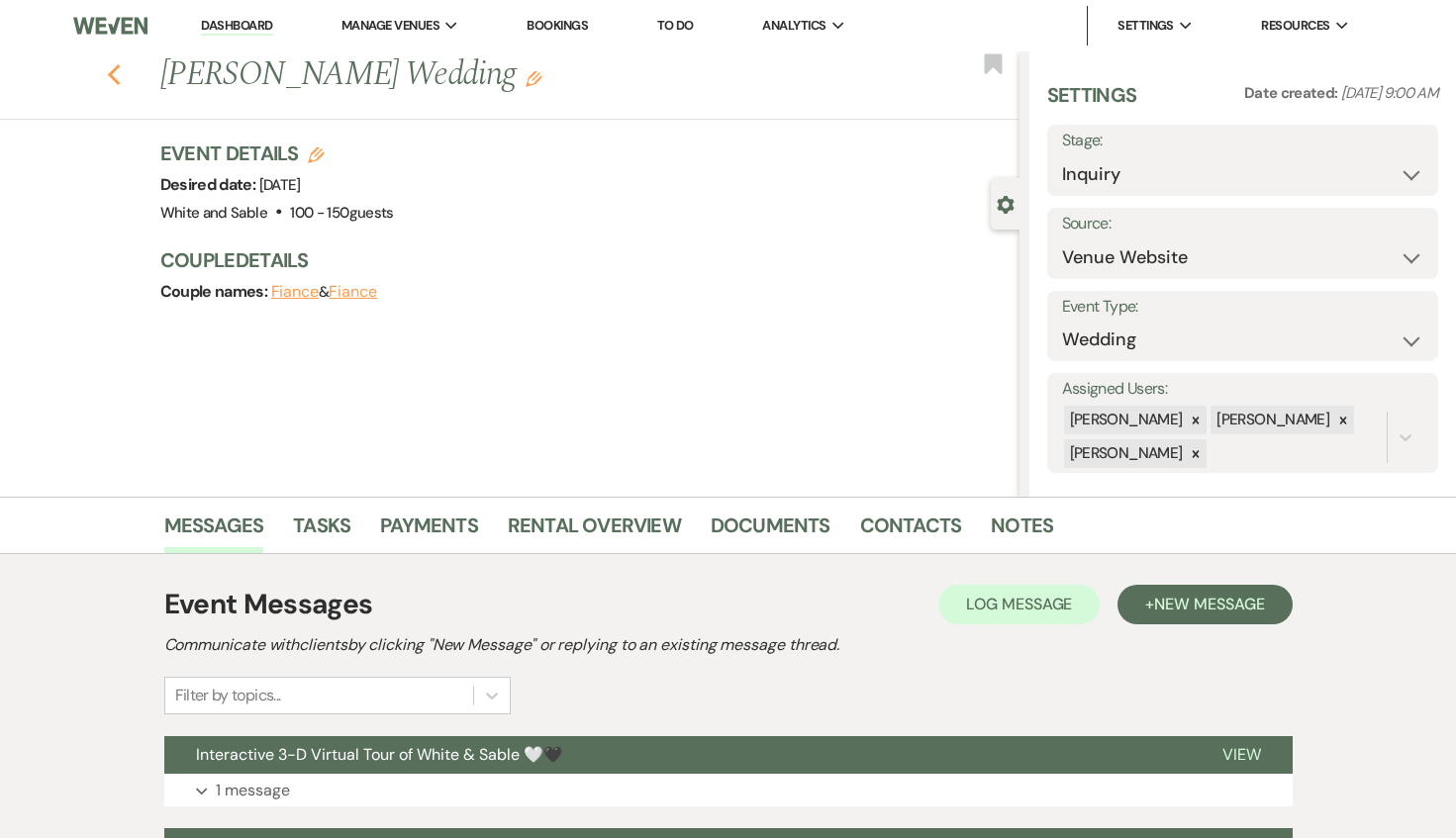
click at [110, 66] on icon "Previous" at bounding box center [114, 75] width 15 height 24
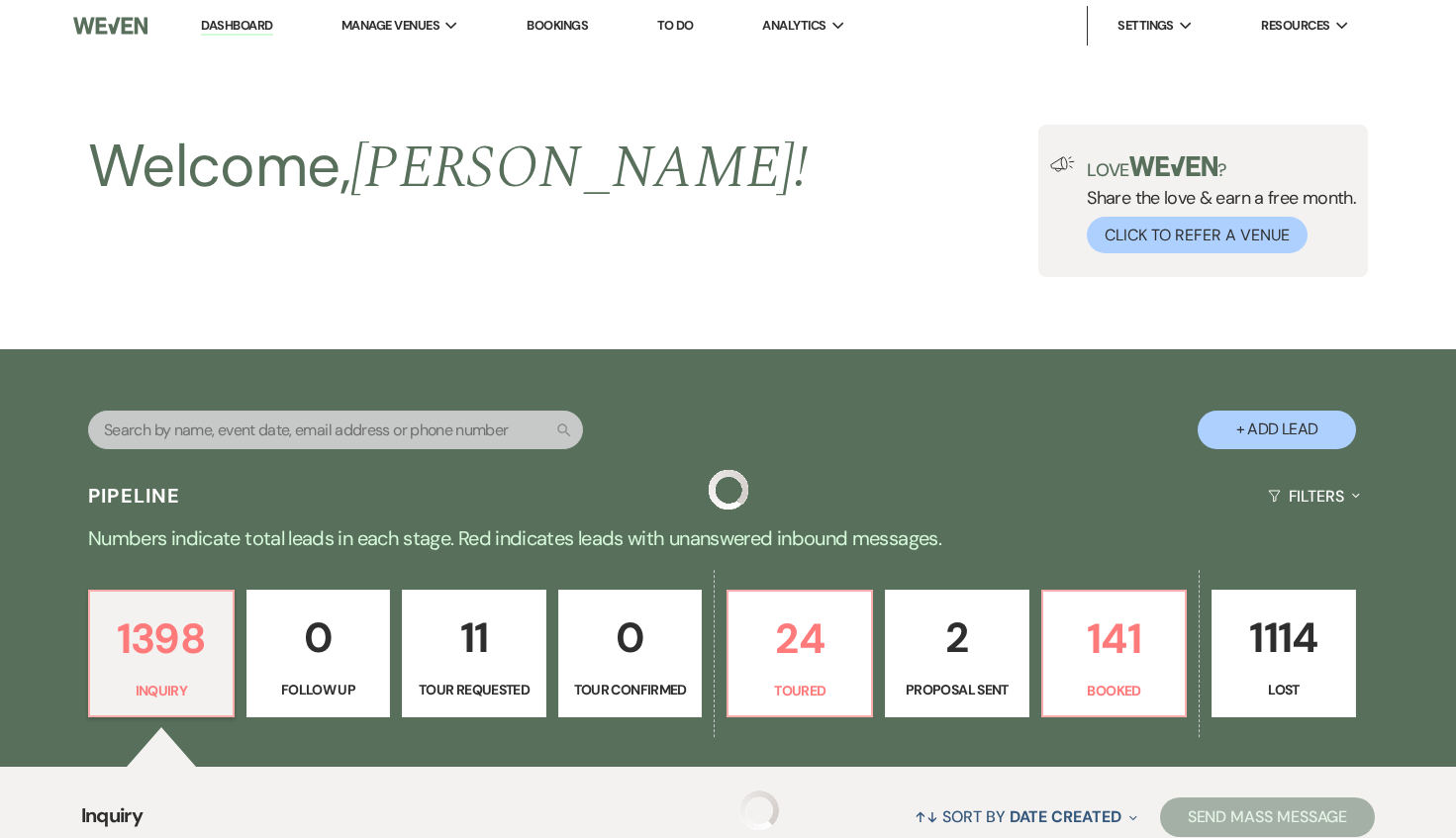
scroll to position [2129, 0]
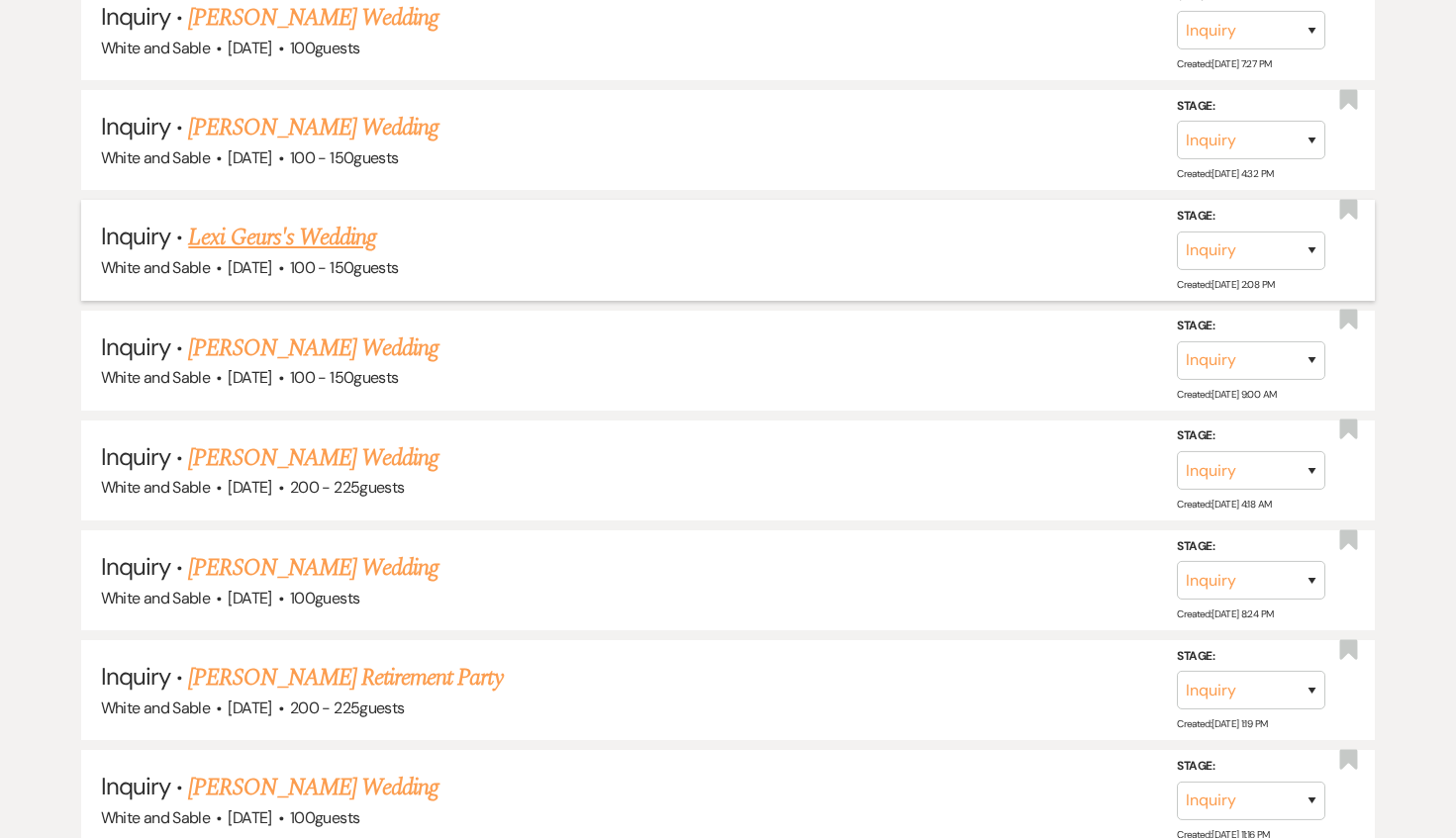
click at [329, 229] on link "Lexi Geurs's Wedding" at bounding box center [282, 238] width 188 height 36
select select "5"
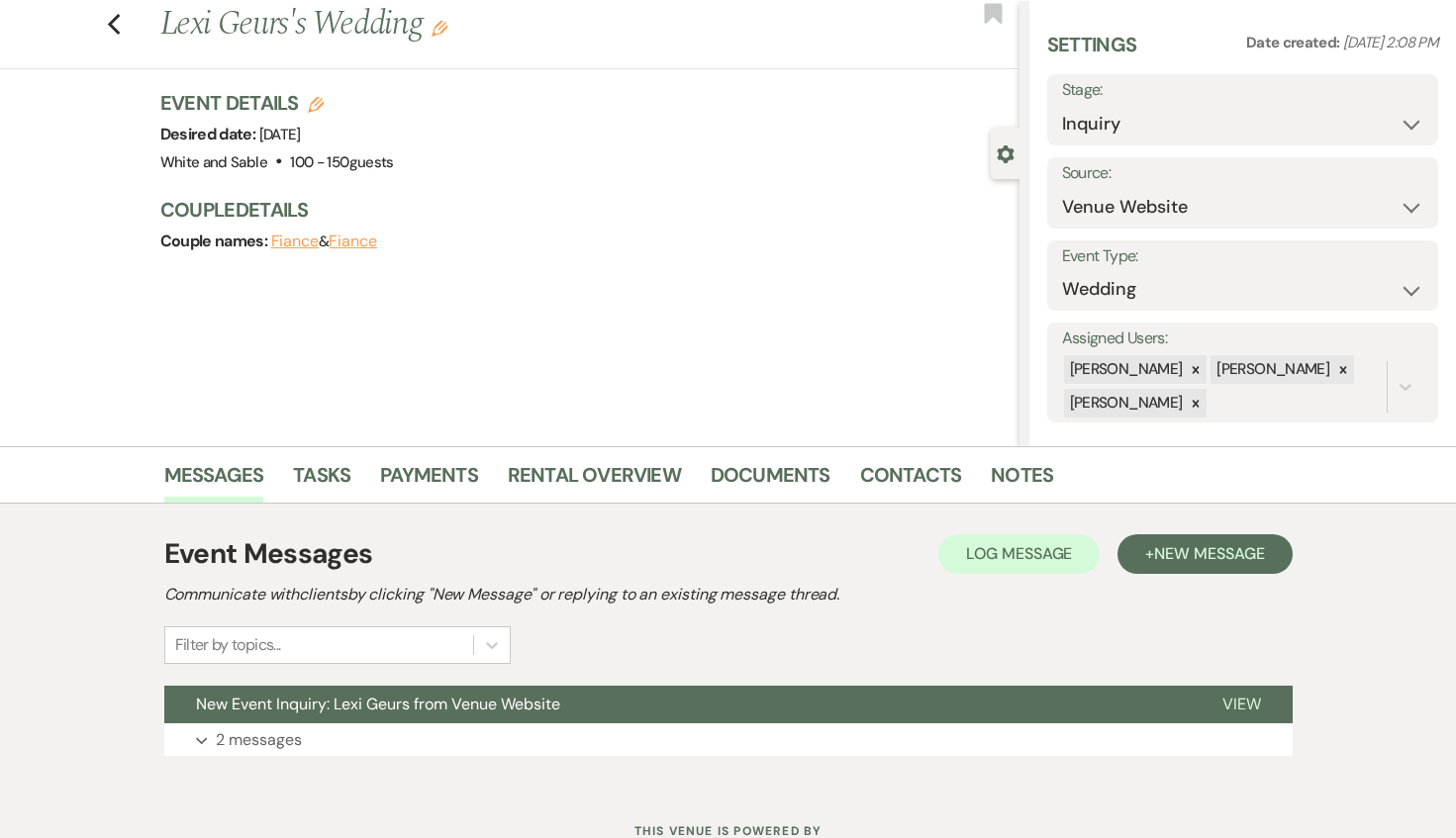
scroll to position [63, 0]
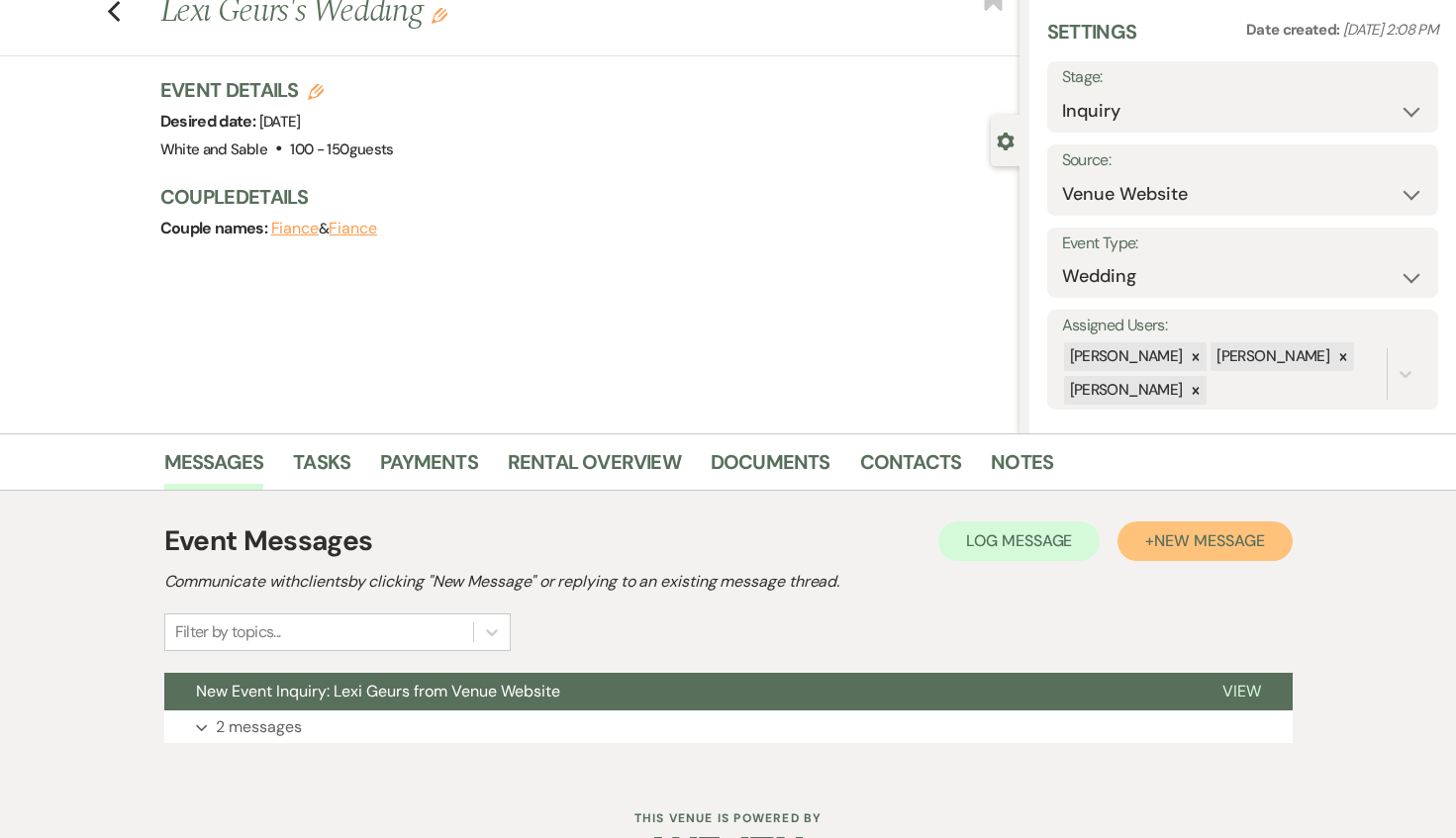
click at [1166, 527] on button "+ New Message" at bounding box center [1204, 541] width 174 height 40
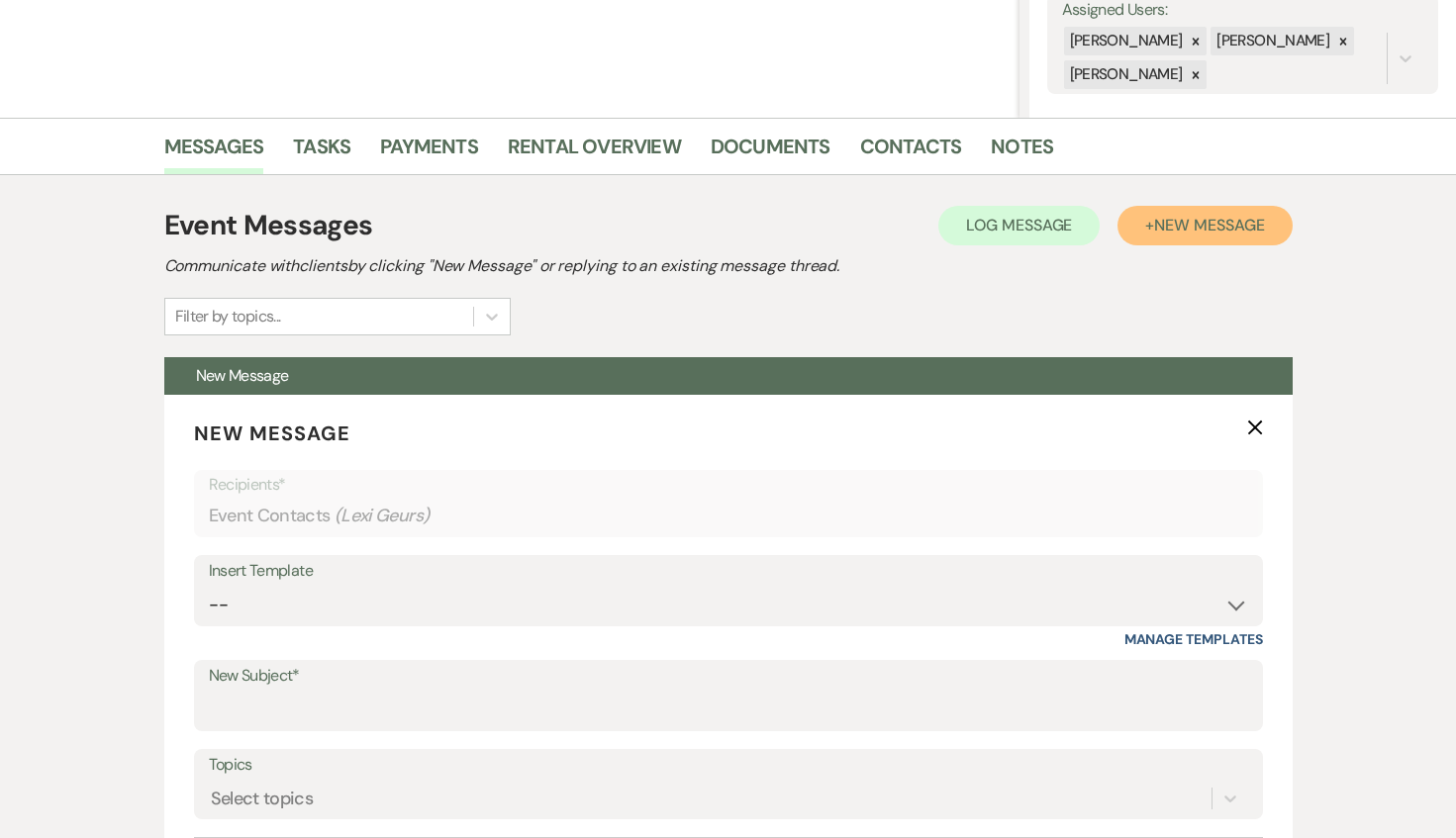
scroll to position [404, 0]
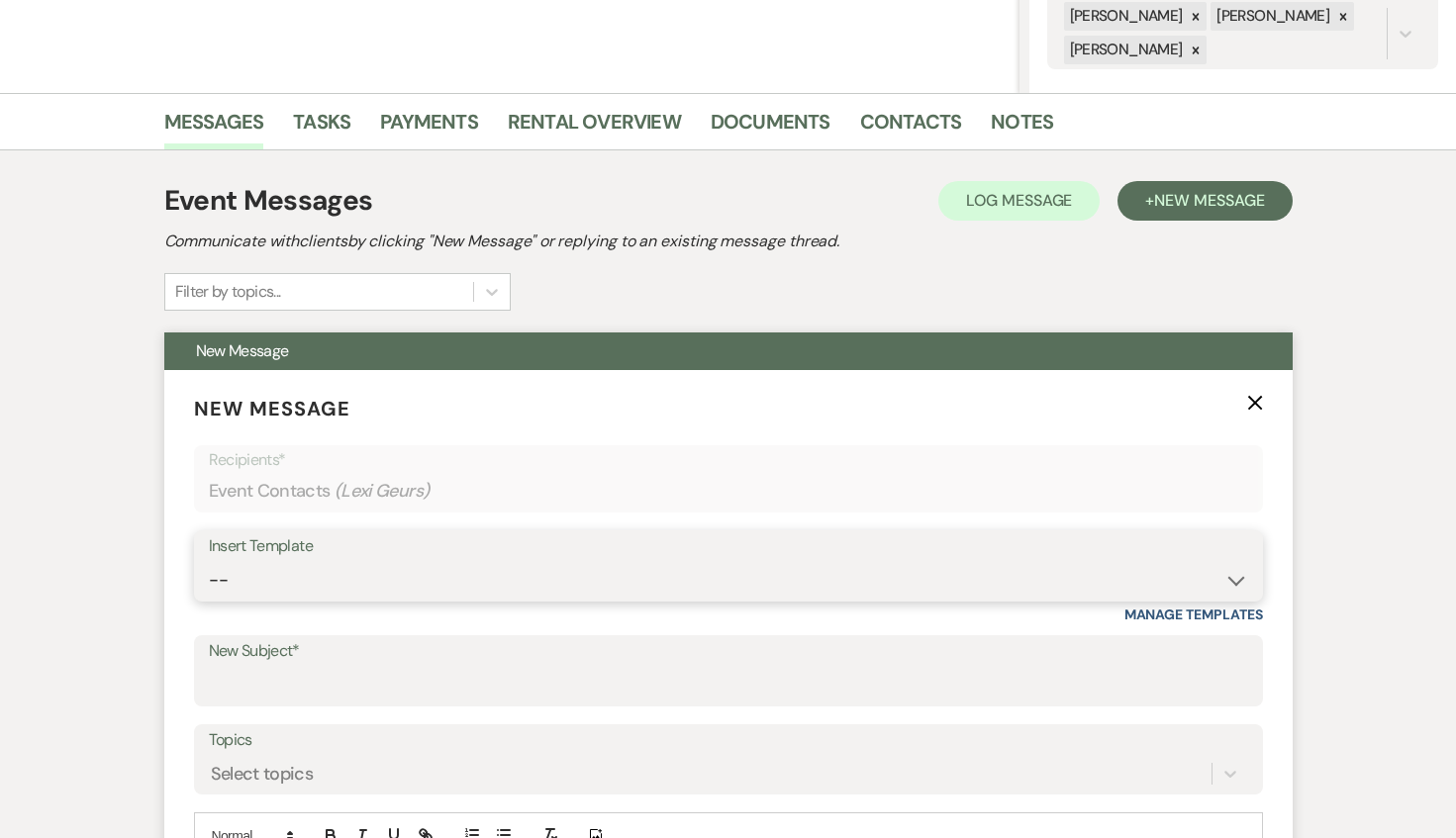
click at [297, 580] on select "-- Inquiry Response (Venue Guide) Schedule - Venue Tour Appt Confirmation Sched…" at bounding box center [728, 579] width 1039 height 39
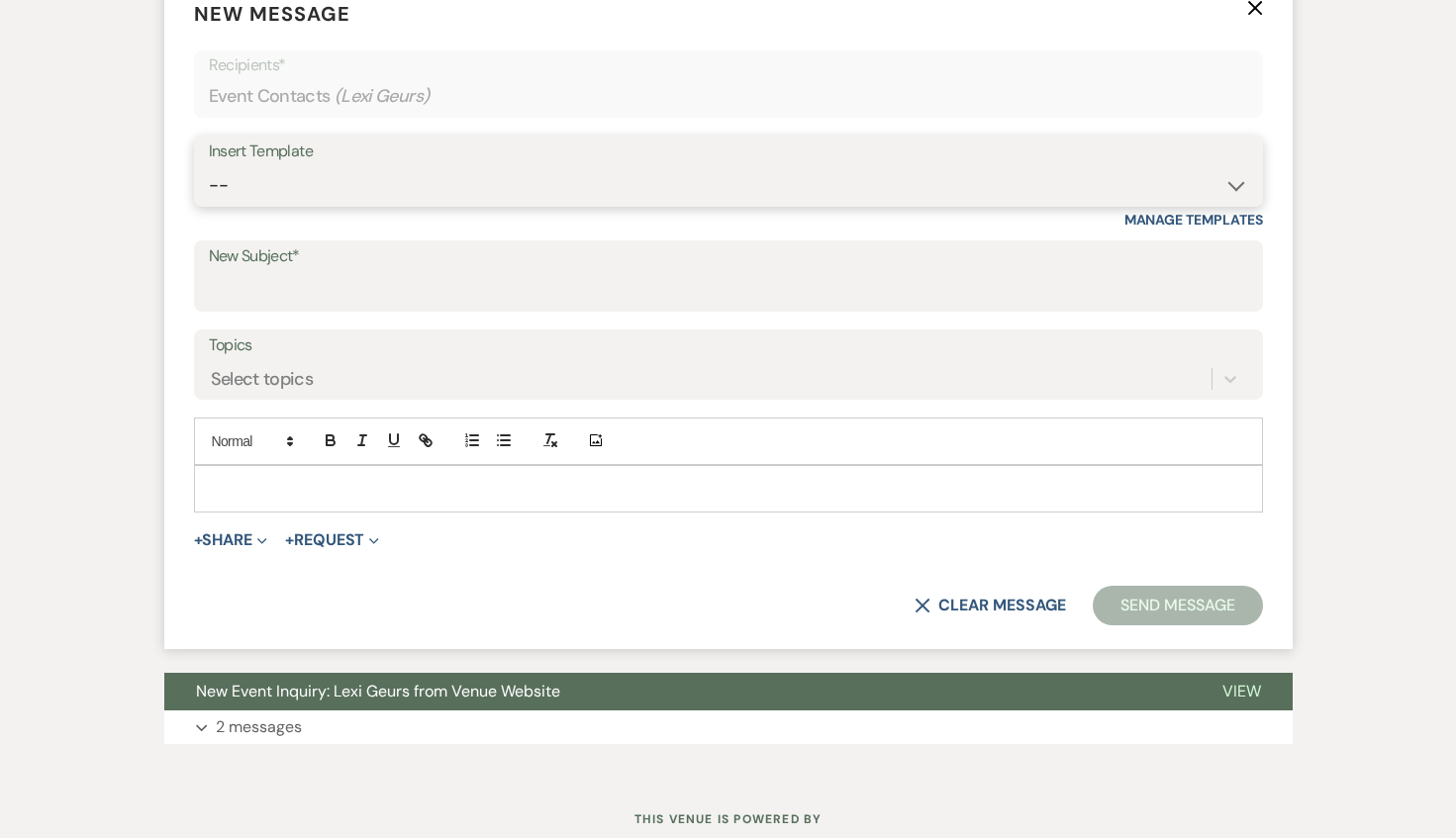
scroll to position [799, 0]
click at [328, 188] on select "-- Inquiry Response (Venue Guide) Schedule - Venue Tour Appt Confirmation Sched…" at bounding box center [728, 184] width 1039 height 39
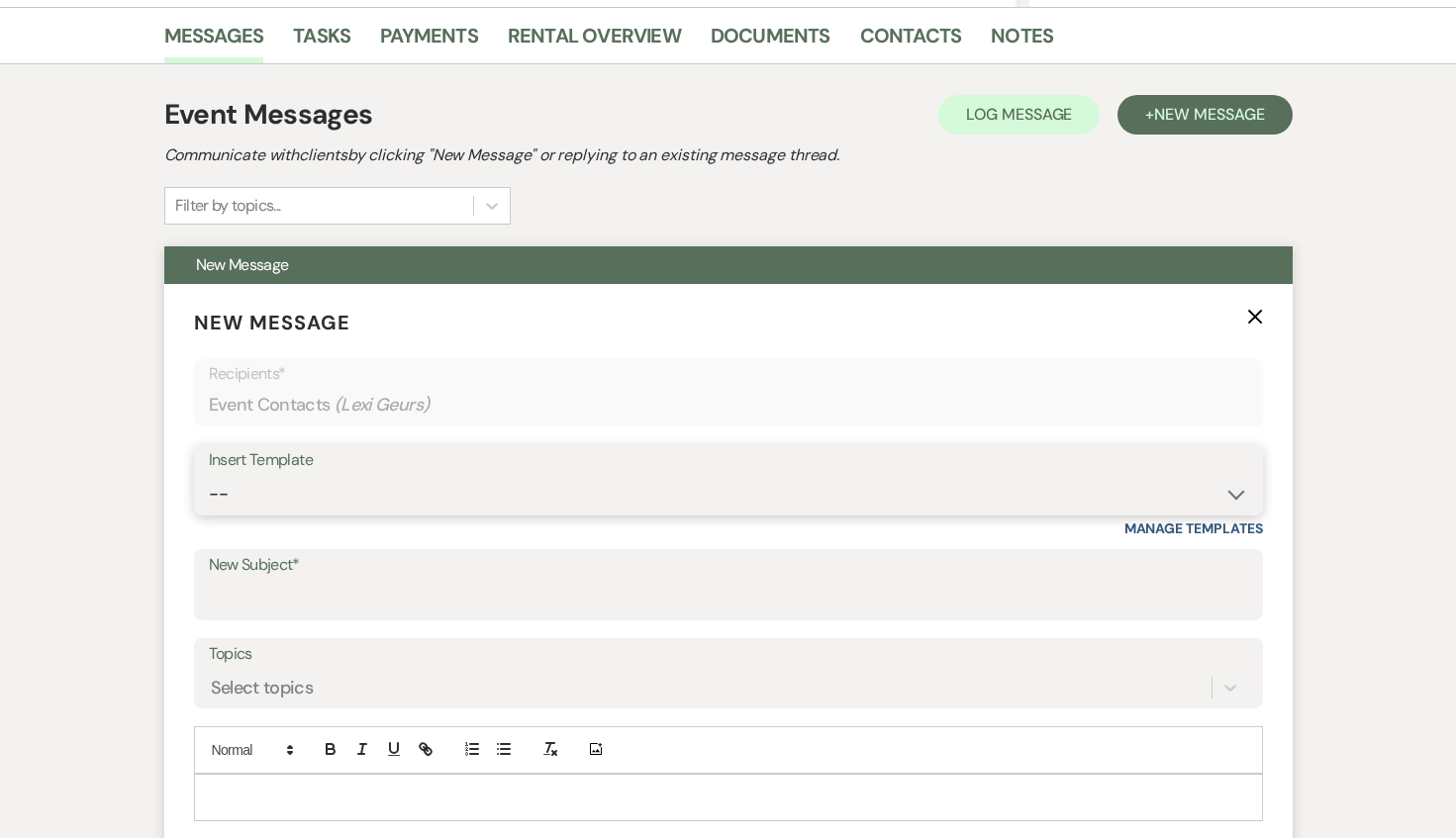
scroll to position [528, 0]
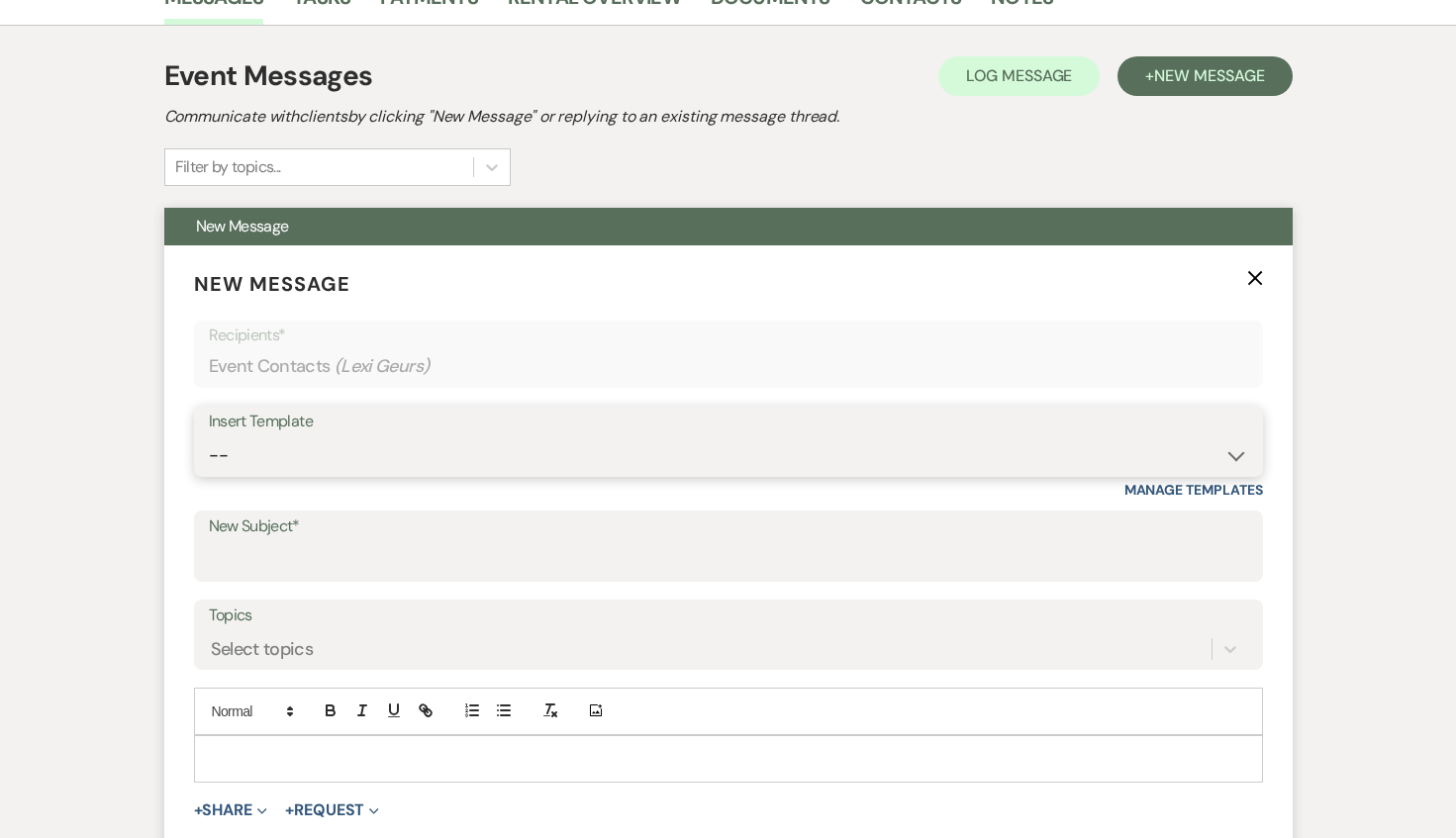
click at [372, 441] on select "-- Inquiry Response (Venue Guide) Schedule - Venue Tour Appt Confirmation Sched…" at bounding box center [728, 456] width 1039 height 39
select select "6144"
click at [209, 437] on select "-- Inquiry Response (Venue Guide) Schedule - Venue Tour Appt Confirmation Sched…" at bounding box center [728, 456] width 1039 height 39
type input "No Saturdays Left in '26? Why Sundays Might Be the Answer"
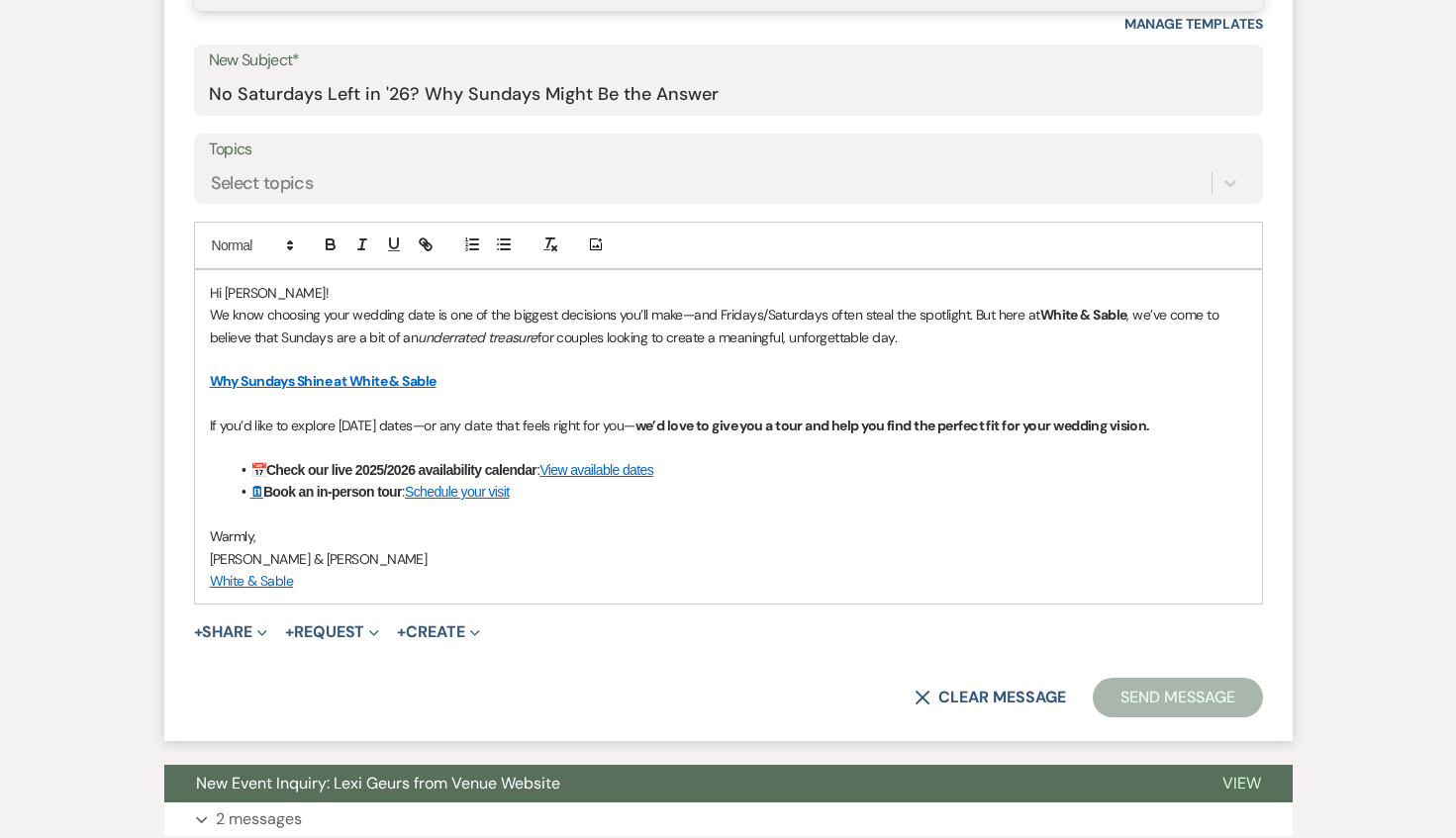
scroll to position [1004, 0]
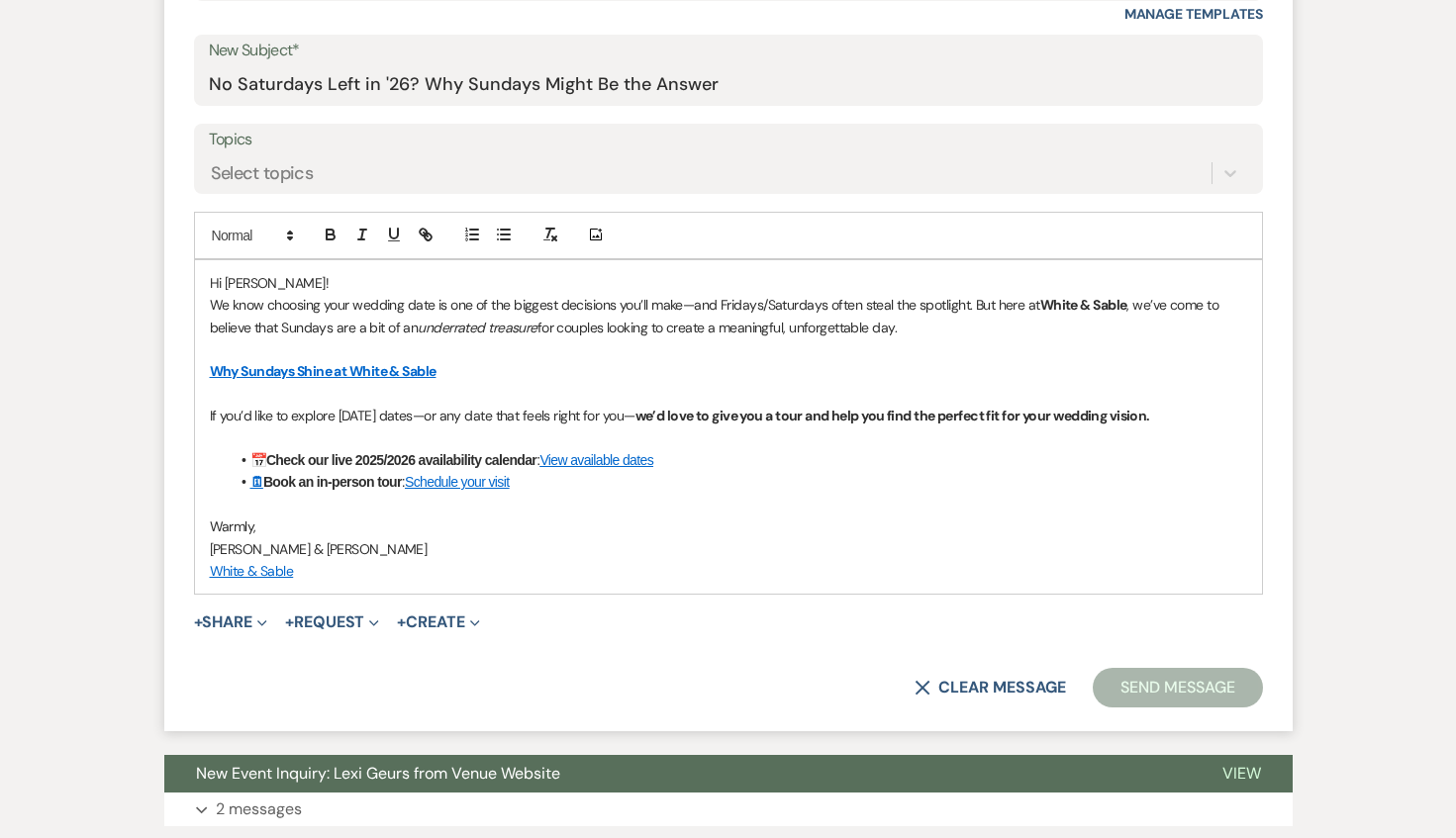
click at [1179, 686] on button "Send Message" at bounding box center [1177, 687] width 169 height 40
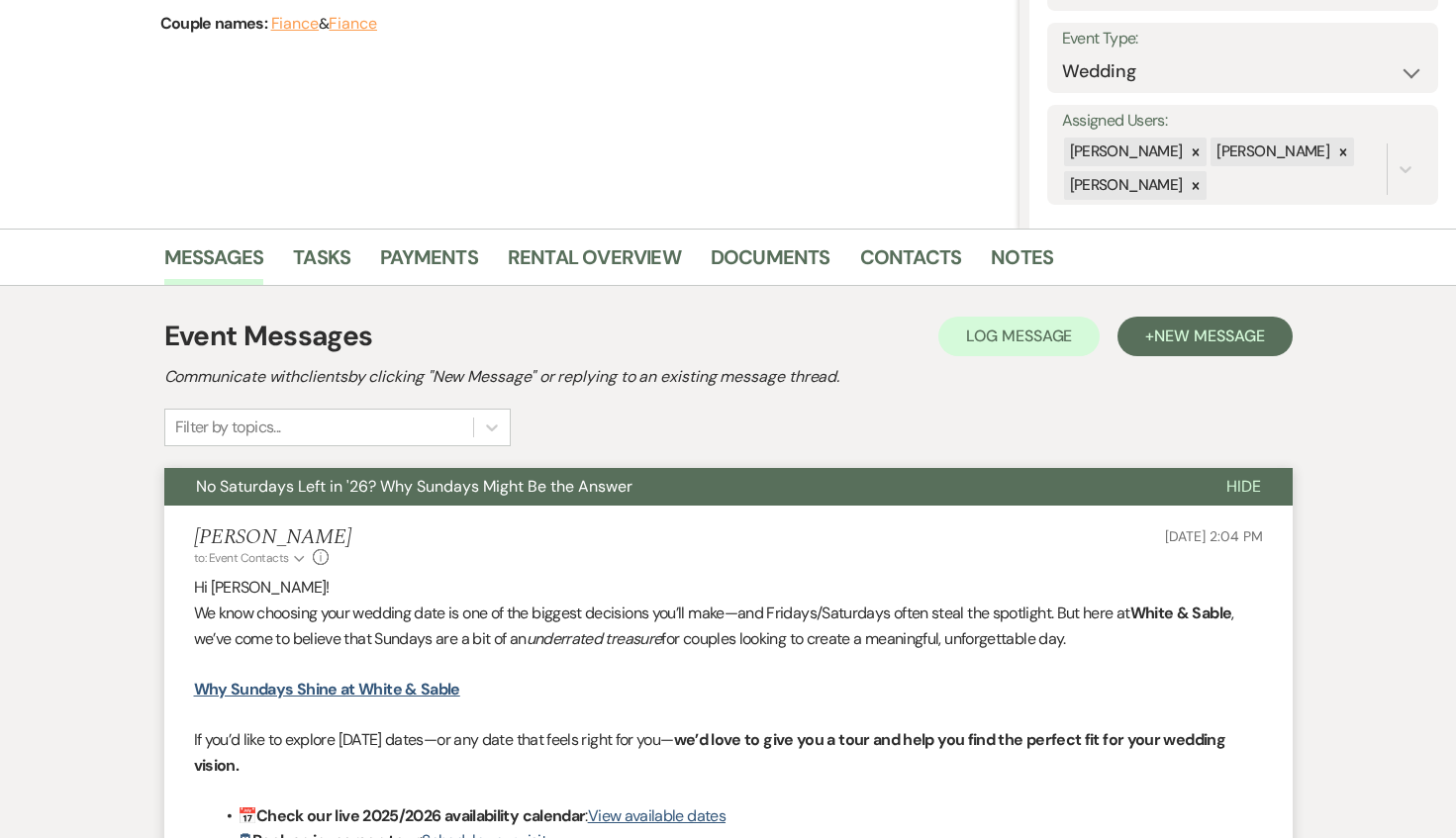
scroll to position [0, 0]
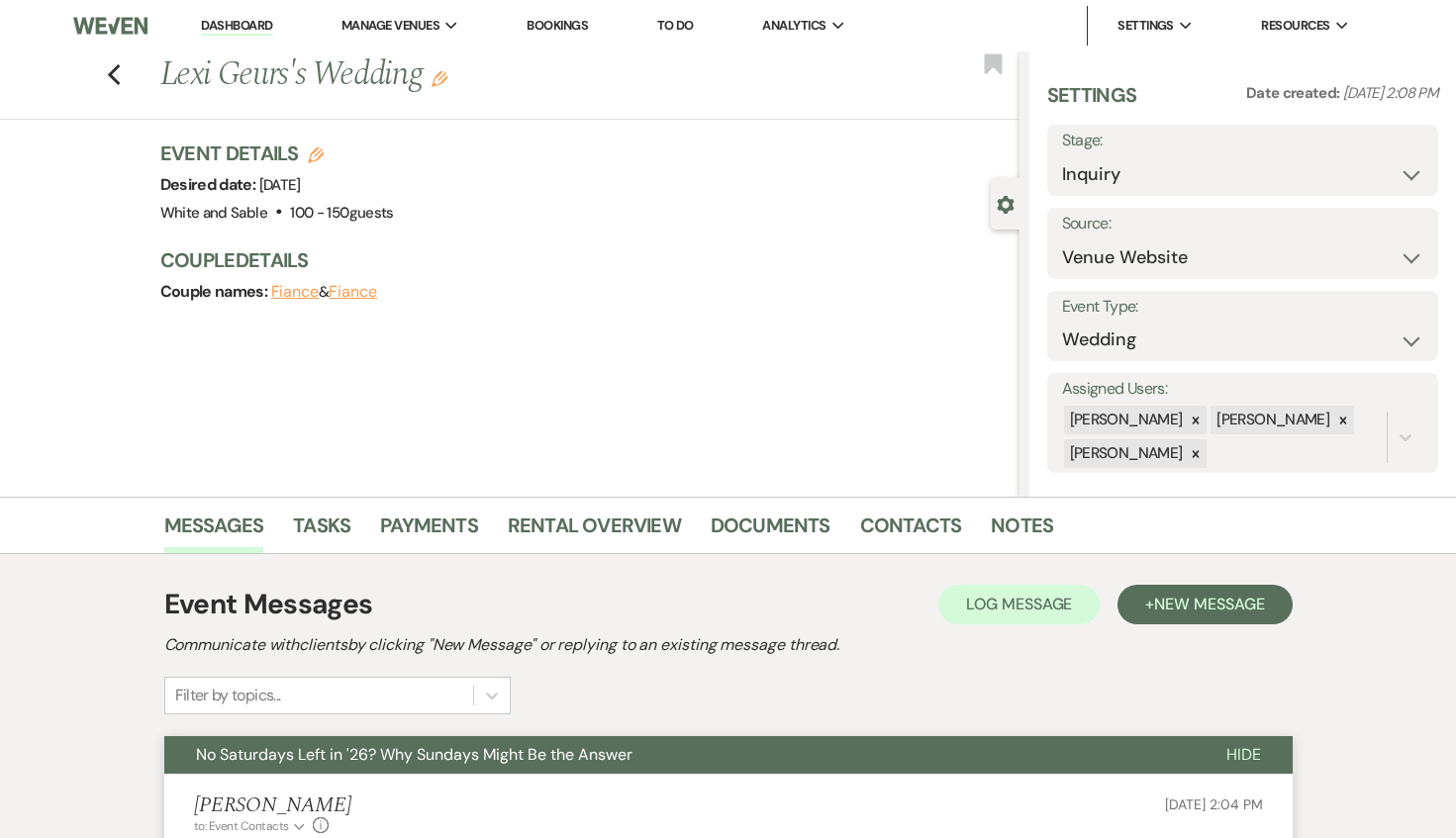
click at [113, 89] on div "Previous Lexi Geurs's Wedding Edit Bookmark" at bounding box center [504, 85] width 1029 height 68
click at [113, 73] on icon "Previous" at bounding box center [114, 75] width 15 height 24
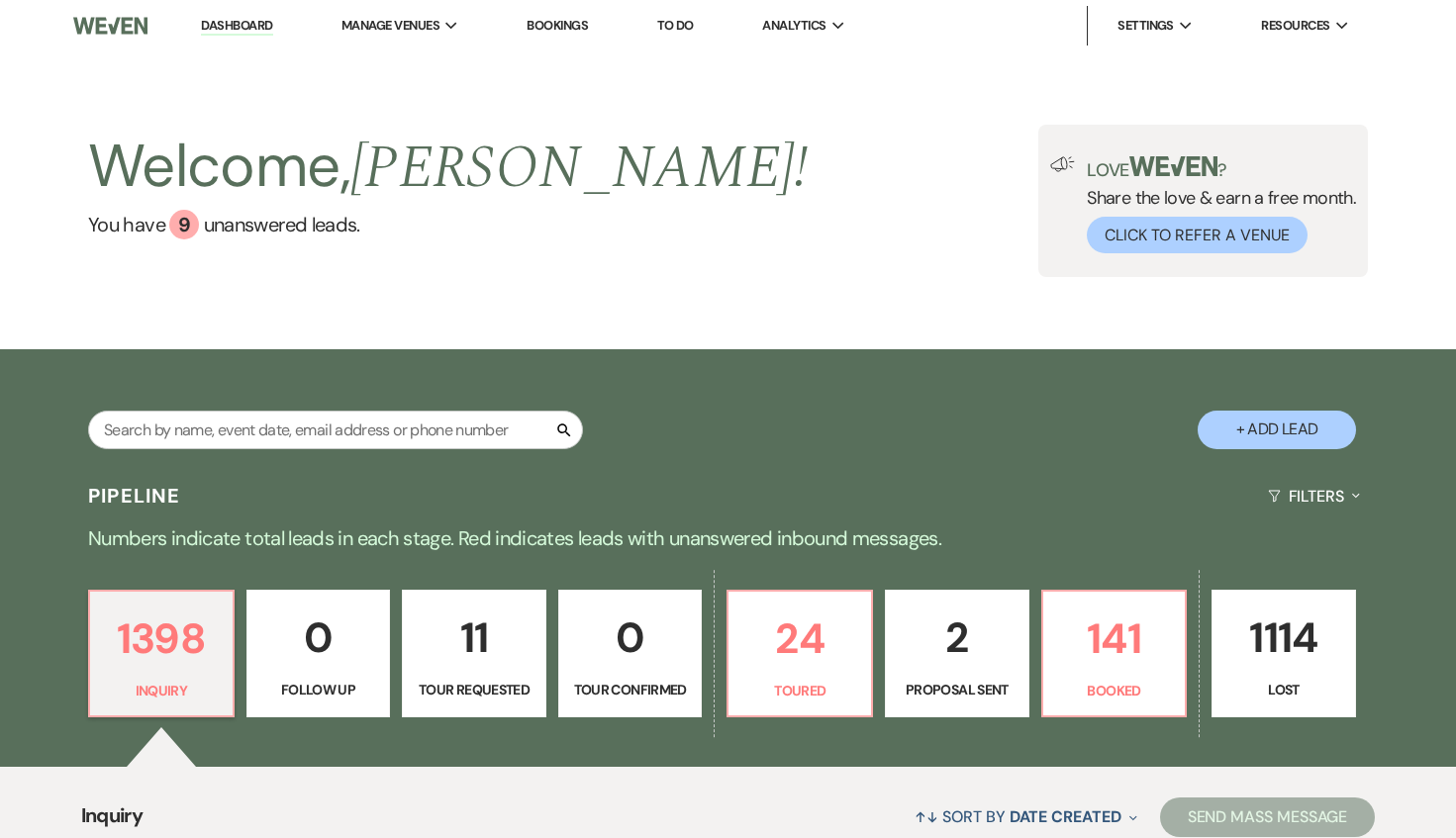
click at [976, 686] on p "Proposal Sent" at bounding box center [957, 689] width 119 height 22
select select "6"
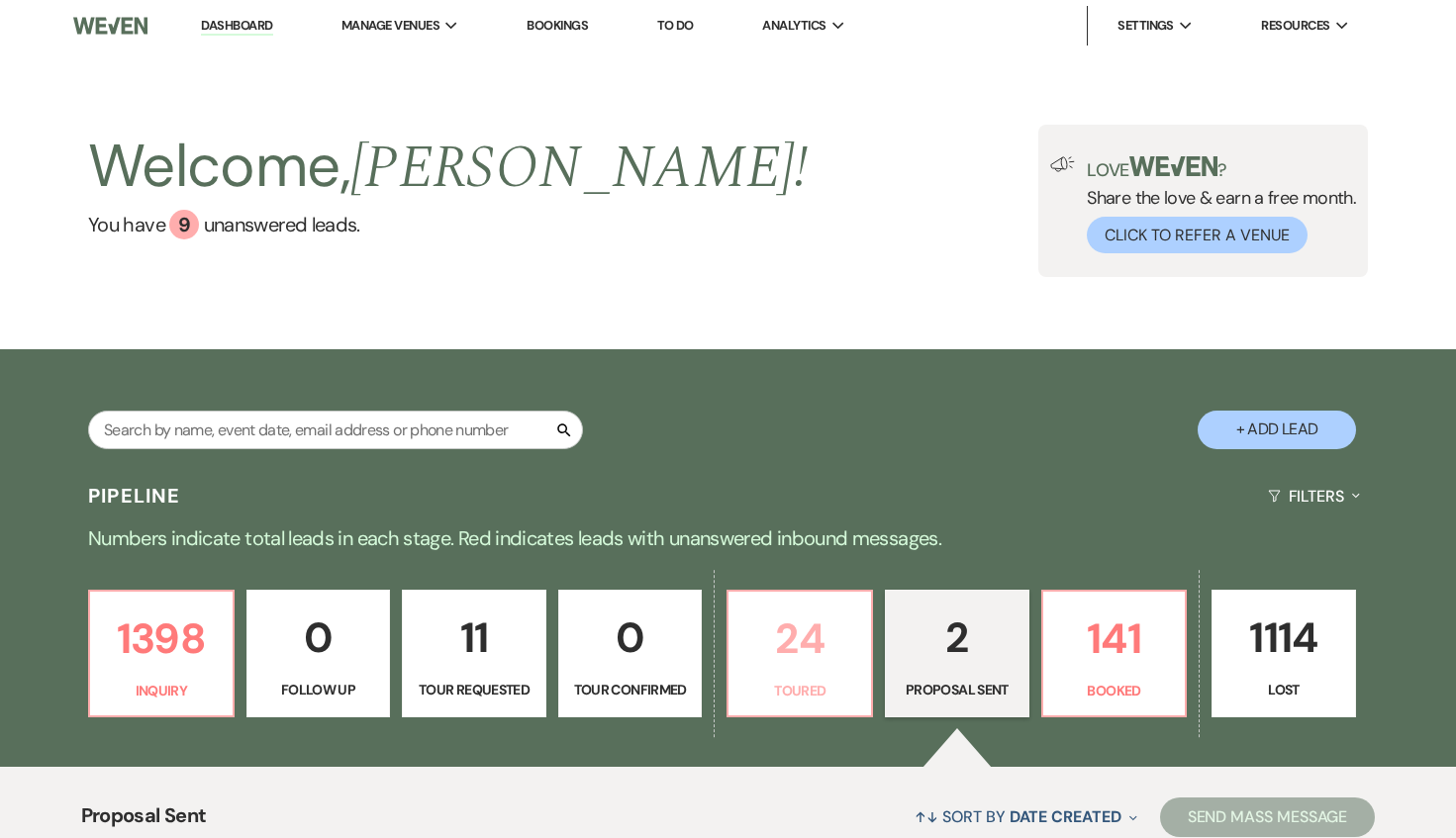
click at [818, 662] on p "24" at bounding box center [799, 638] width 119 height 66
select select "5"
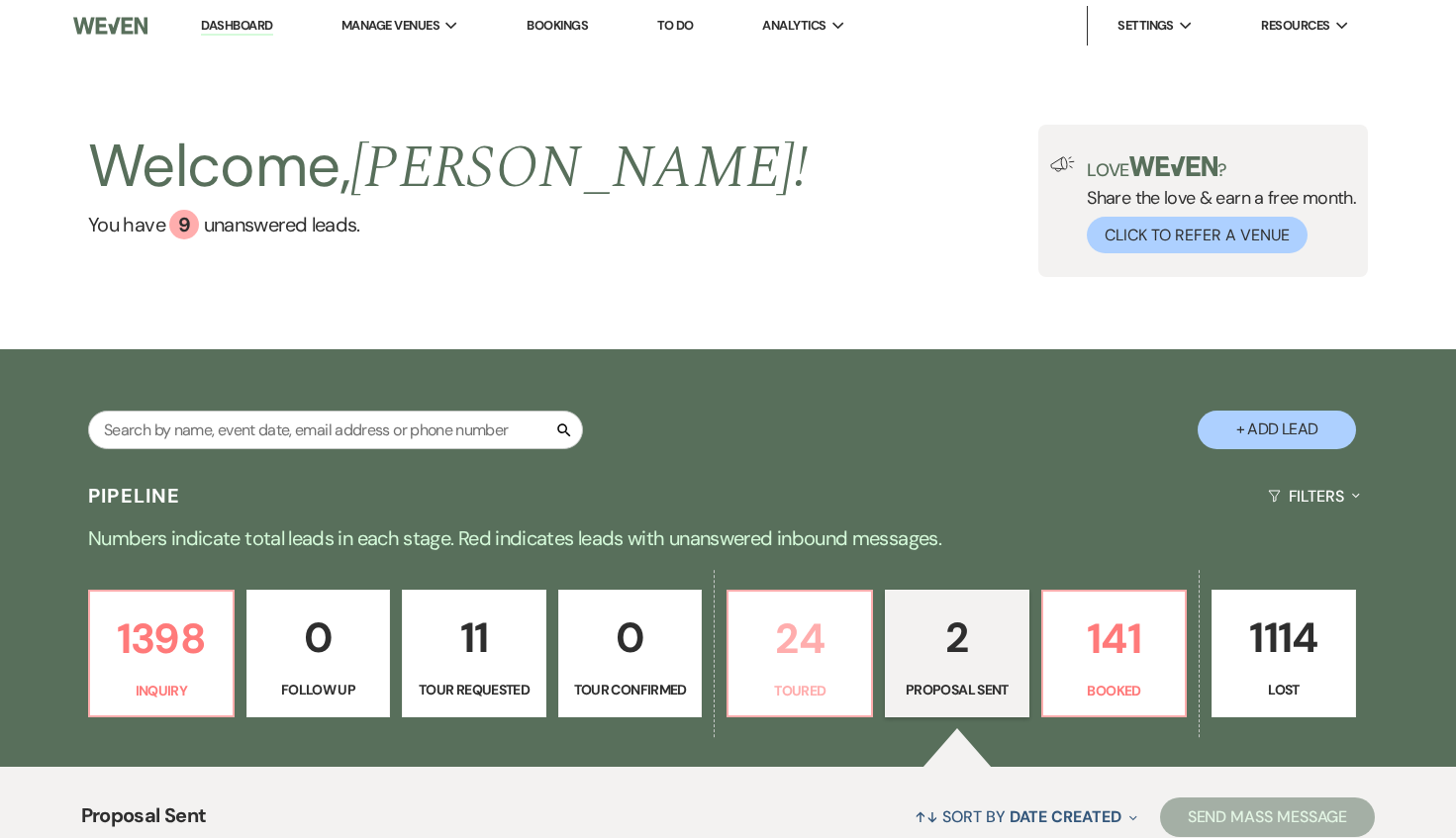
select select "5"
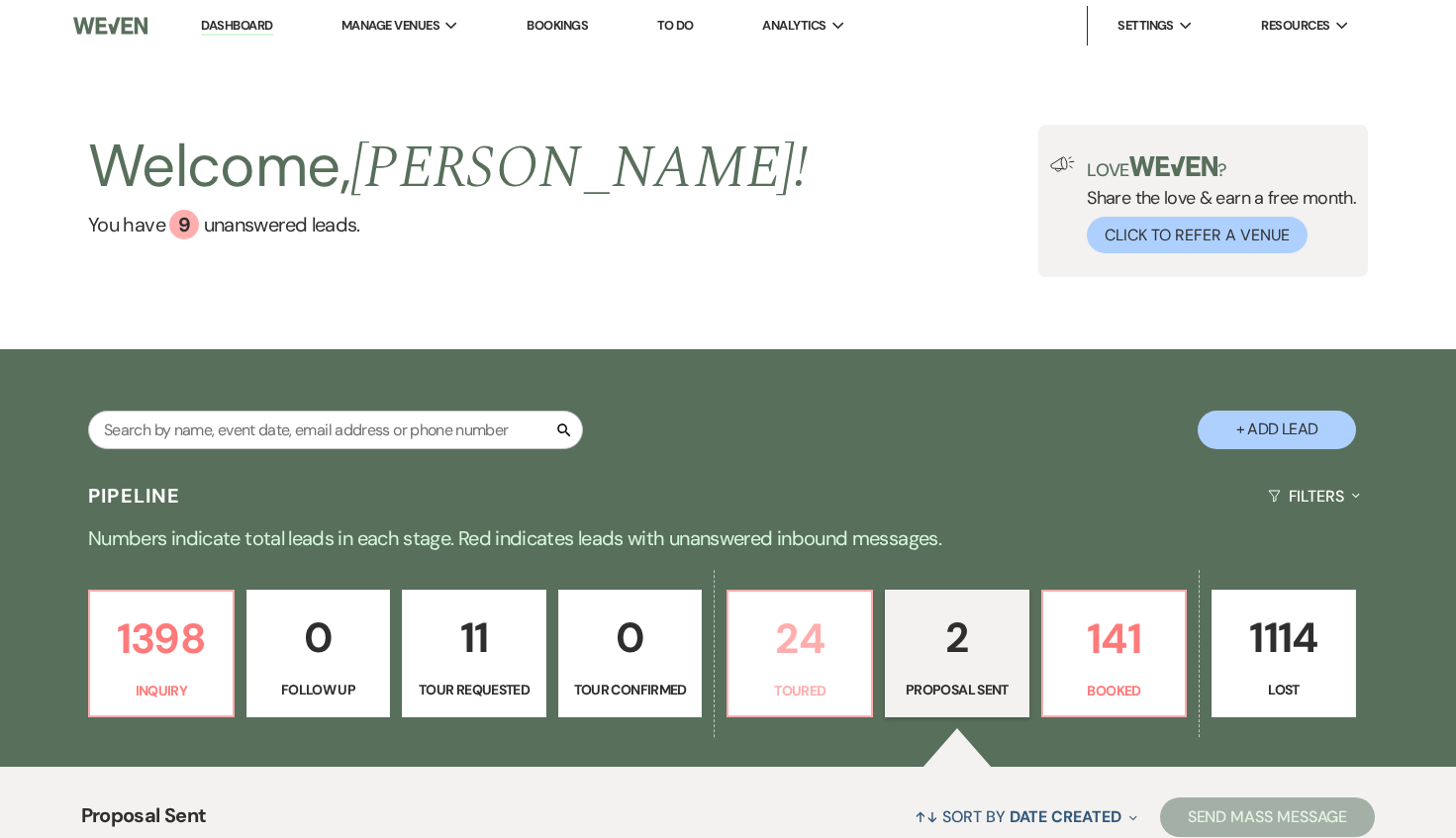
select select "5"
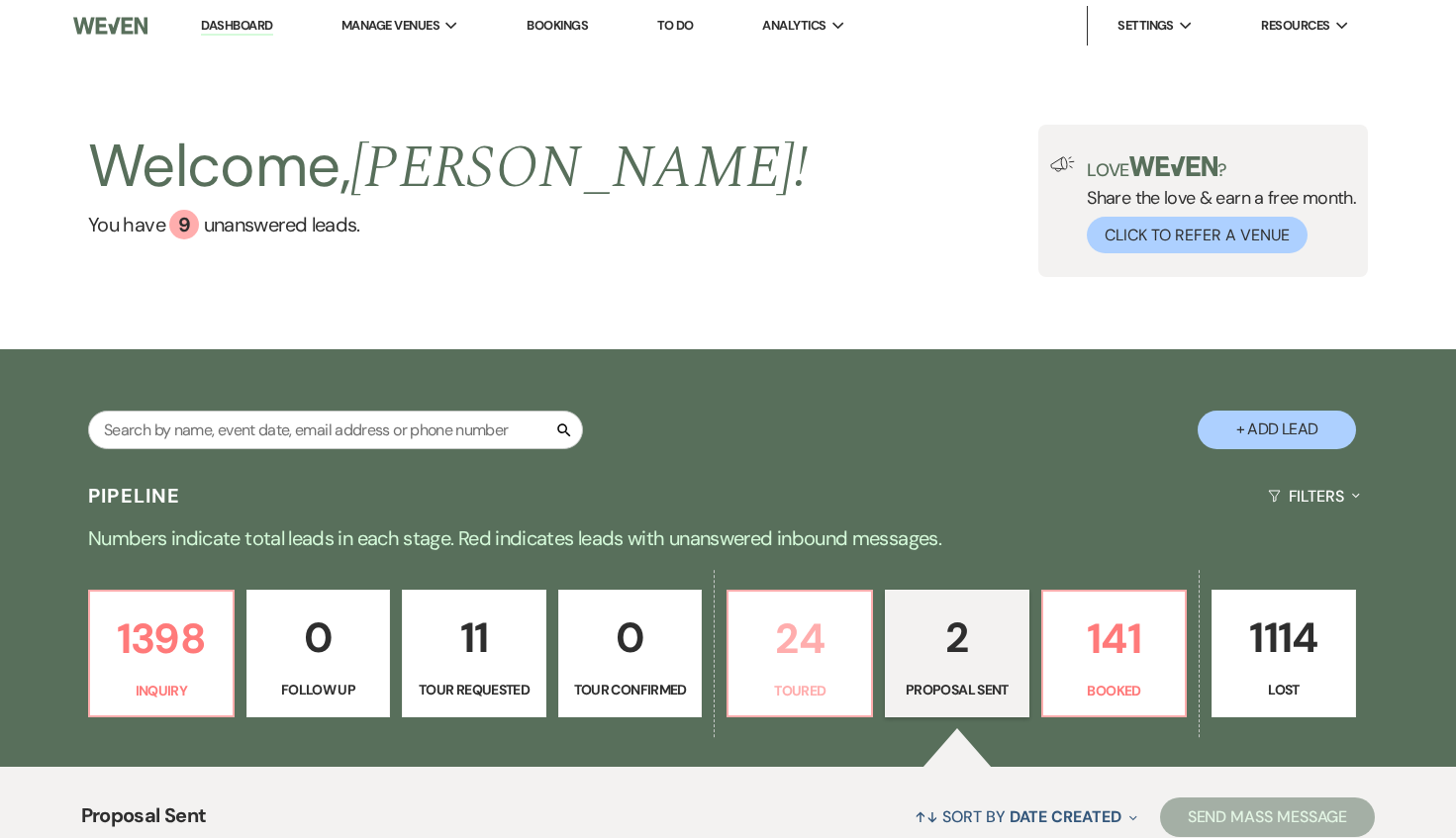
select select "5"
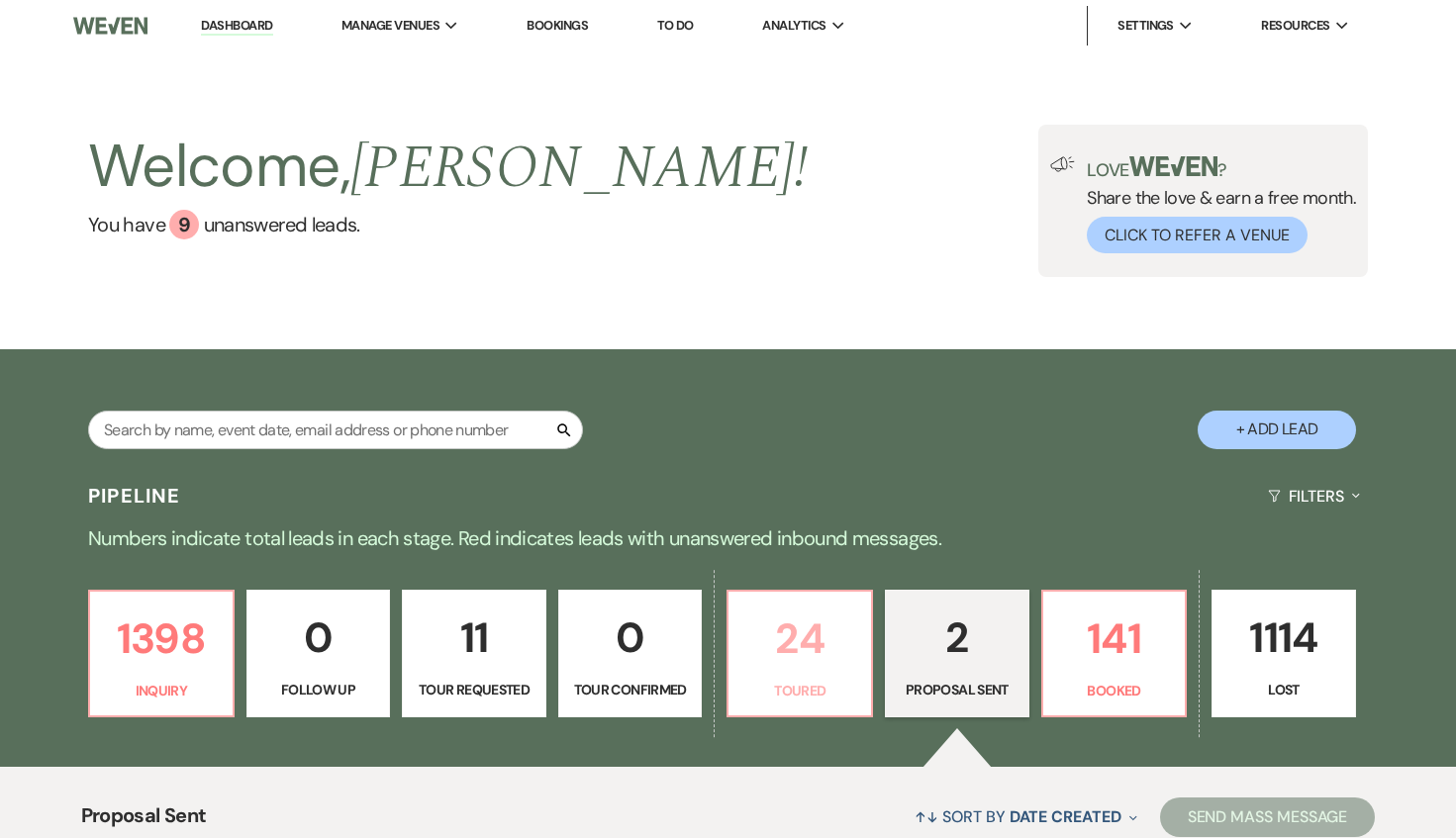
select select "5"
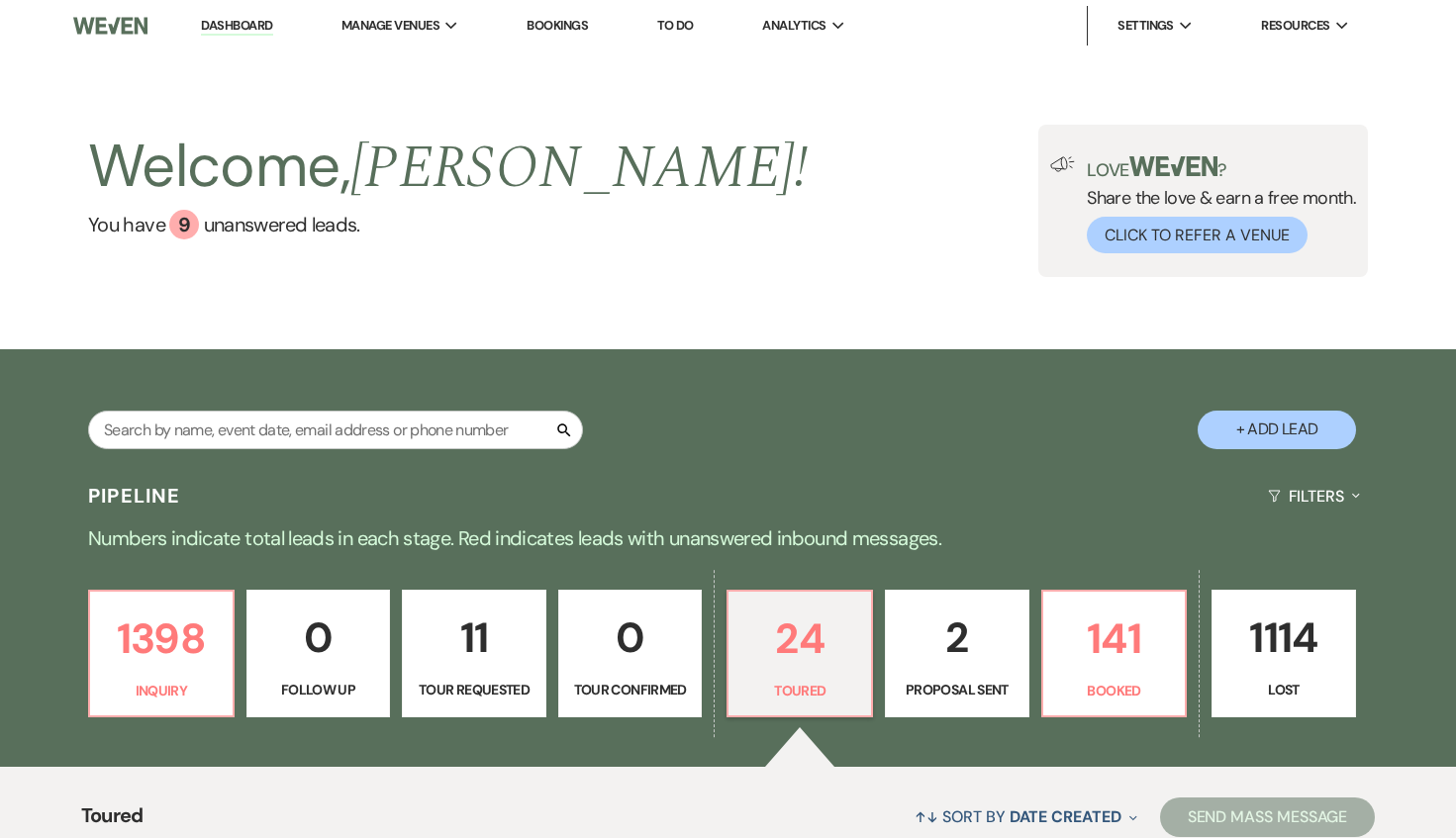
click at [970, 654] on p "2" at bounding box center [957, 637] width 119 height 66
select select "6"
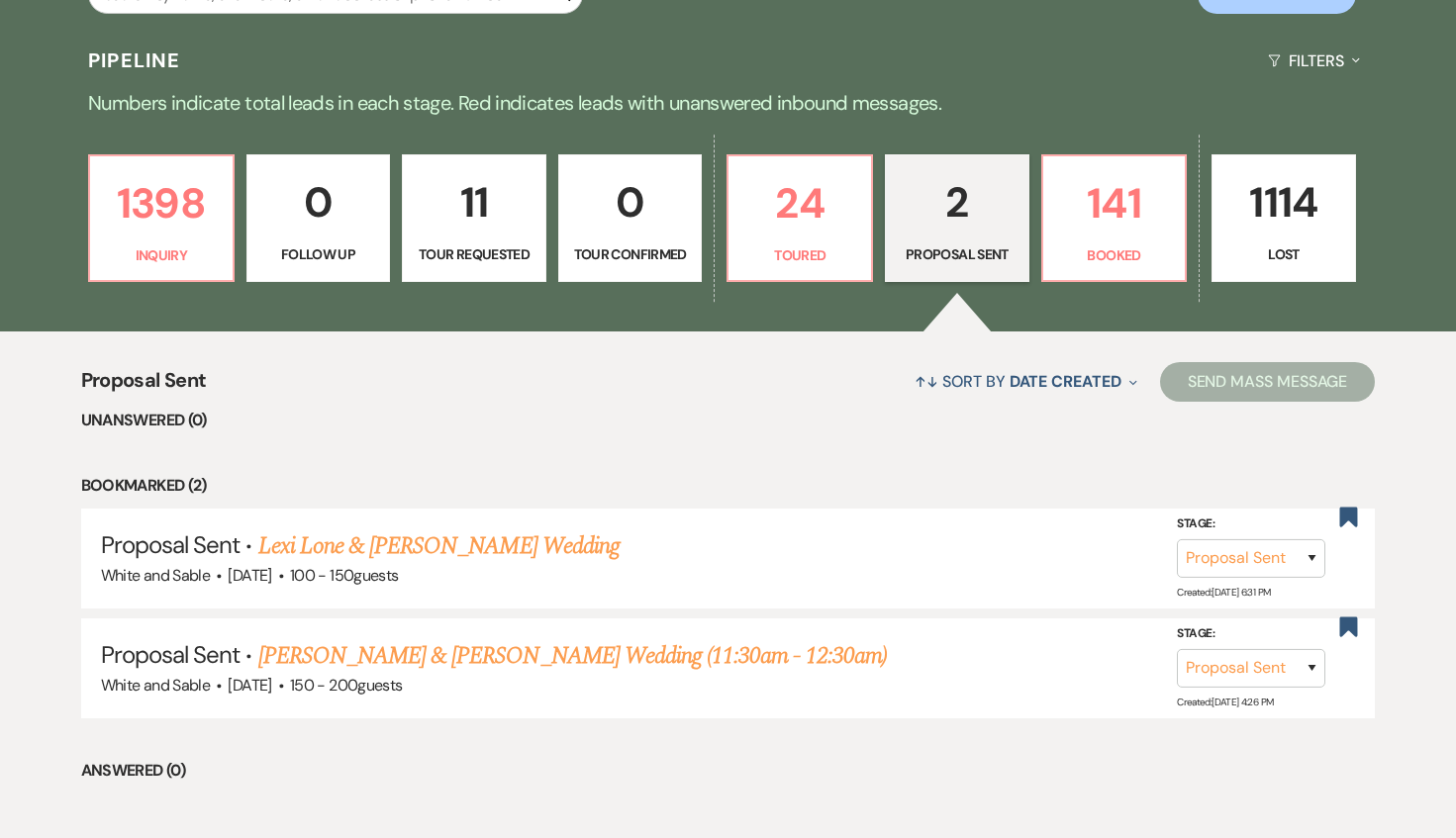
scroll to position [530, 0]
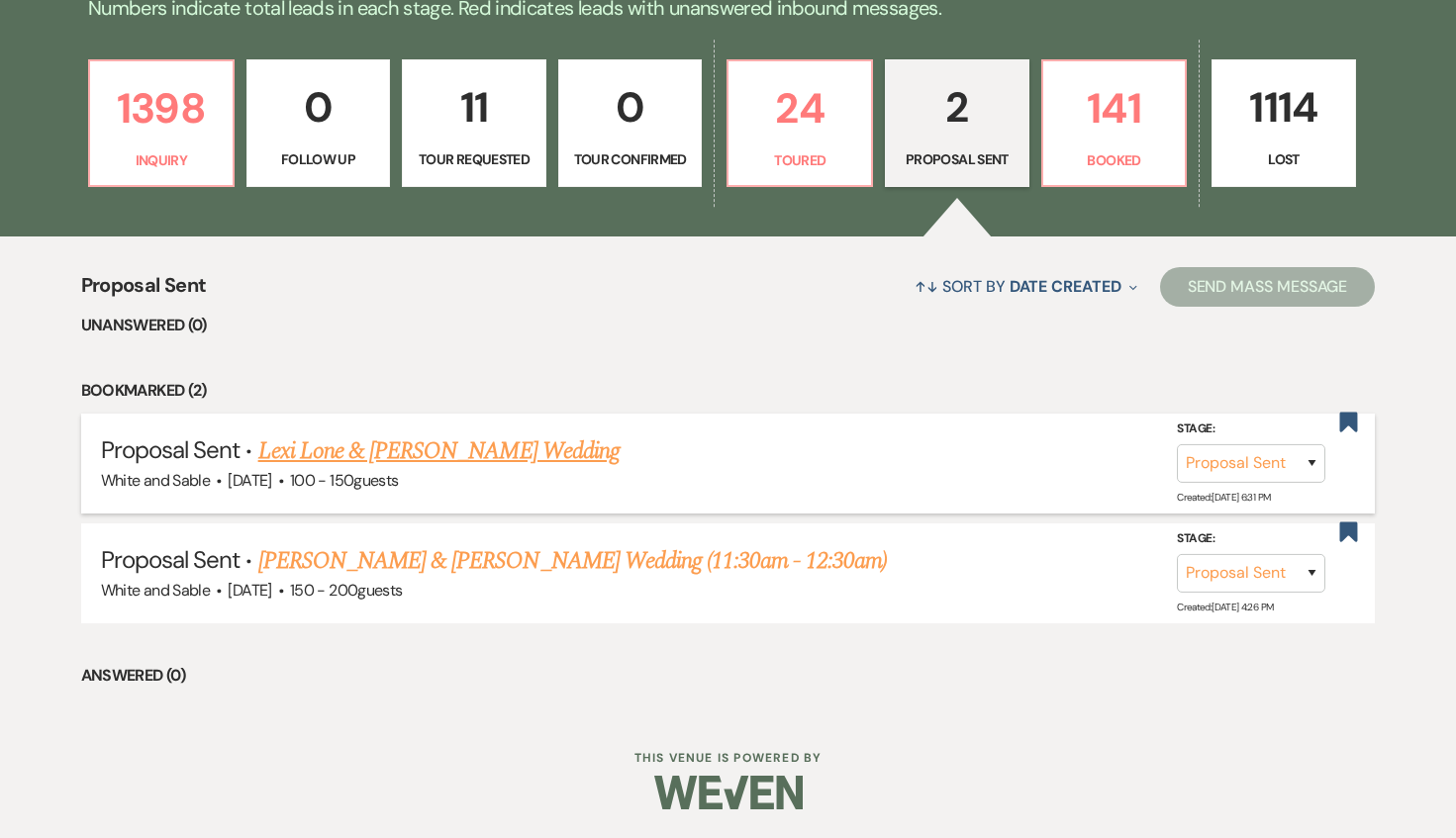
click at [535, 455] on link "Lexi Lone & [PERSON_NAME] Wedding" at bounding box center [439, 452] width 362 height 36
select select "6"
select select "7"
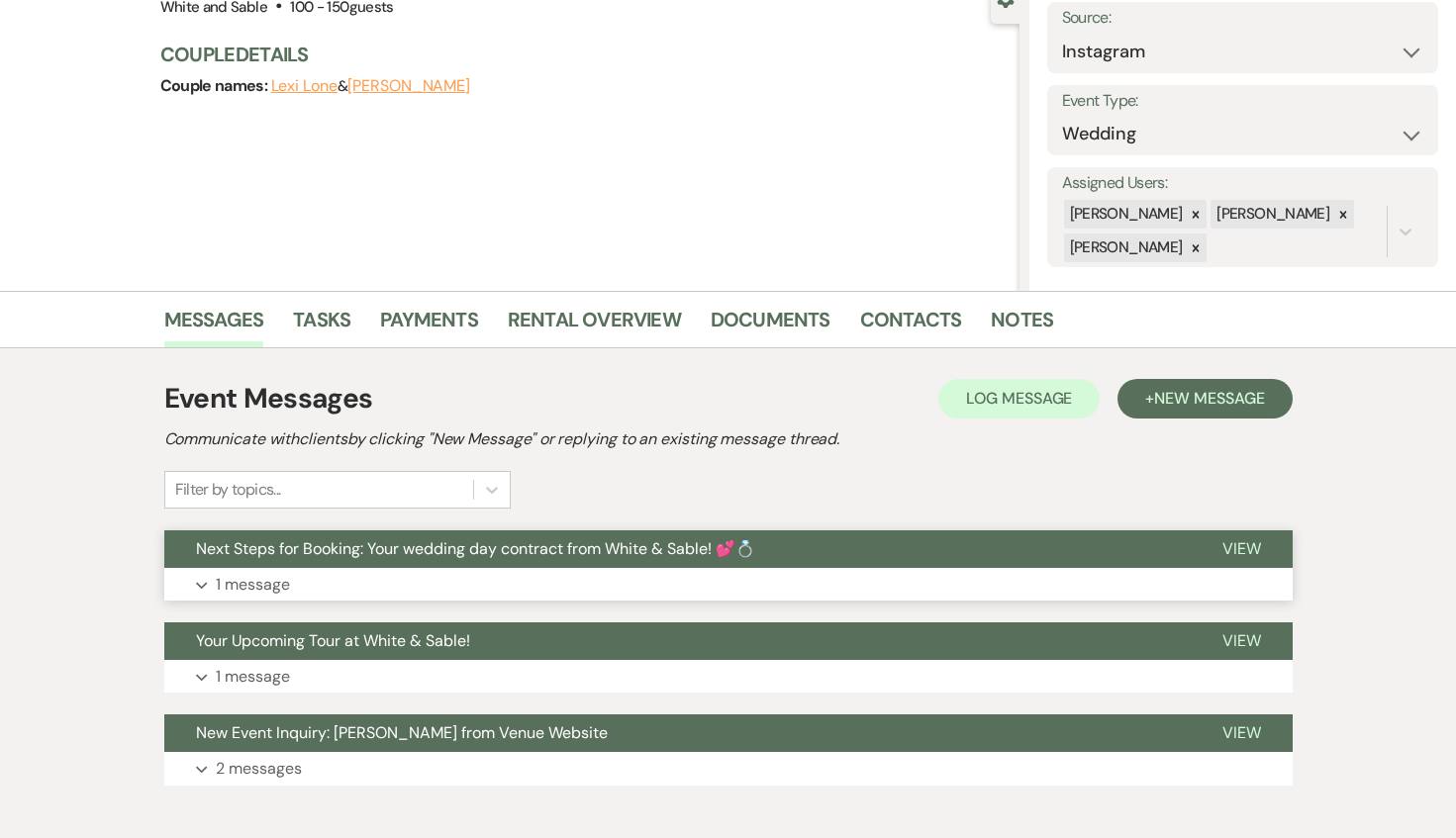
click at [524, 553] on span "Next Steps for Booking: Your wedding day contract from White & Sable! 💕💍" at bounding box center [475, 548] width 559 height 21
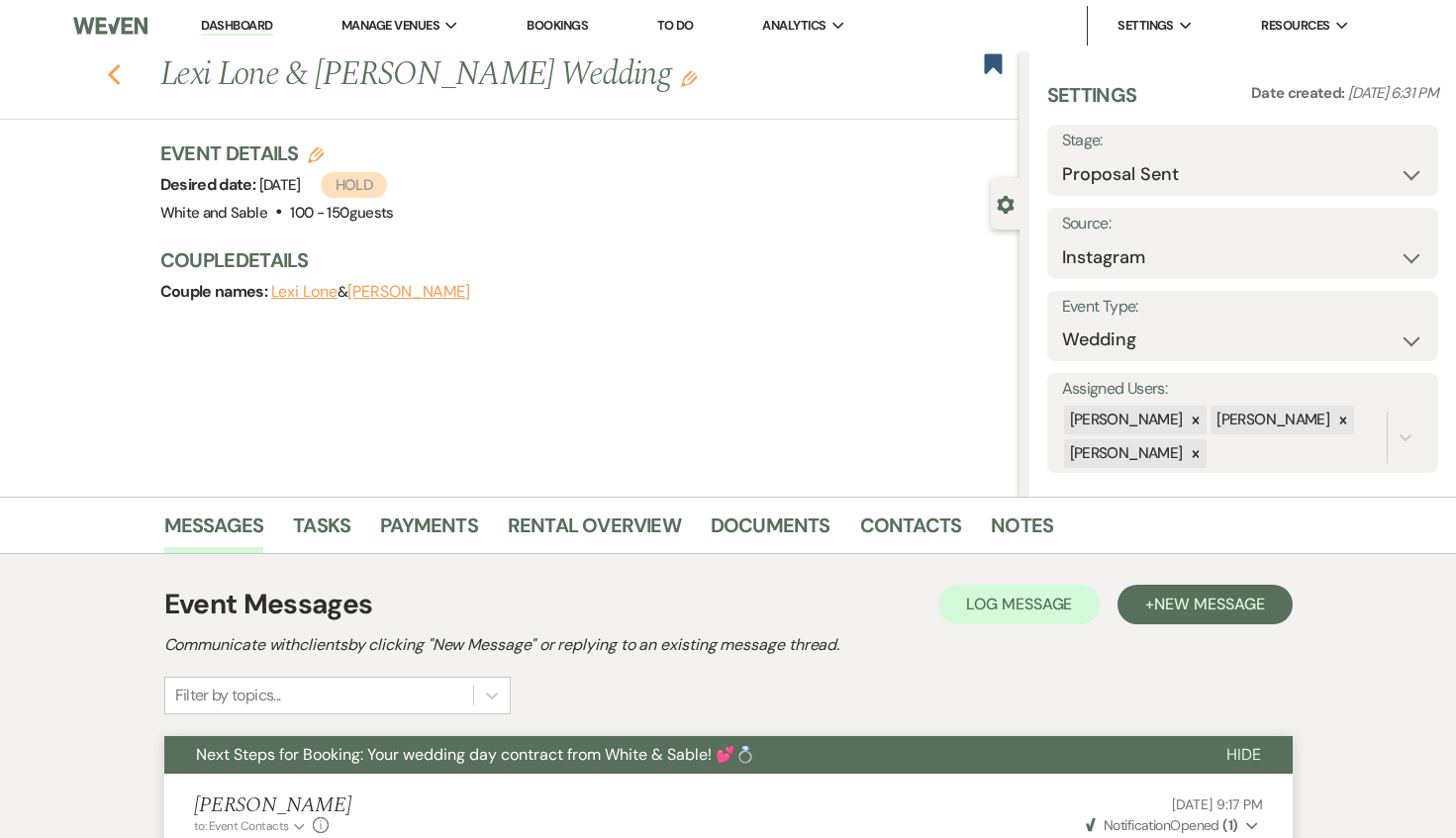
click at [114, 68] on use "button" at bounding box center [113, 75] width 13 height 22
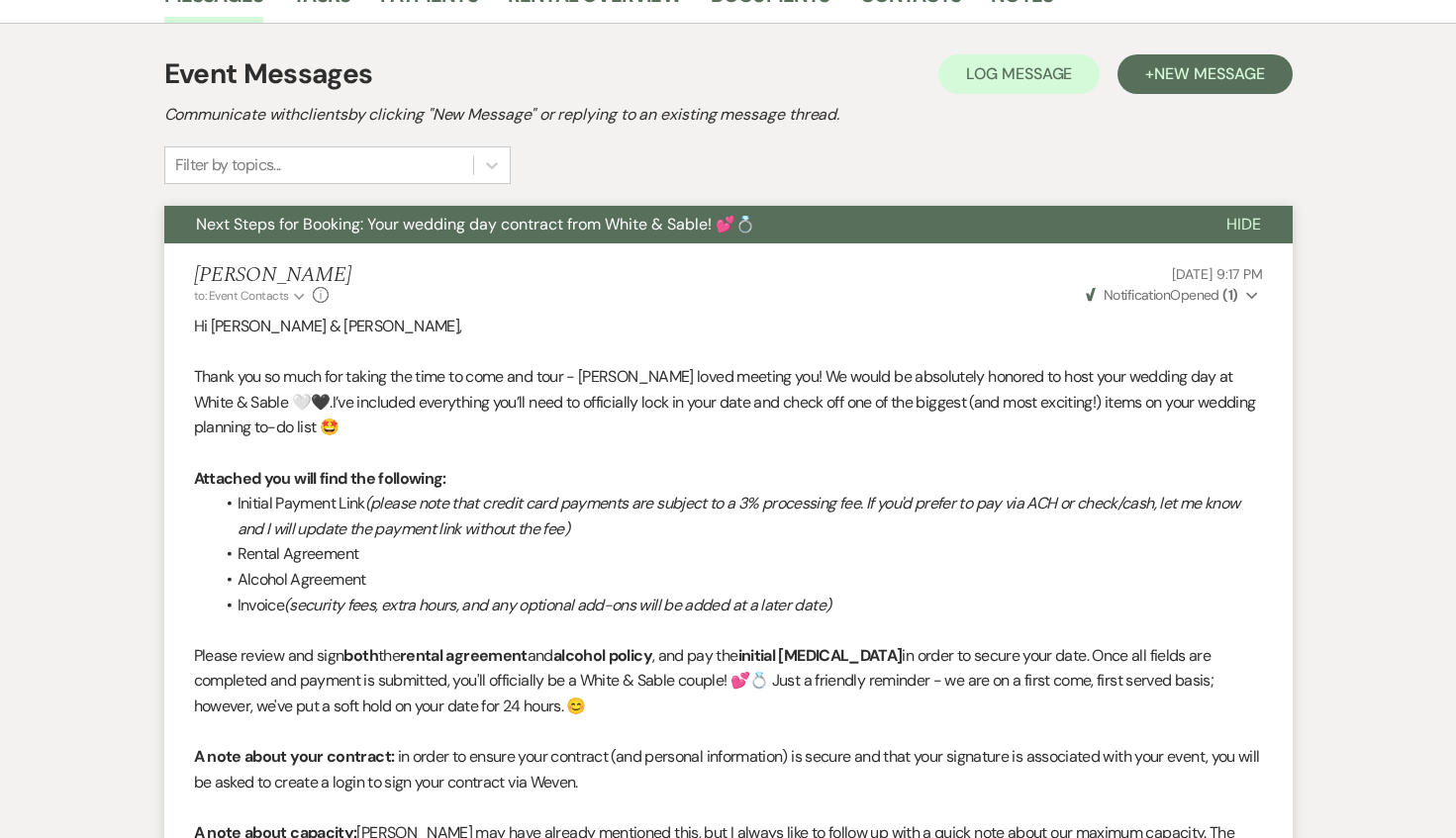
select select "6"
